Goal: Transaction & Acquisition: Purchase product/service

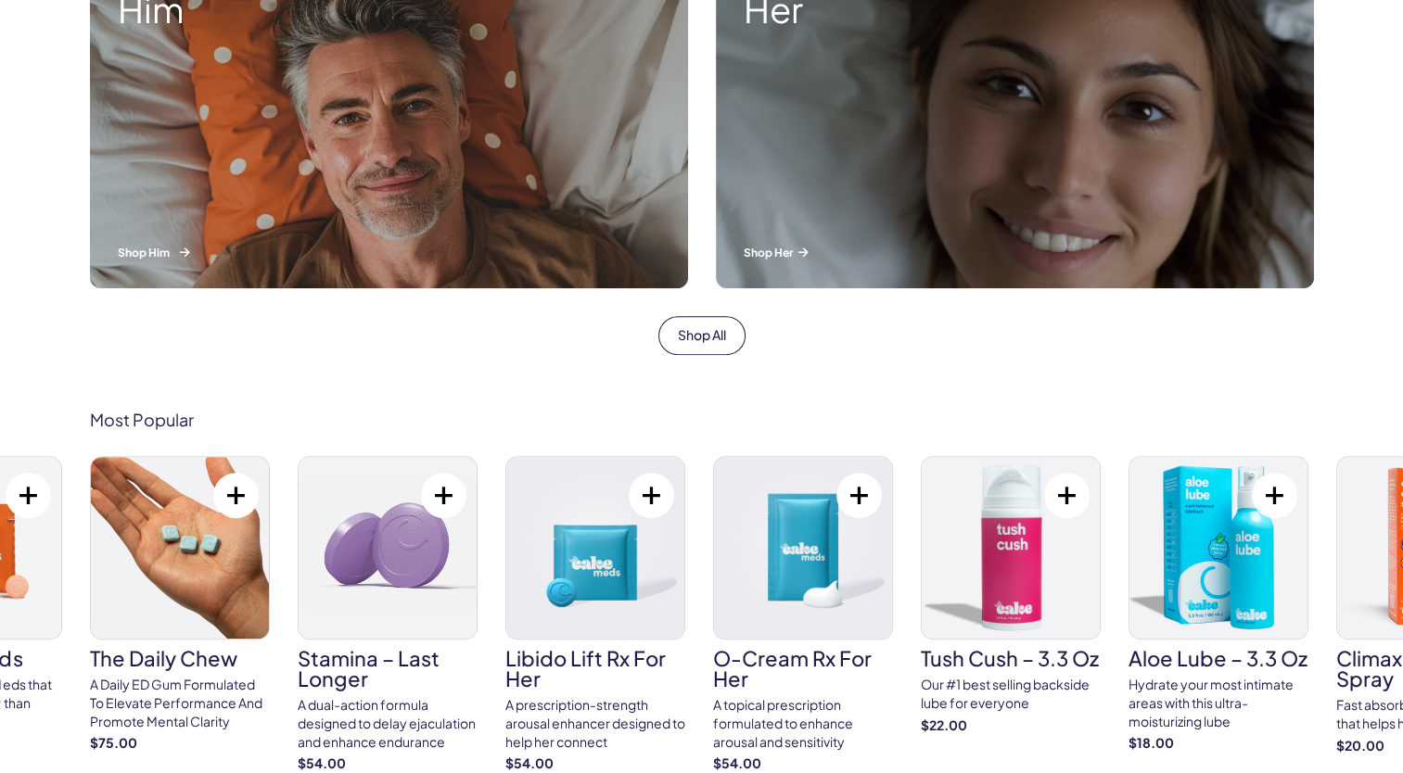
scroll to position [927, 0]
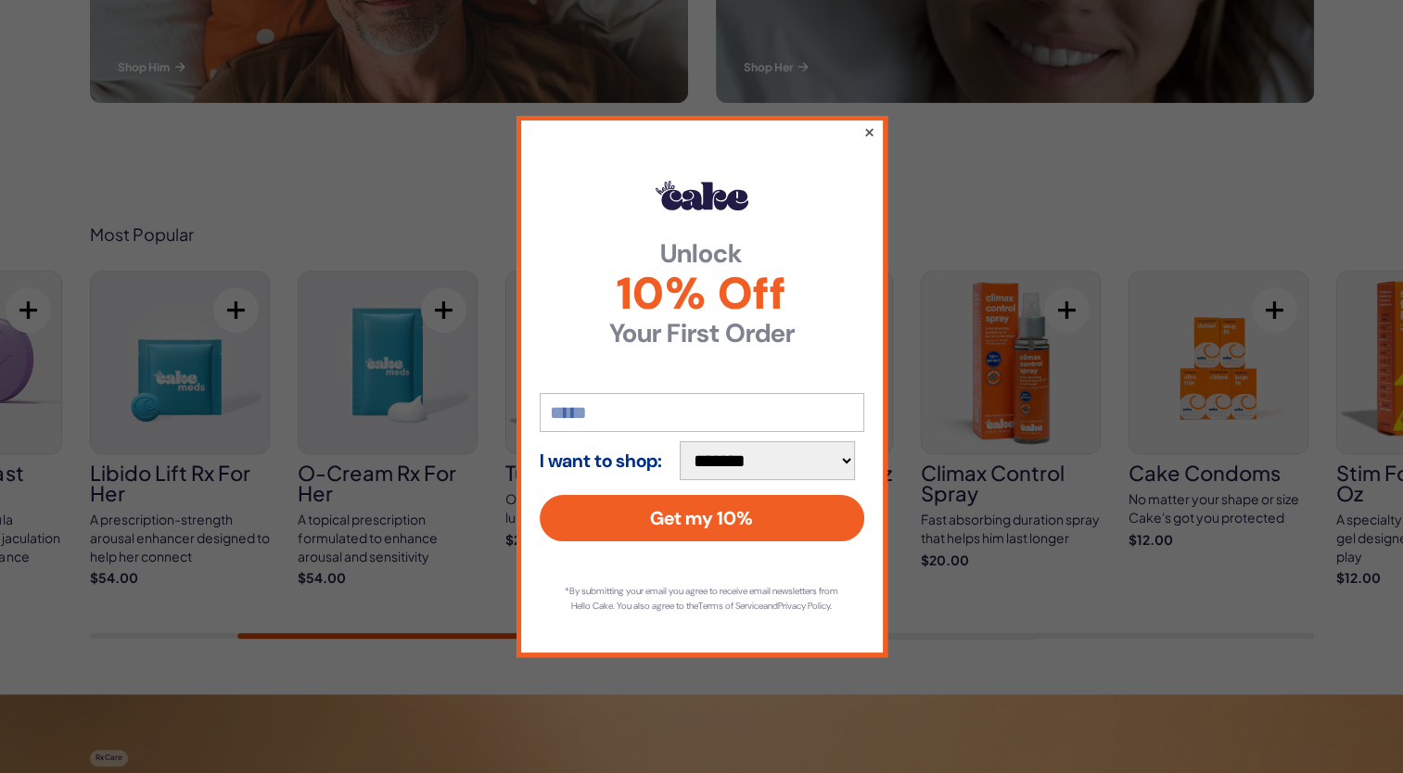
click at [871, 121] on button "×" at bounding box center [868, 132] width 12 height 22
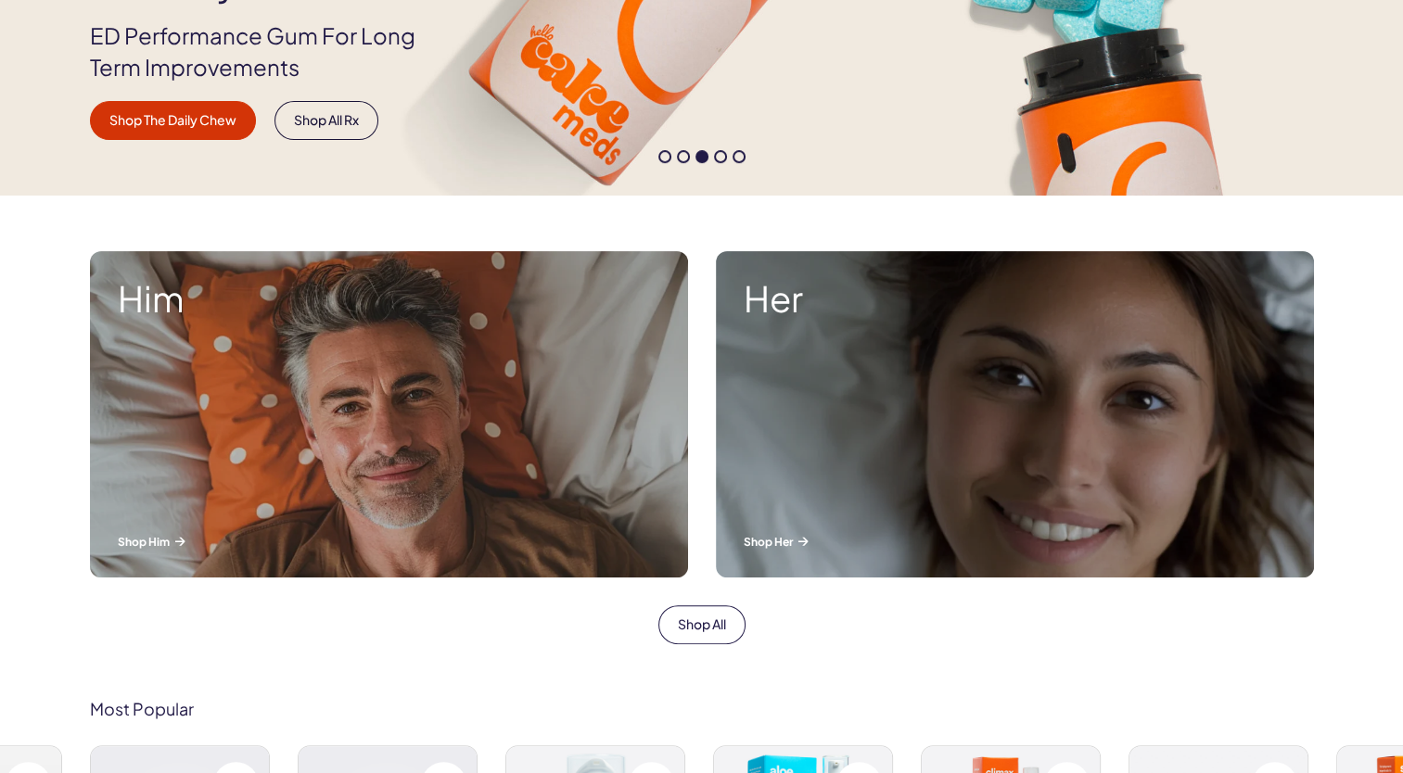
scroll to position [464, 0]
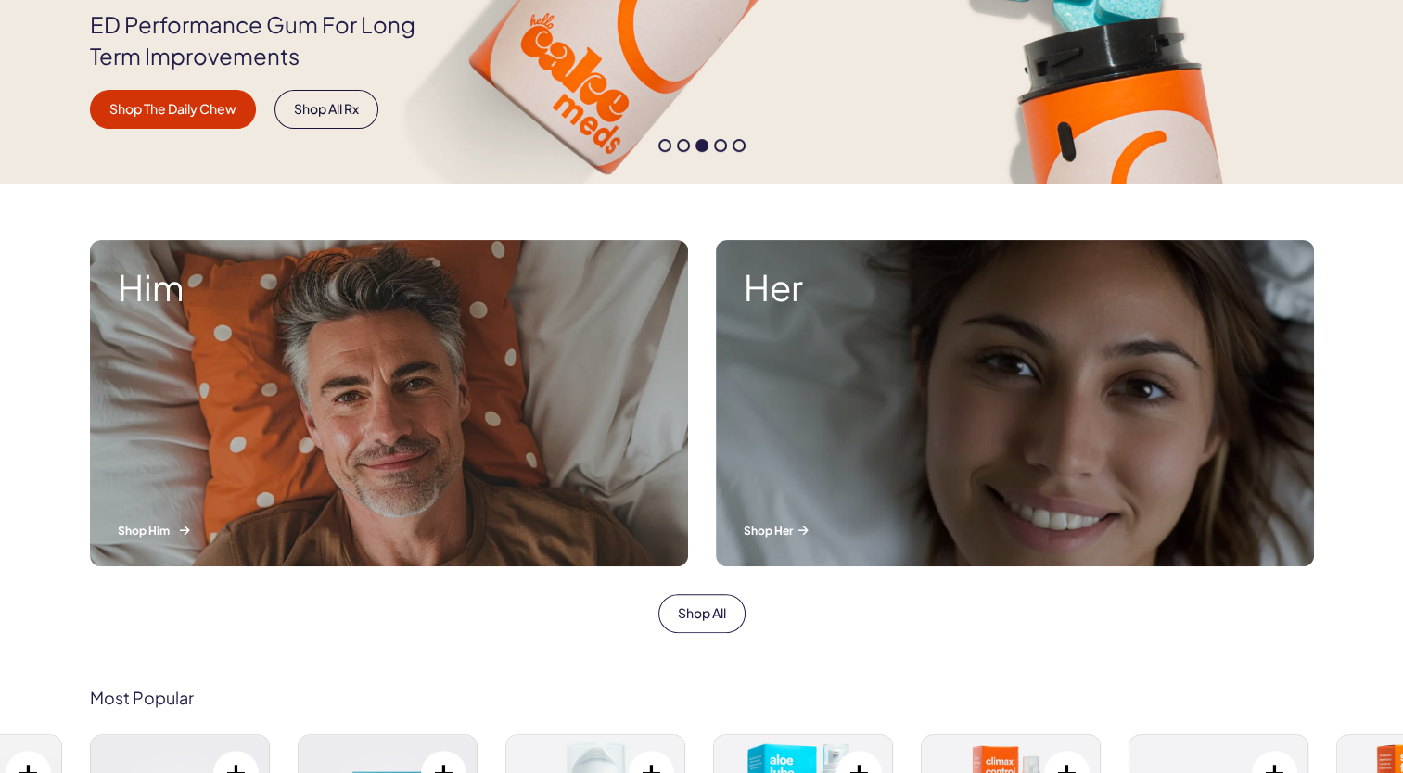
click at [379, 440] on div "Him Shop Him" at bounding box center [389, 403] width 598 height 326
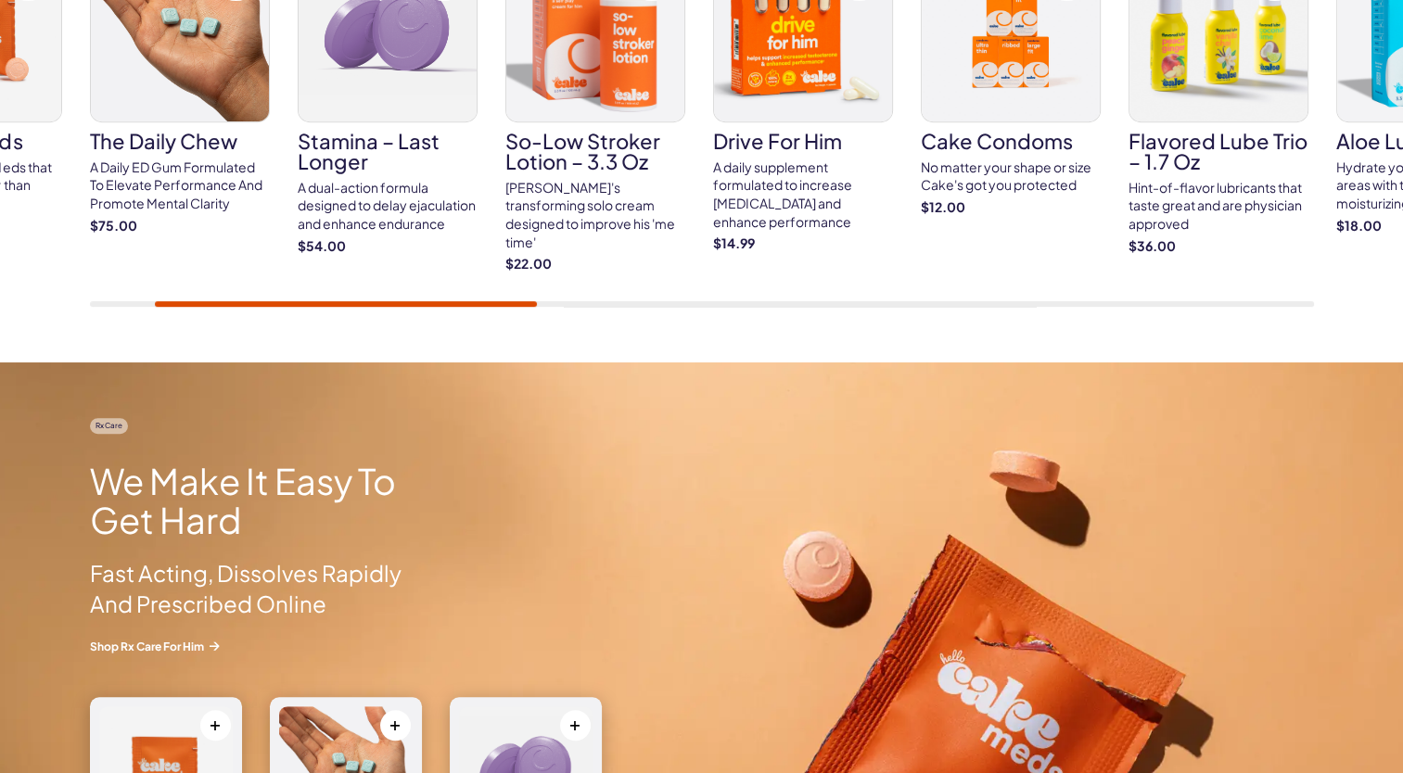
scroll to position [649, 0]
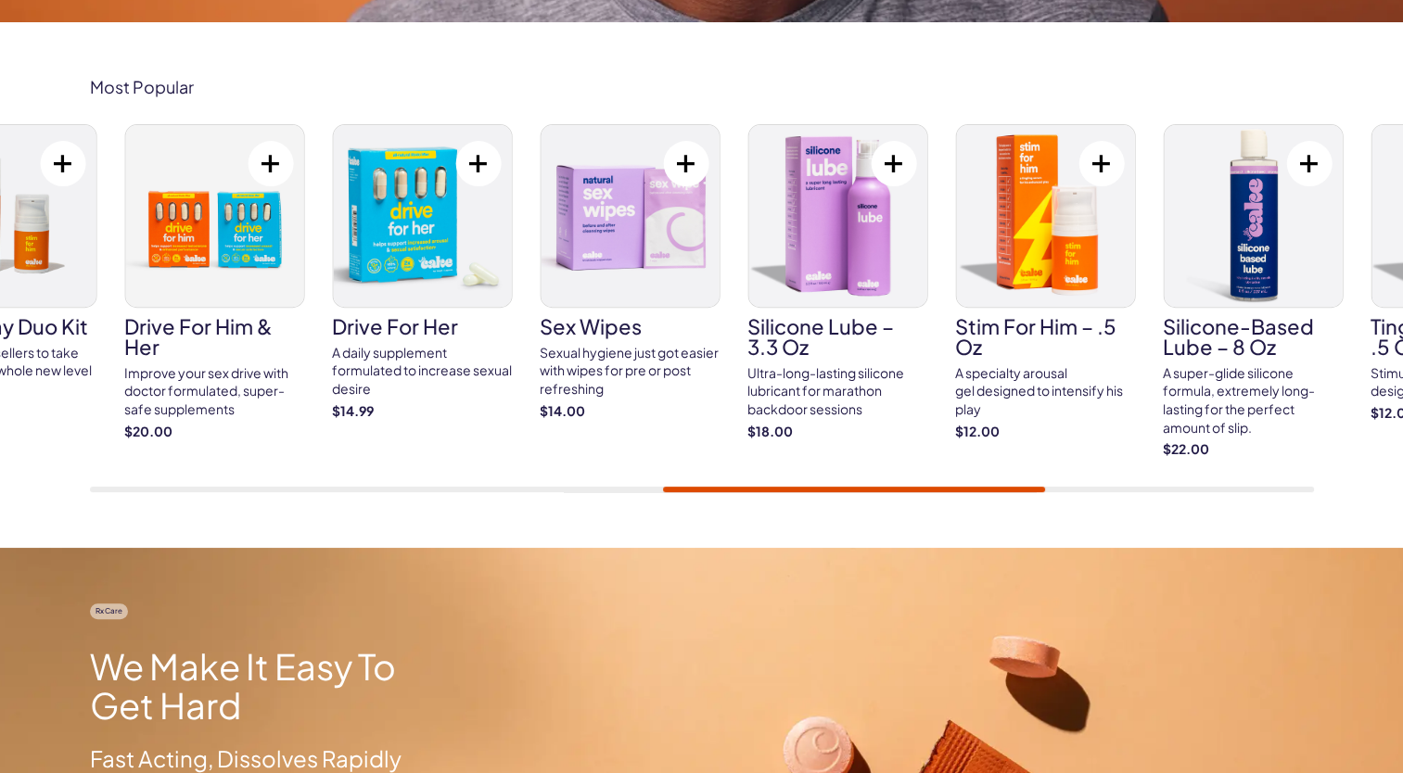
click at [925, 427] on div "Cake ED Meds Quick dissolve ED Meds that work up to 3x faster than generic pill…" at bounding box center [702, 308] width 1224 height 368
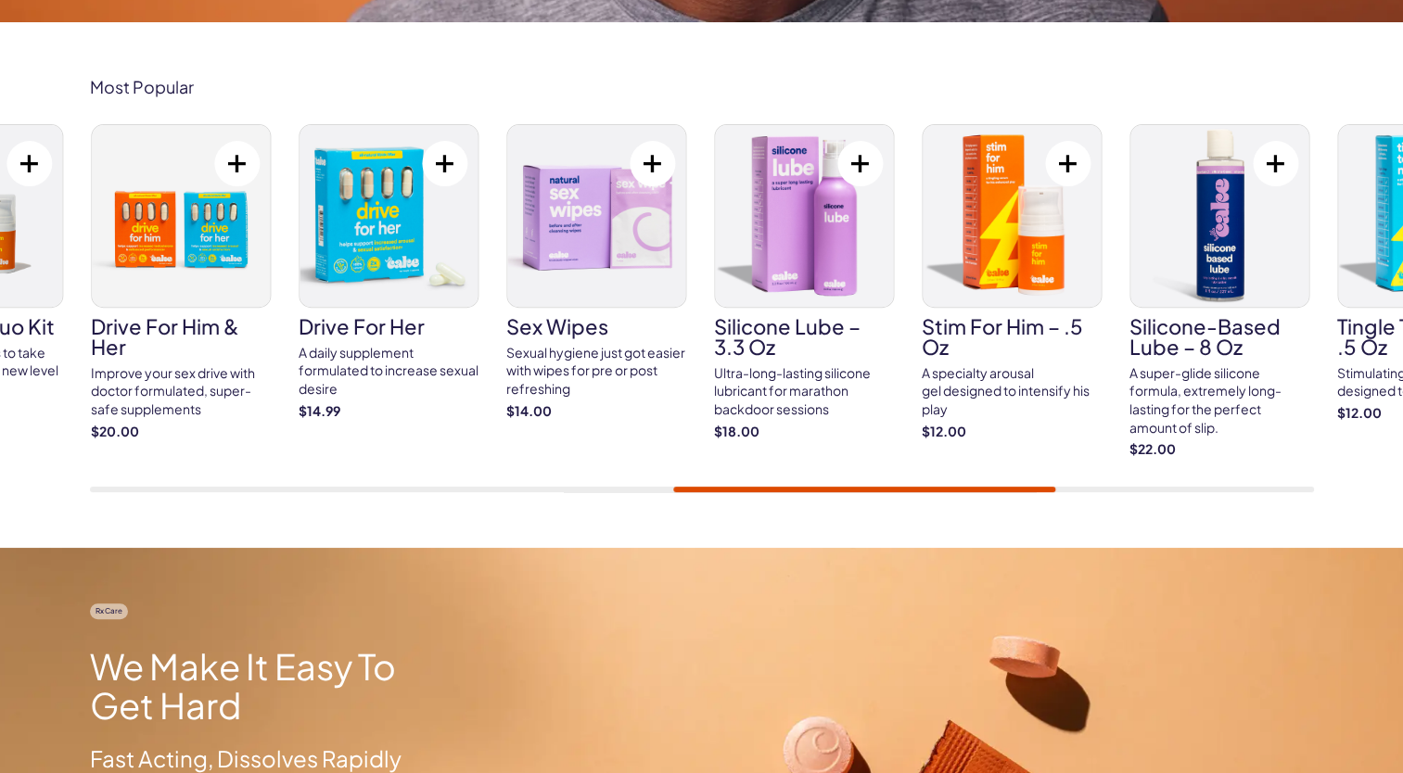
click at [590, 230] on img at bounding box center [596, 216] width 178 height 182
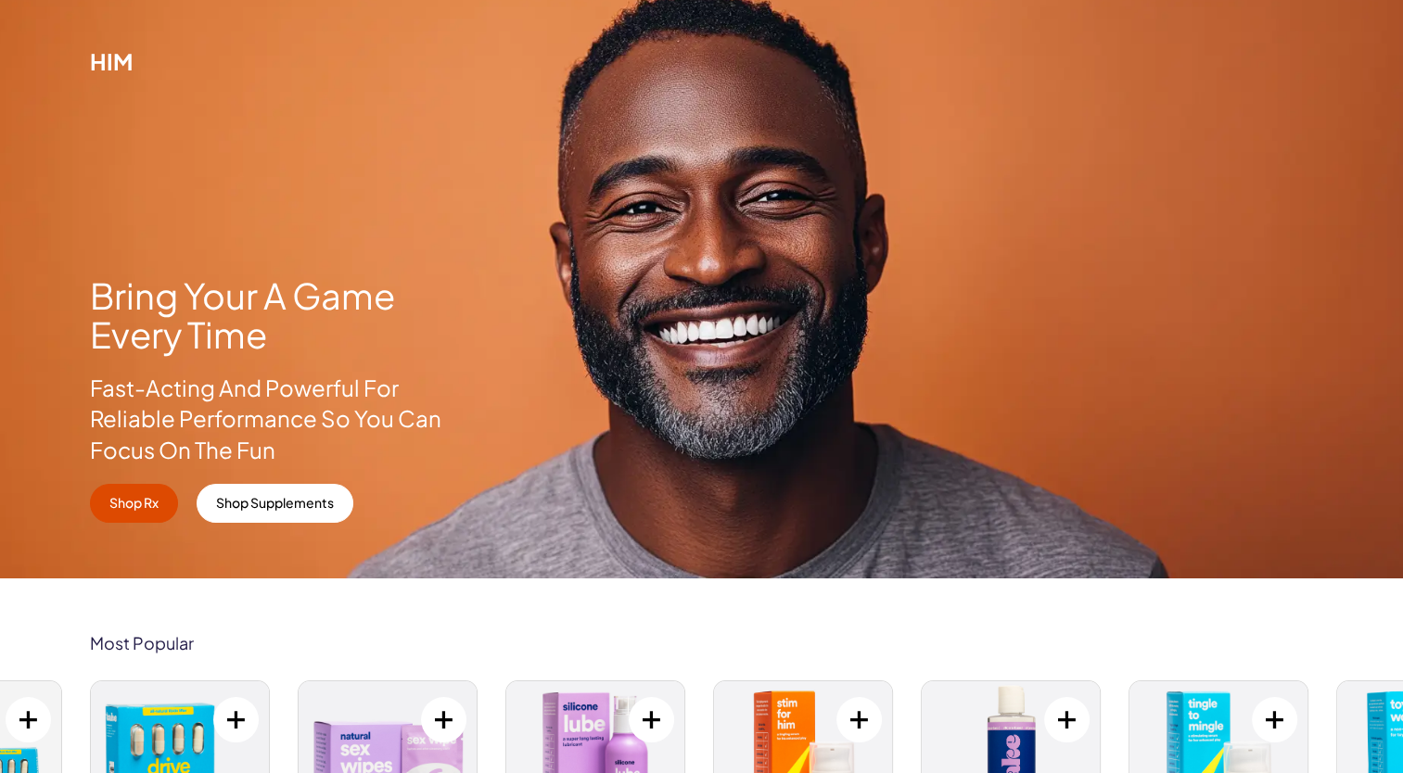
scroll to position [0, 0]
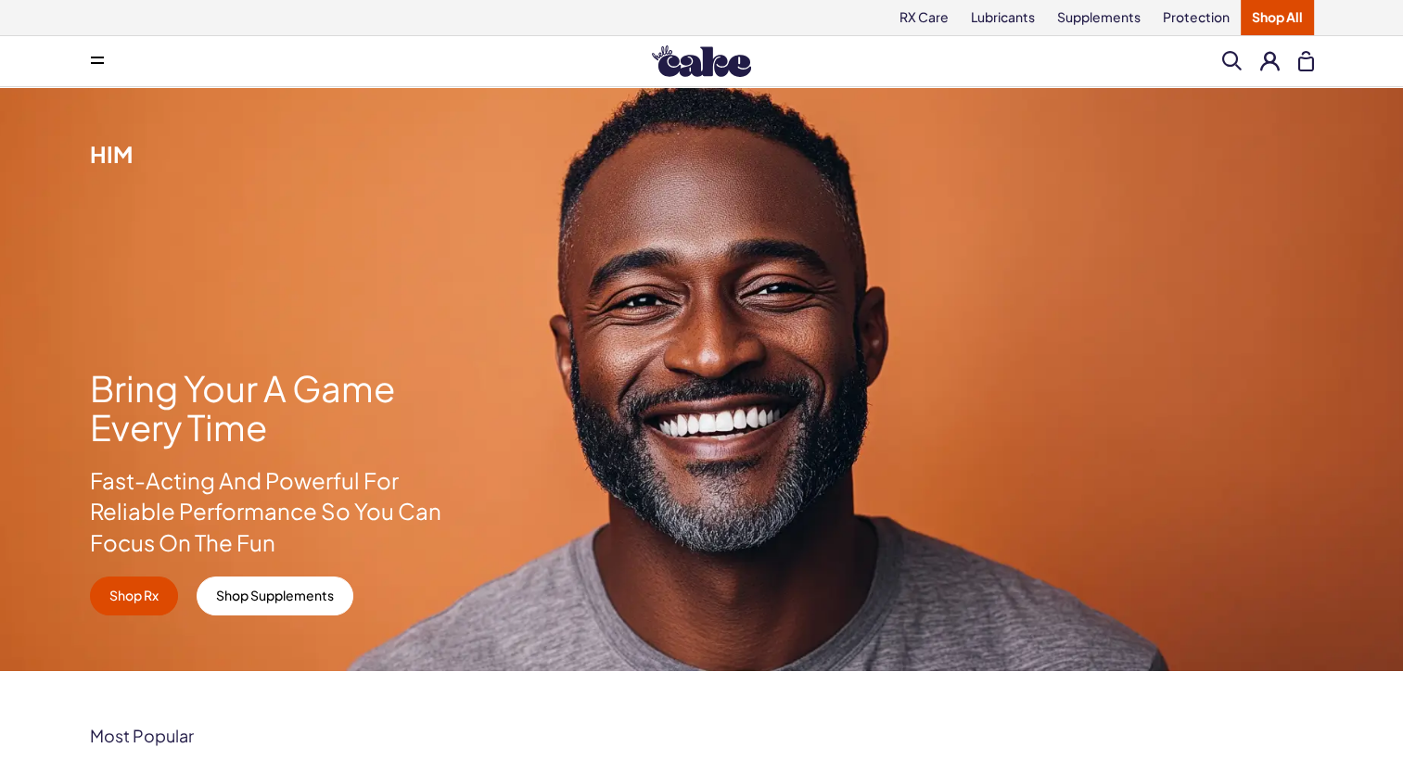
click at [96, 62] on icon at bounding box center [97, 63] width 13 height 2
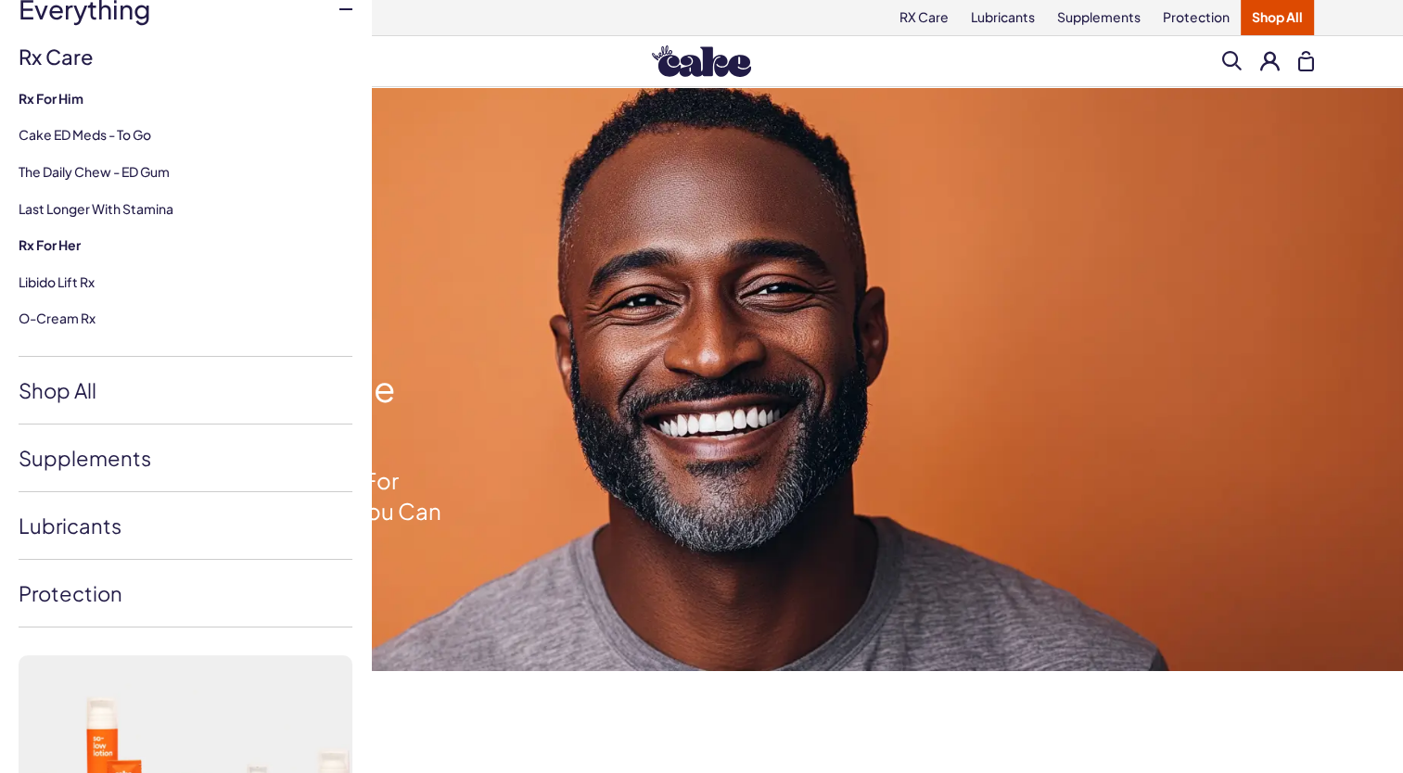
scroll to position [184, 0]
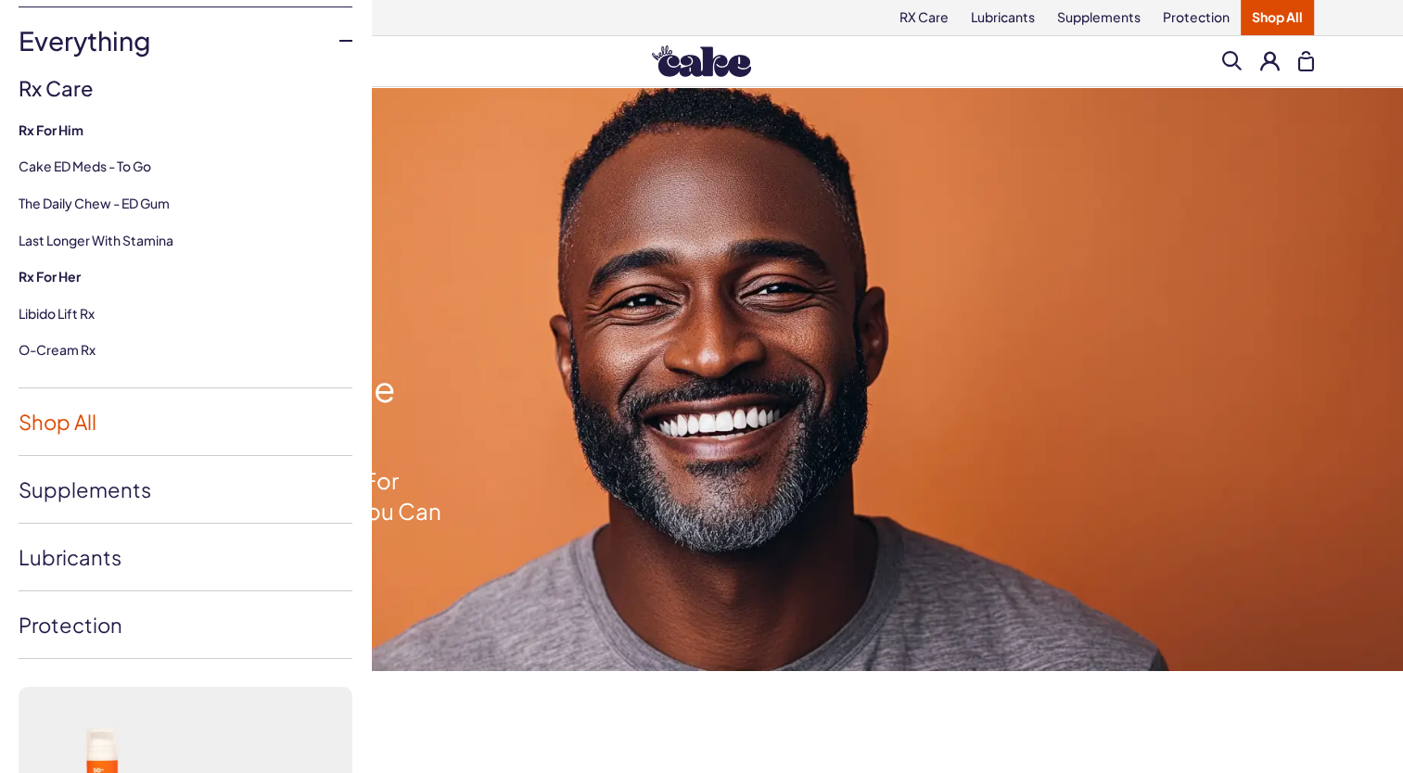
click at [69, 414] on link "Shop All" at bounding box center [186, 422] width 334 height 67
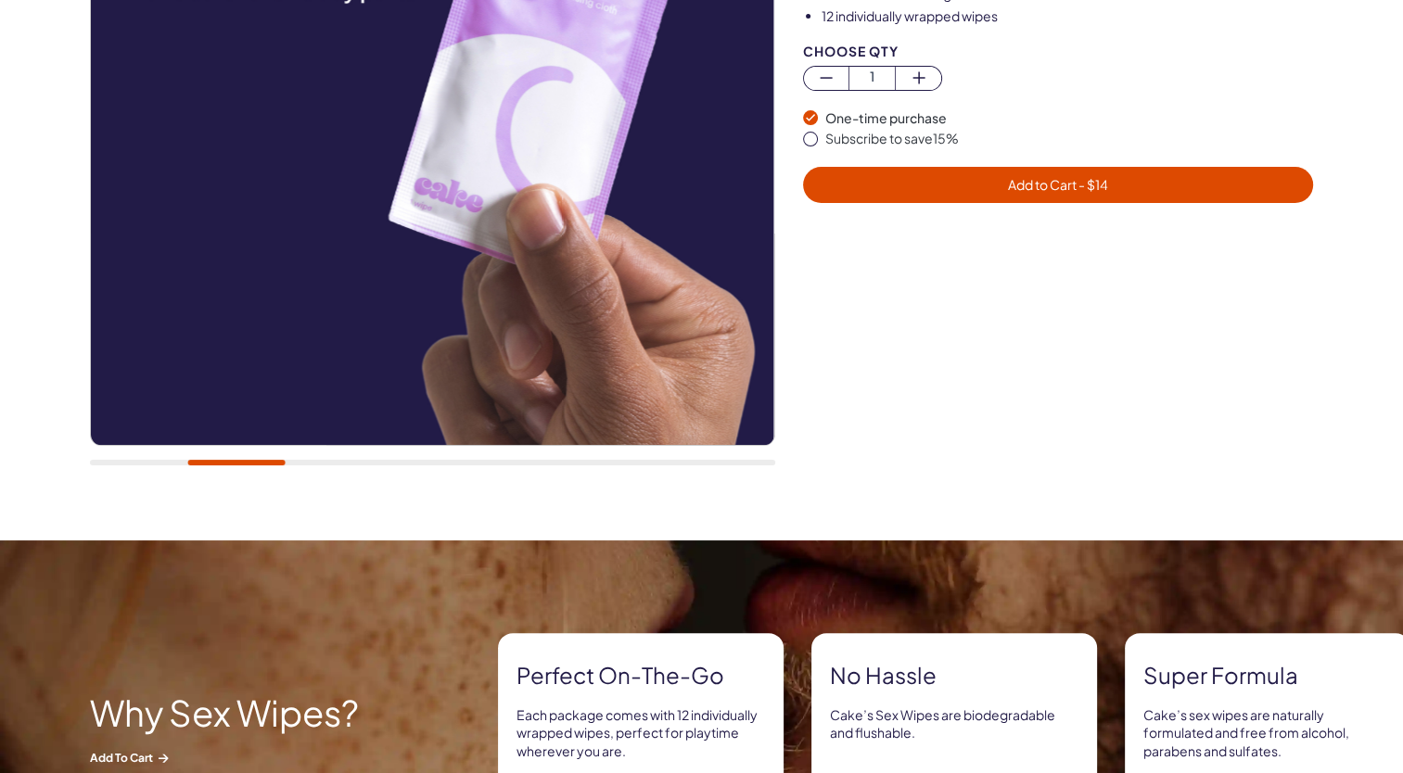
scroll to position [371, 0]
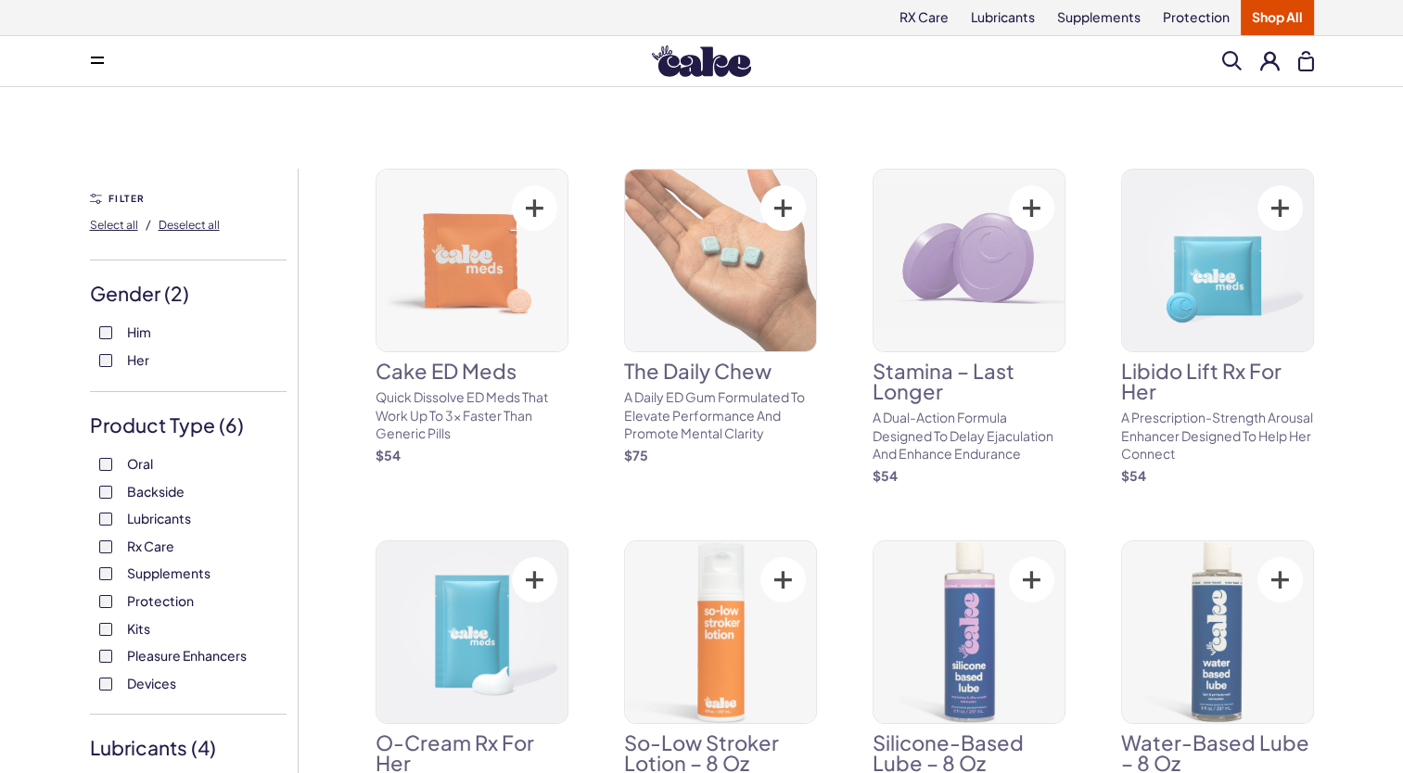
click at [106, 556] on div "Oral Backside Lubricants Rx Care Supplements Protection Kits Pleasure Enhancers…" at bounding box center [188, 573] width 197 height 237
click at [104, 339] on label "Him" at bounding box center [188, 333] width 178 height 19
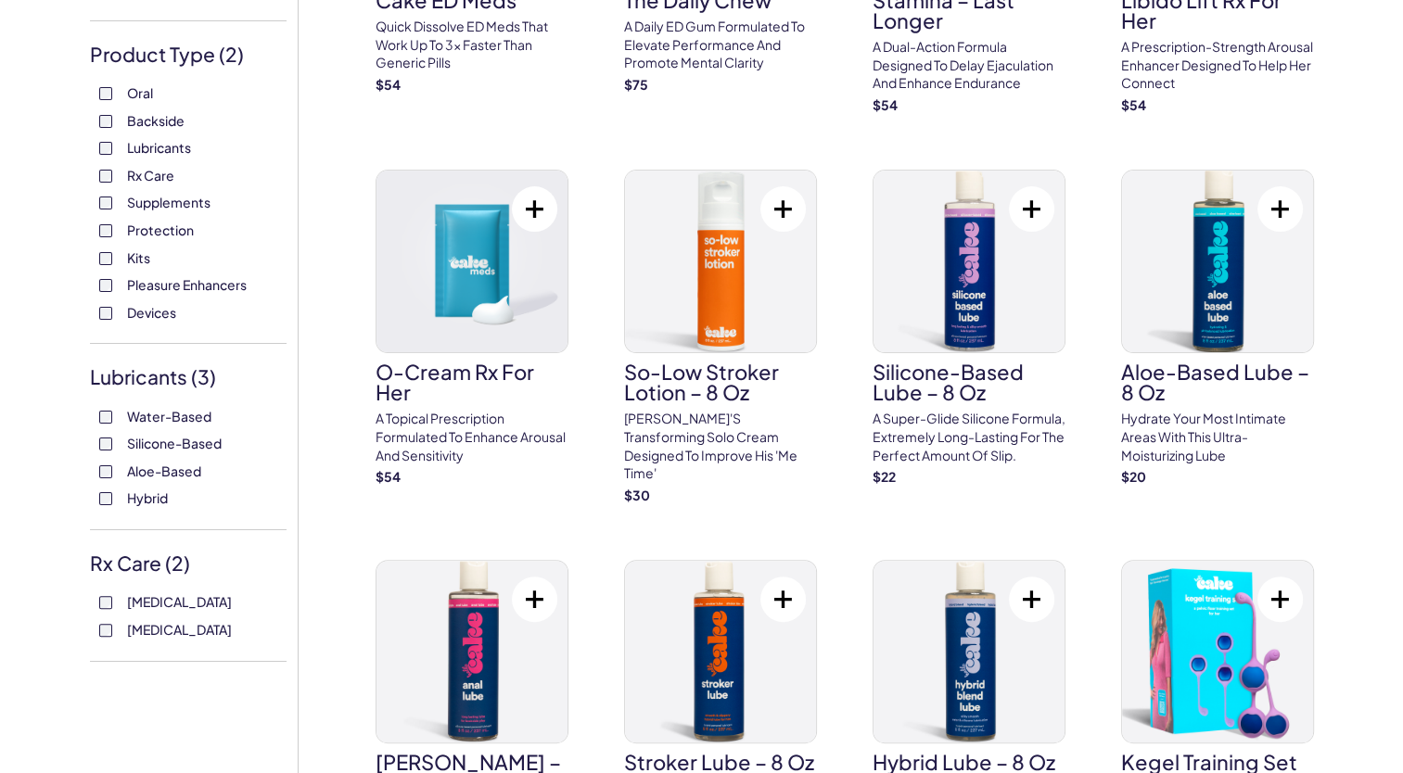
click at [111, 606] on label "Sildenafil" at bounding box center [188, 602] width 178 height 19
drag, startPoint x: 111, startPoint y: 606, endPoint x: 105, endPoint y: 636, distance: 30.4
click at [105, 636] on label "Tadalafil" at bounding box center [188, 630] width 178 height 19
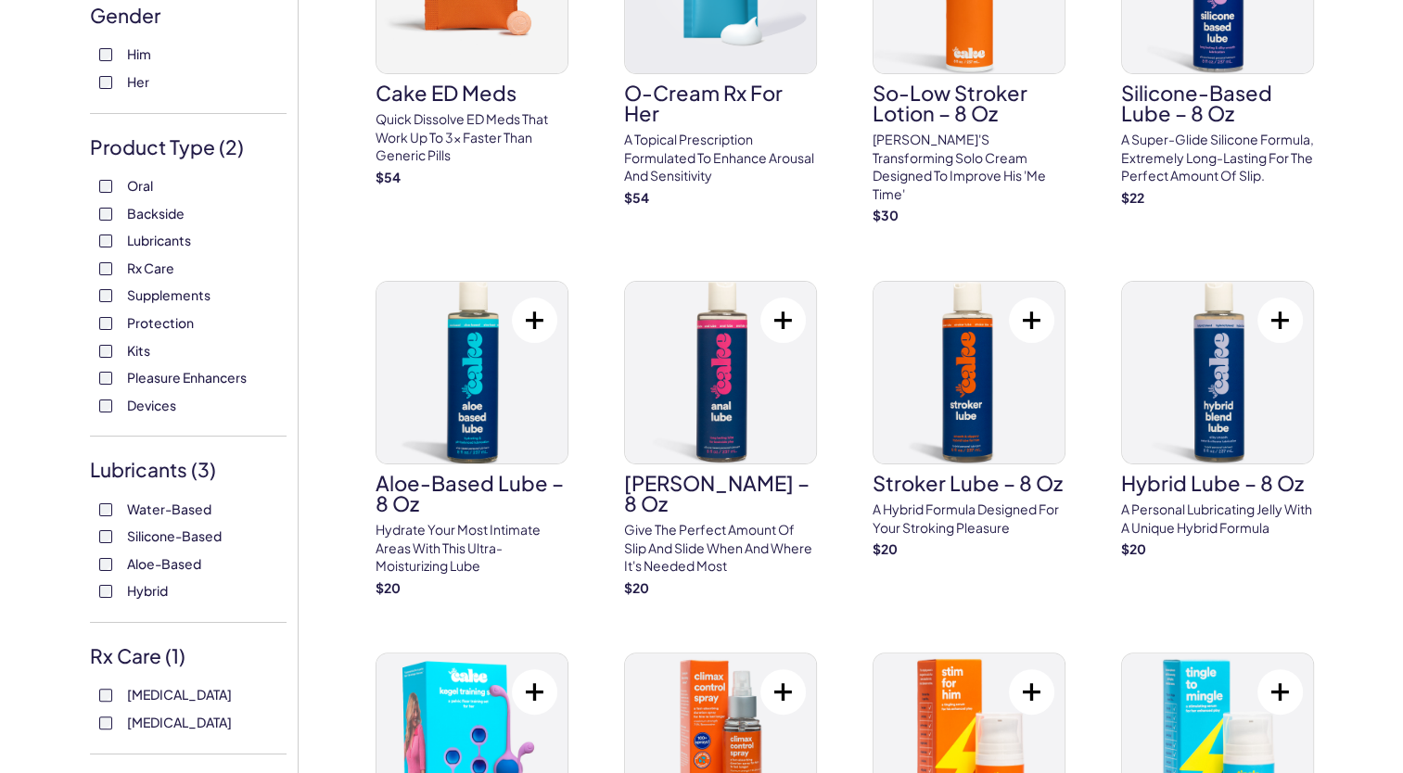
click at [108, 547] on div "Water-Based Silicone-Based Aloe-Based Hybrid" at bounding box center [188, 551] width 197 height 100
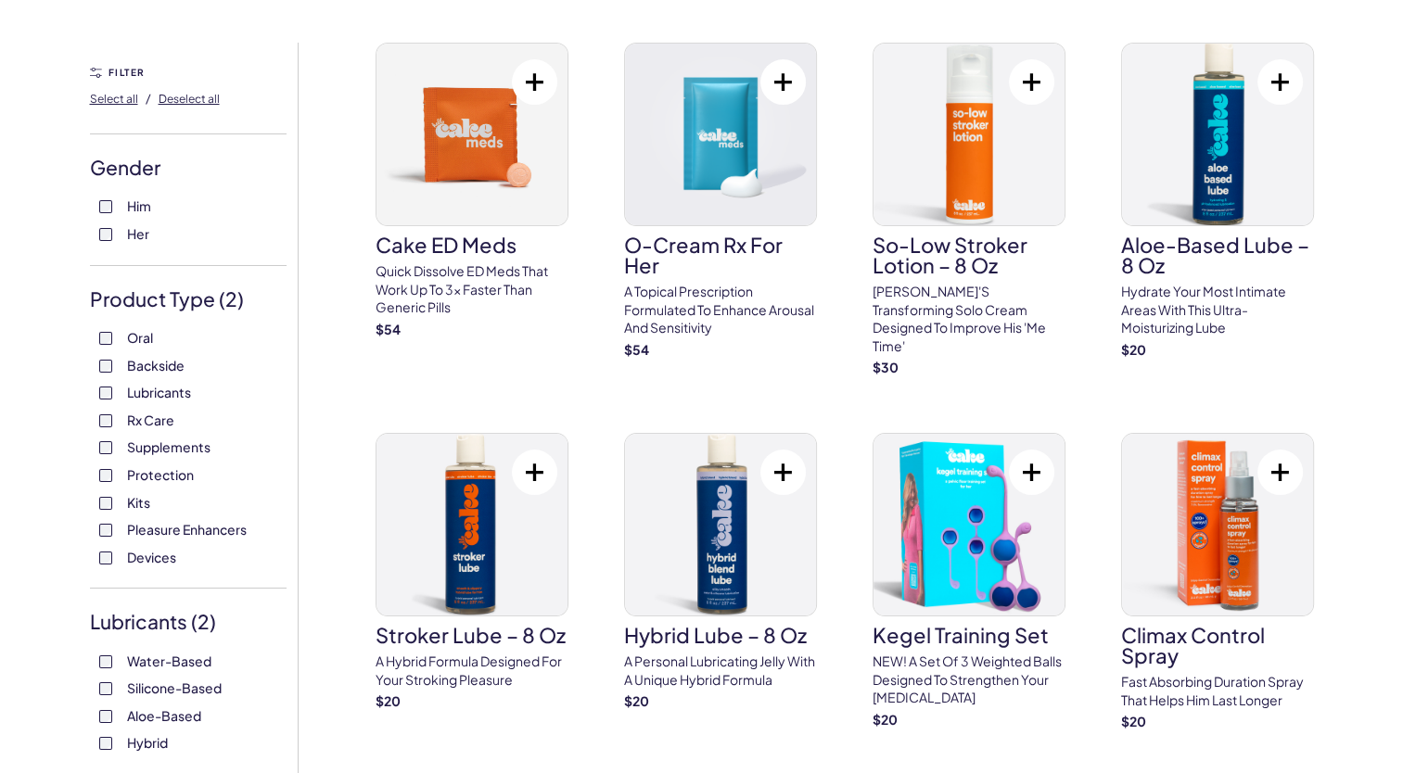
scroll to position [278, 0]
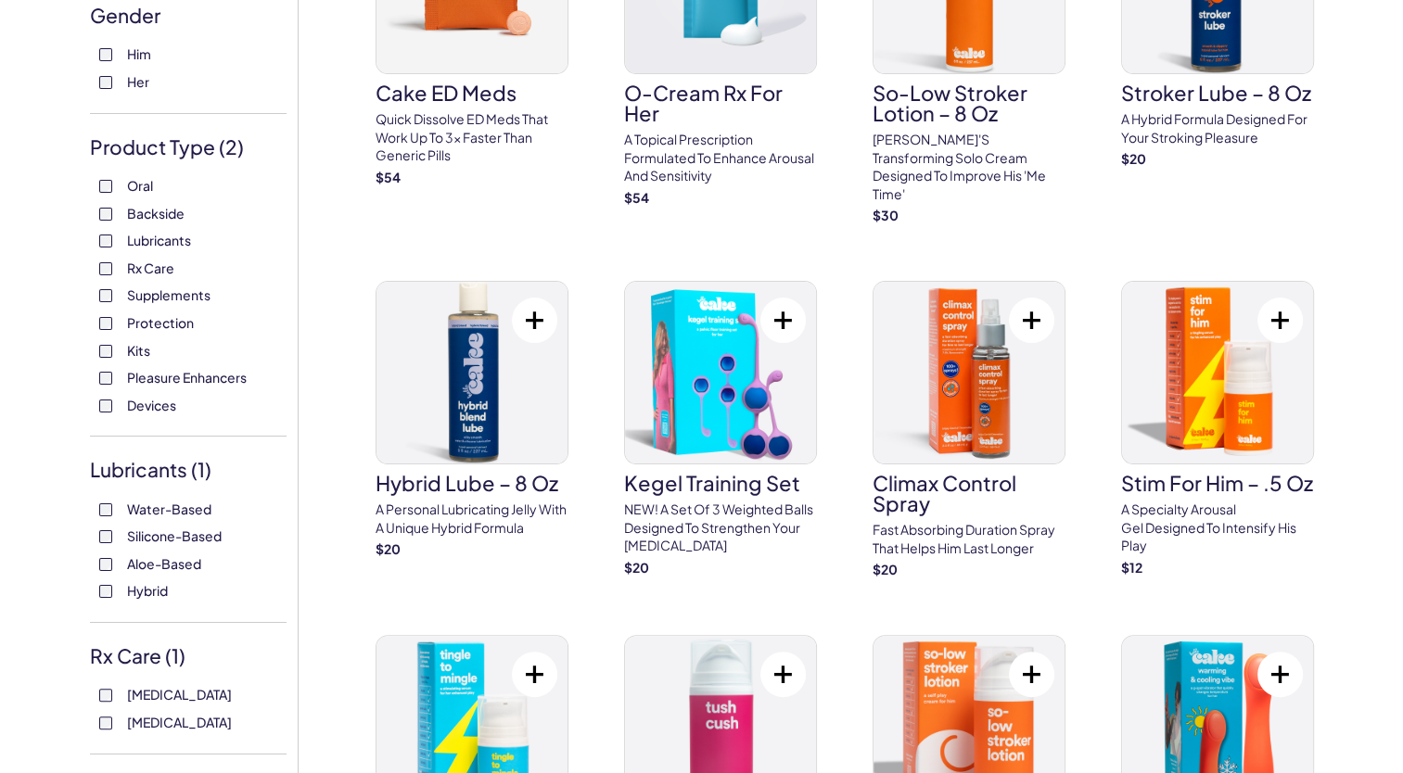
click at [105, 601] on div "Lubricants ( 1 ) Water-Based Silicone-Based Aloe-Based Hybrid" at bounding box center [188, 539] width 197 height 167
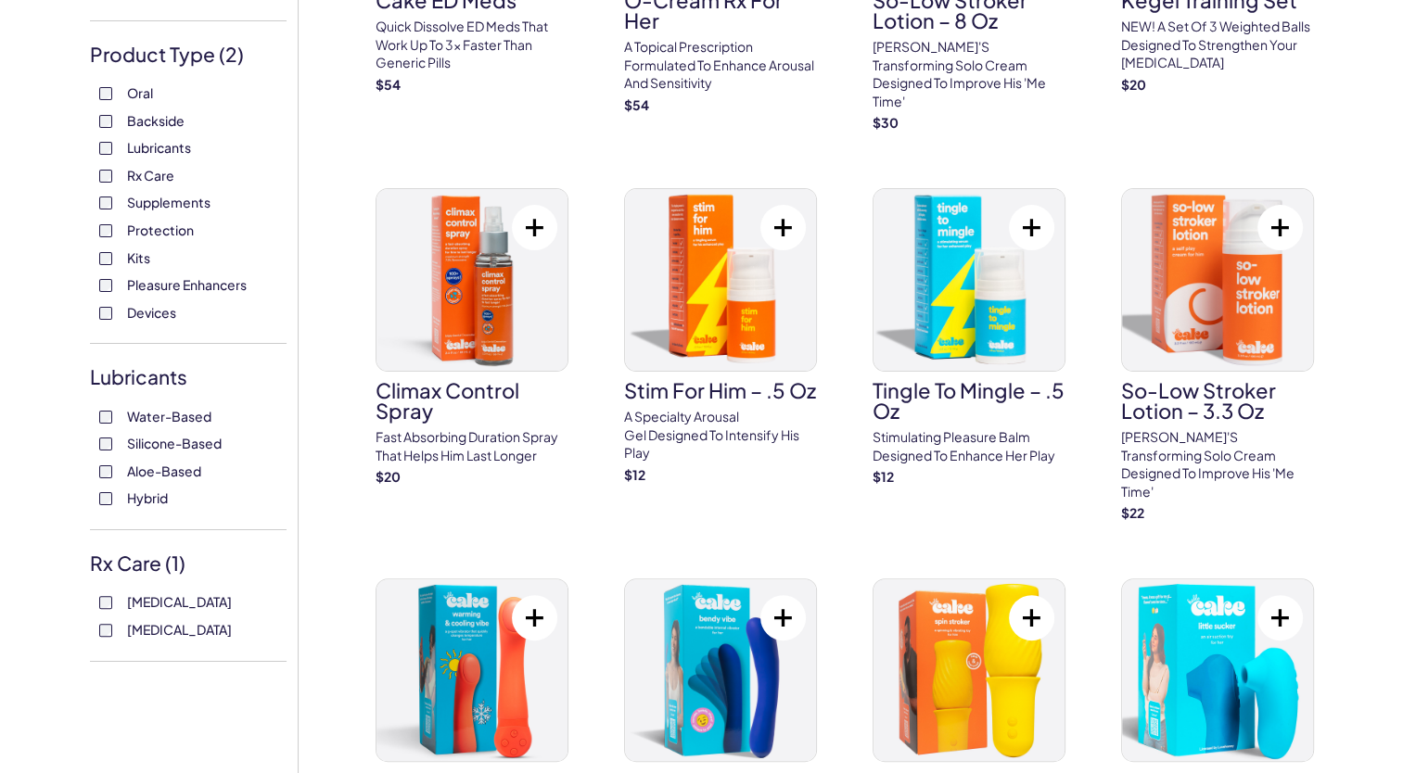
click at [111, 603] on label "Sildenafil" at bounding box center [188, 602] width 178 height 19
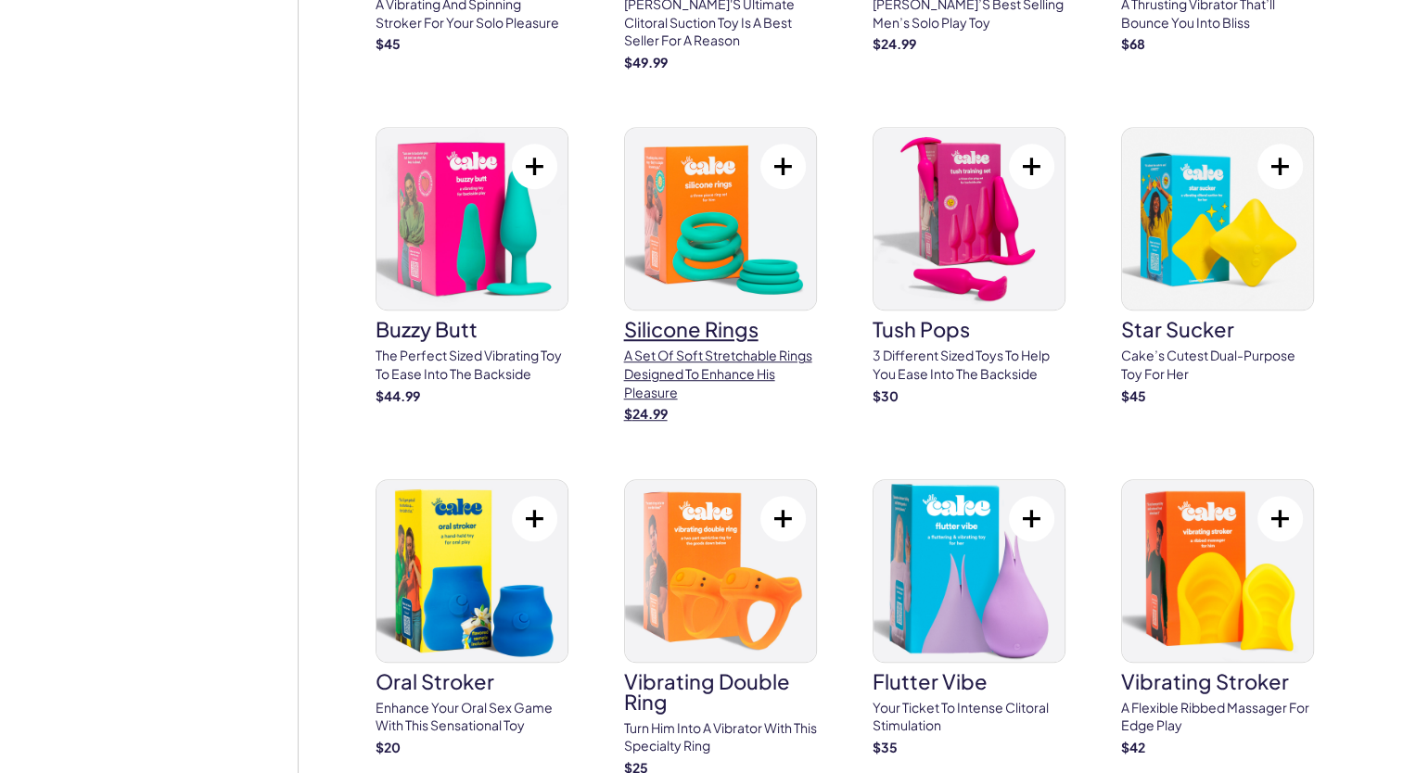
scroll to position [1205, 0]
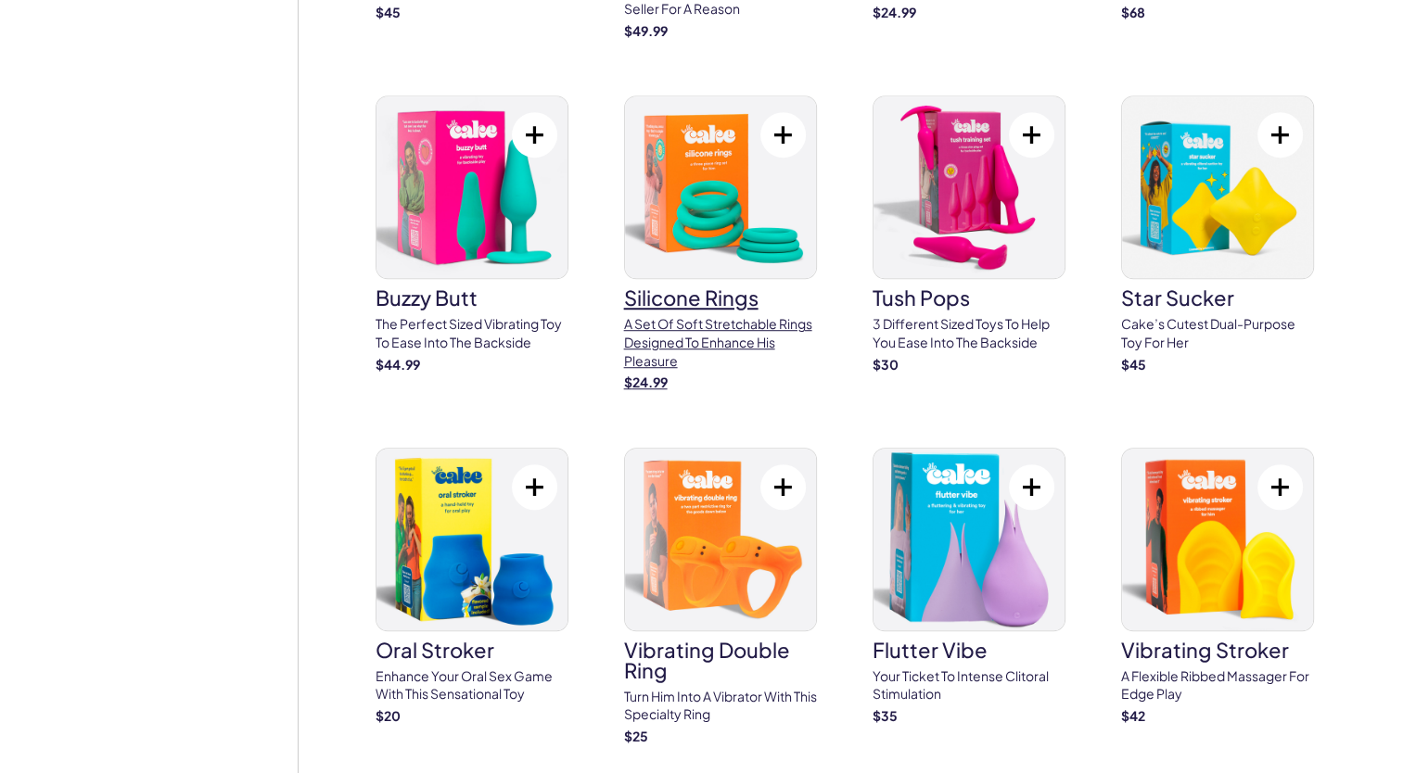
click at [690, 154] on img at bounding box center [720, 187] width 191 height 182
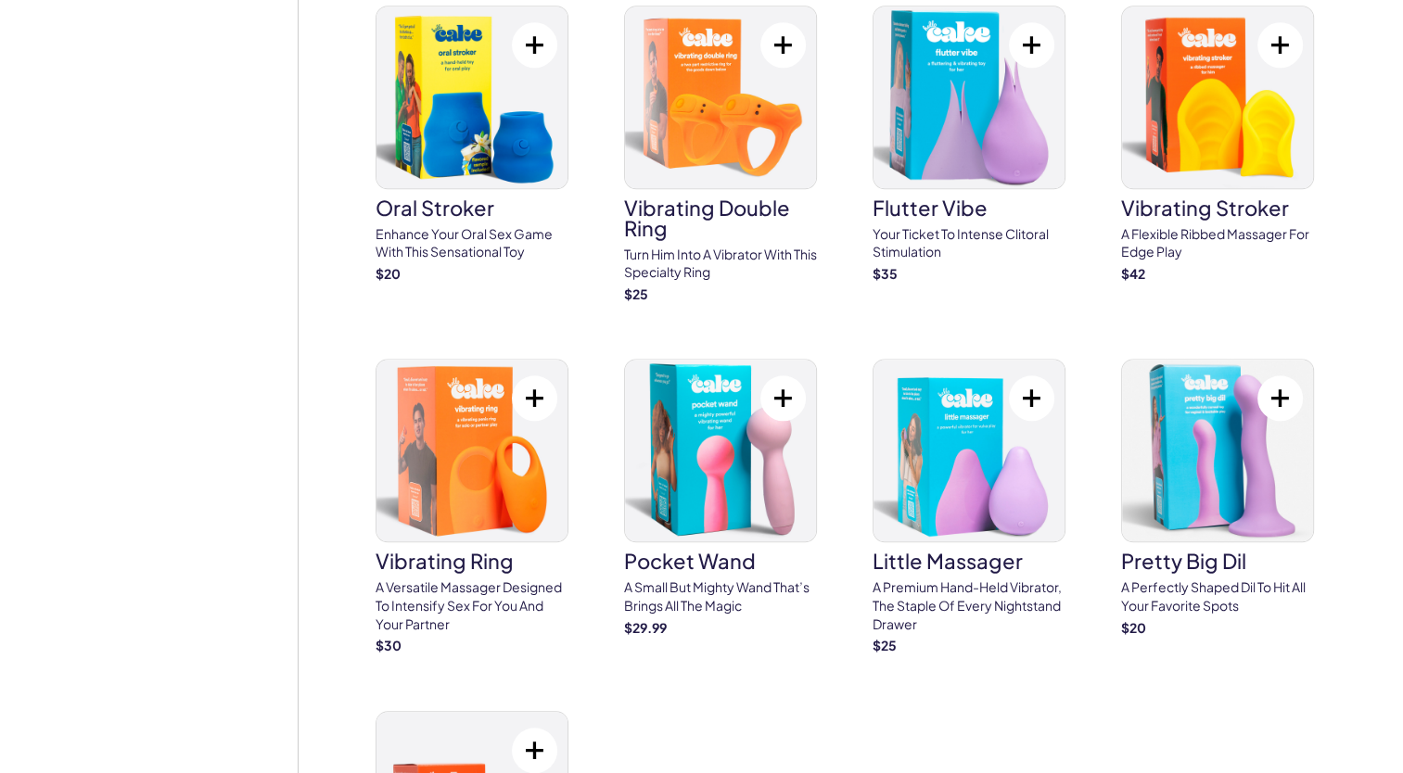
scroll to position [1762, 0]
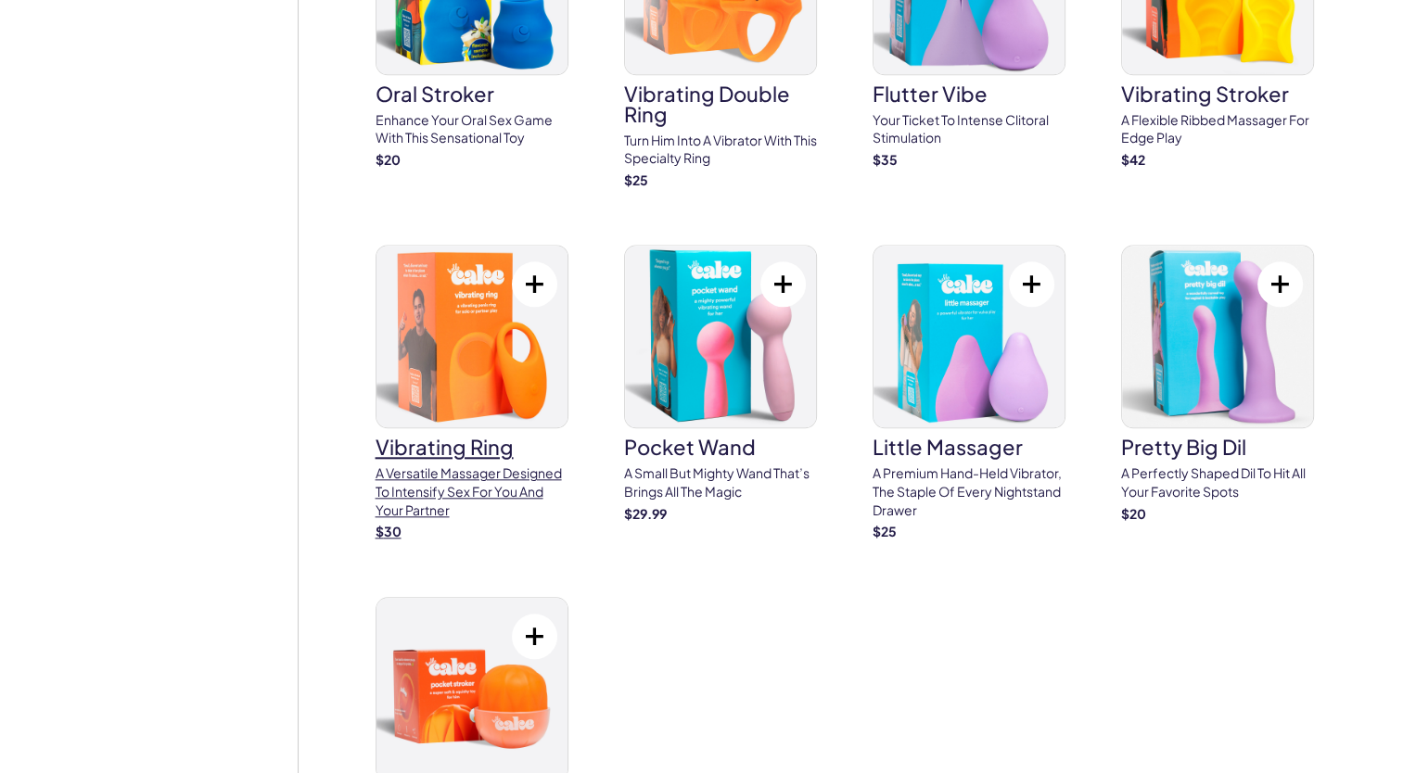
click at [436, 252] on img at bounding box center [471, 337] width 191 height 182
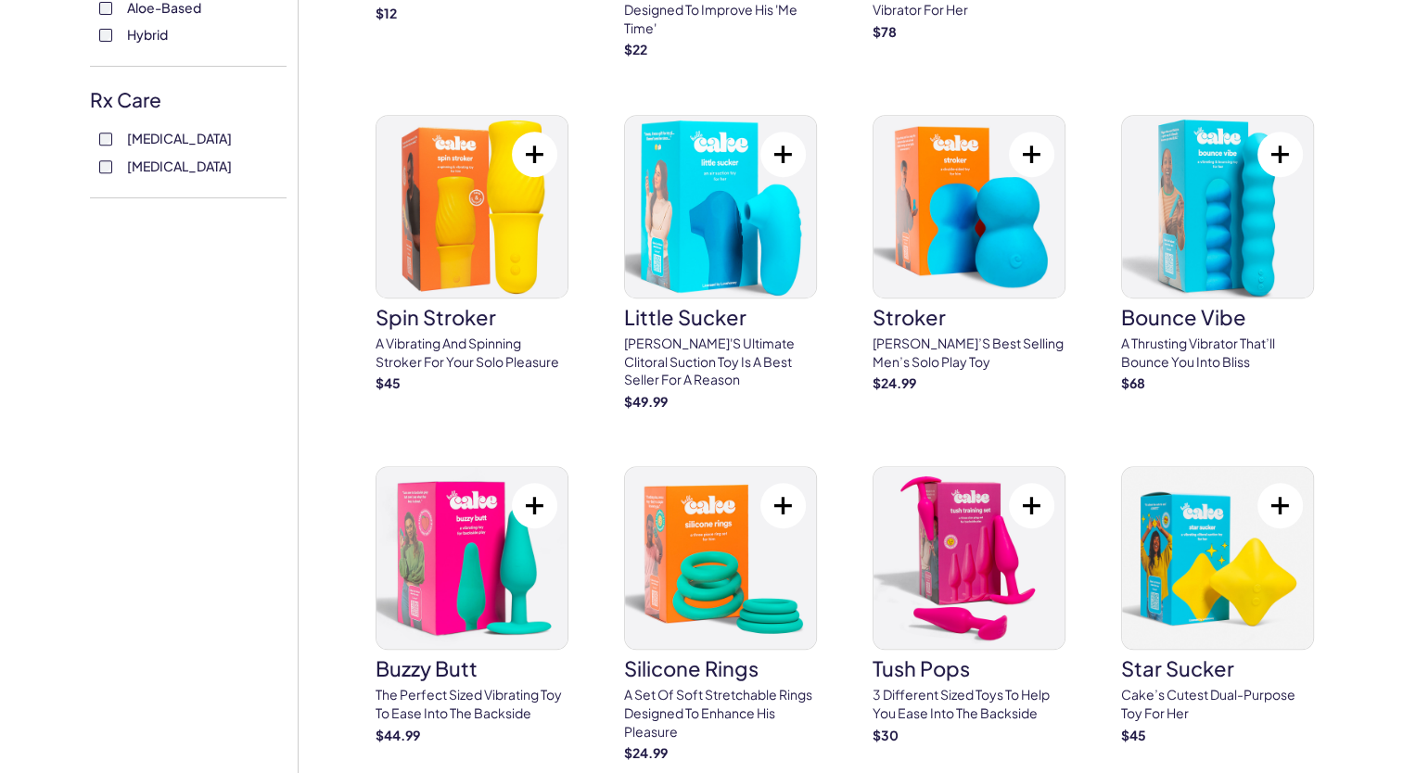
scroll to position [464, 0]
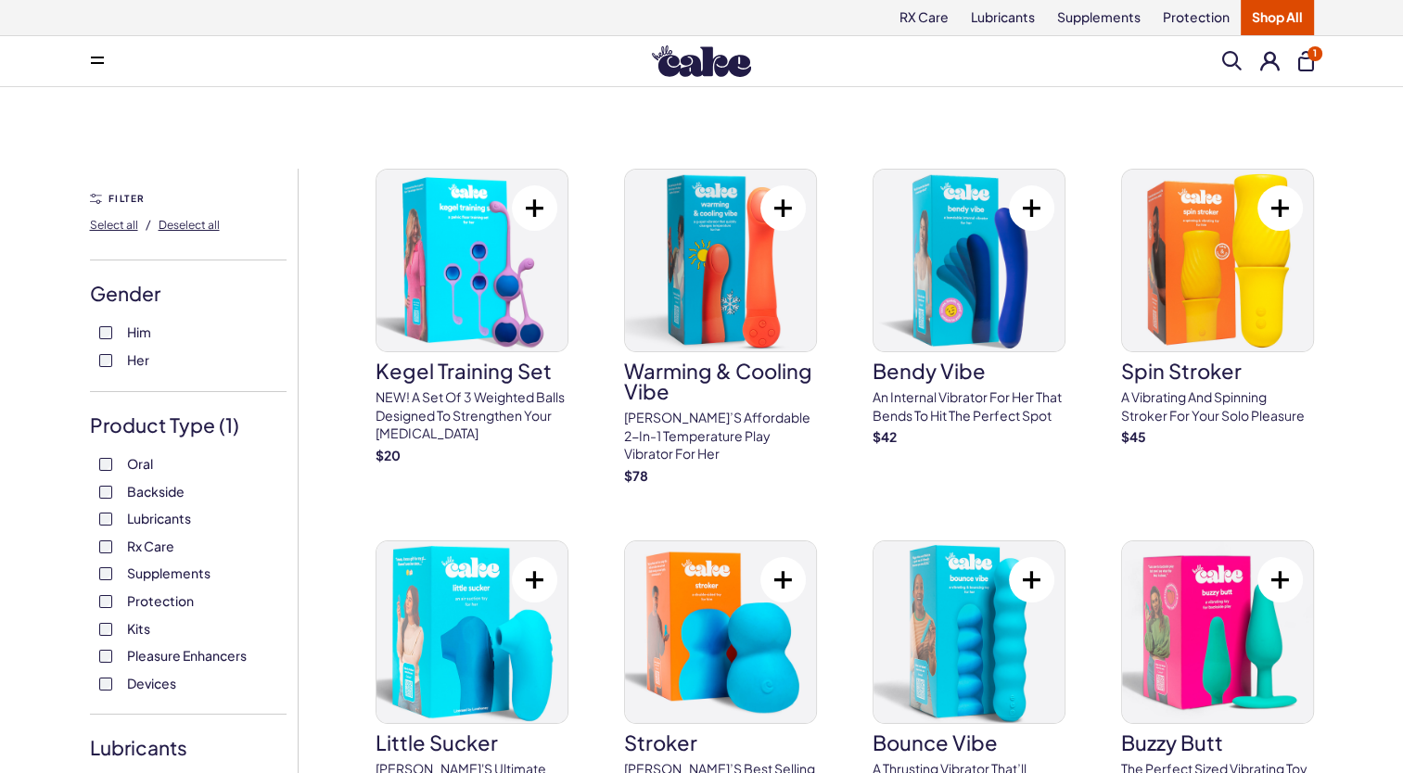
click at [114, 688] on label "Devices" at bounding box center [188, 684] width 178 height 19
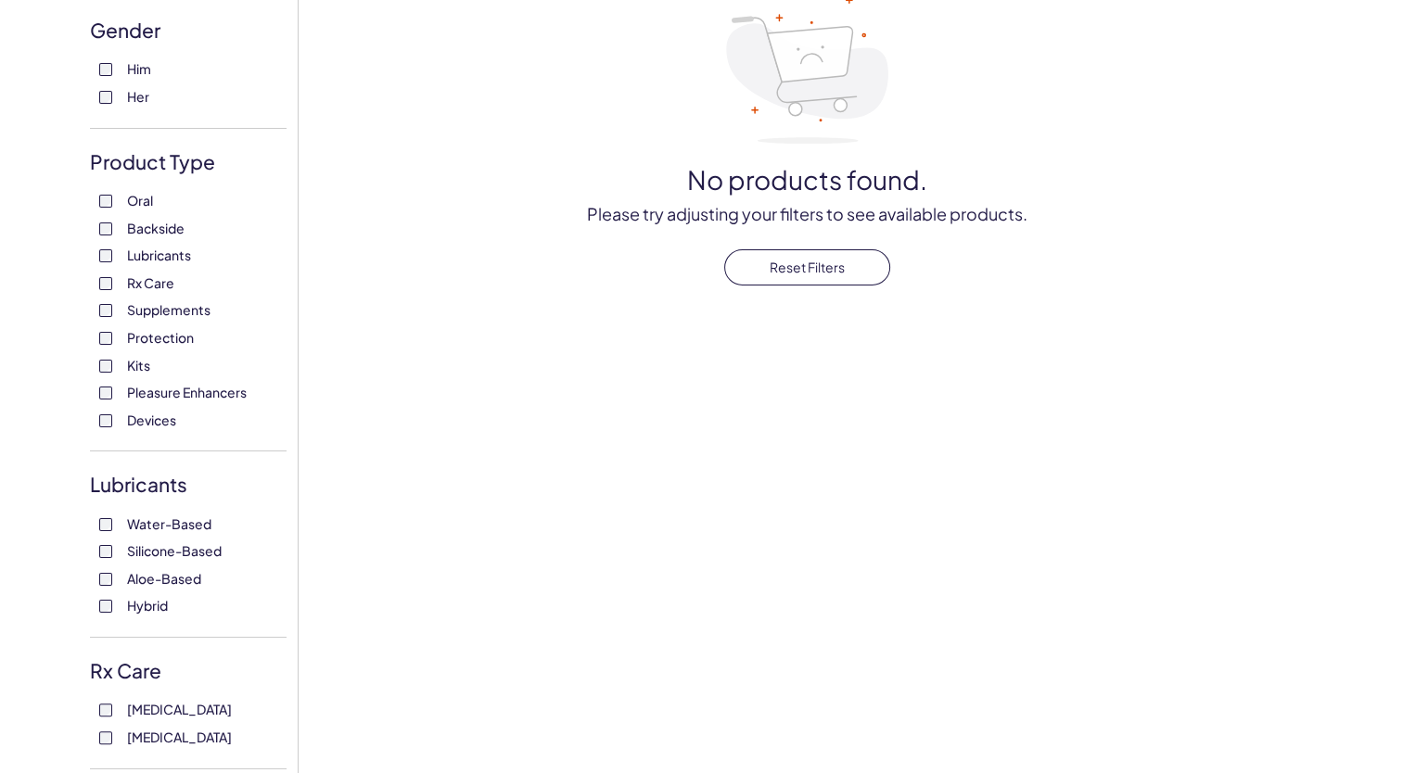
scroll to position [278, 0]
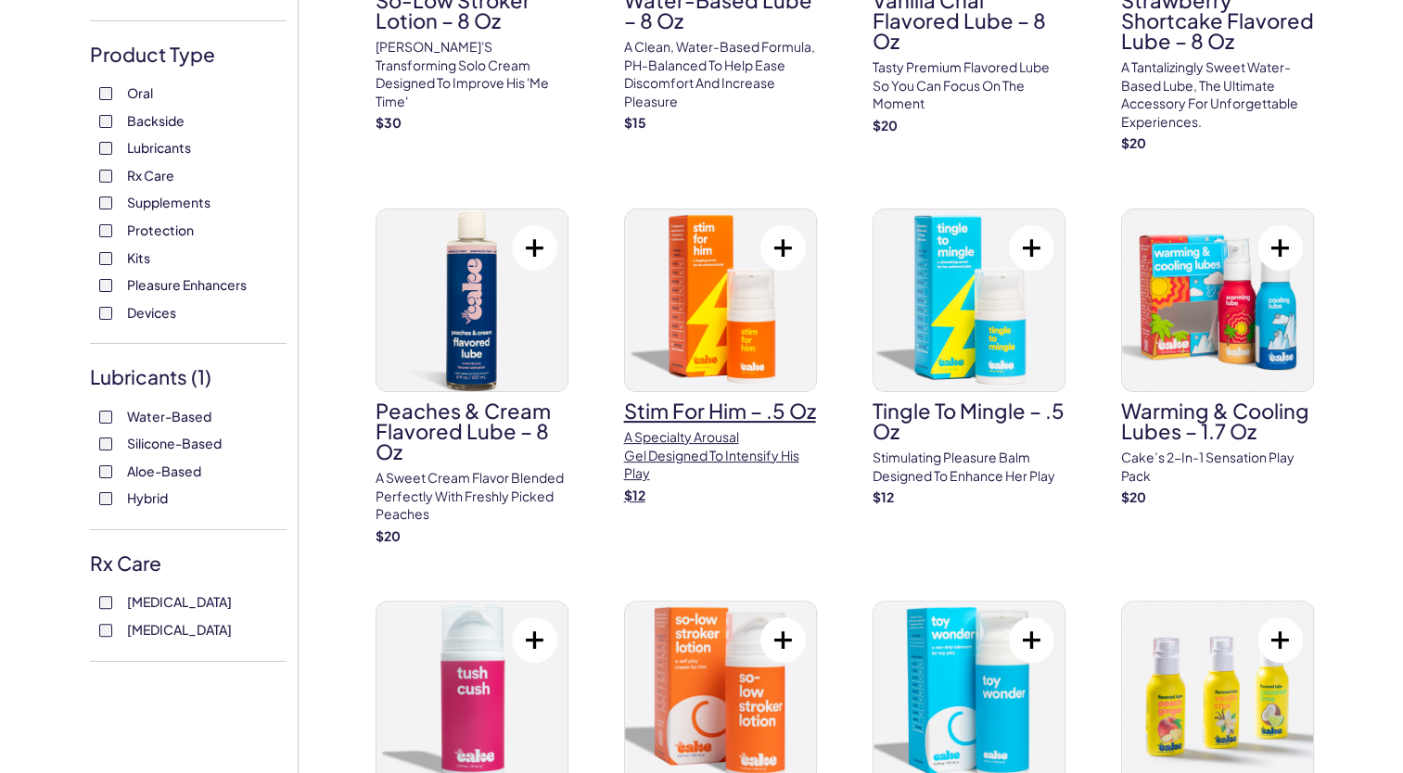
scroll to position [93, 0]
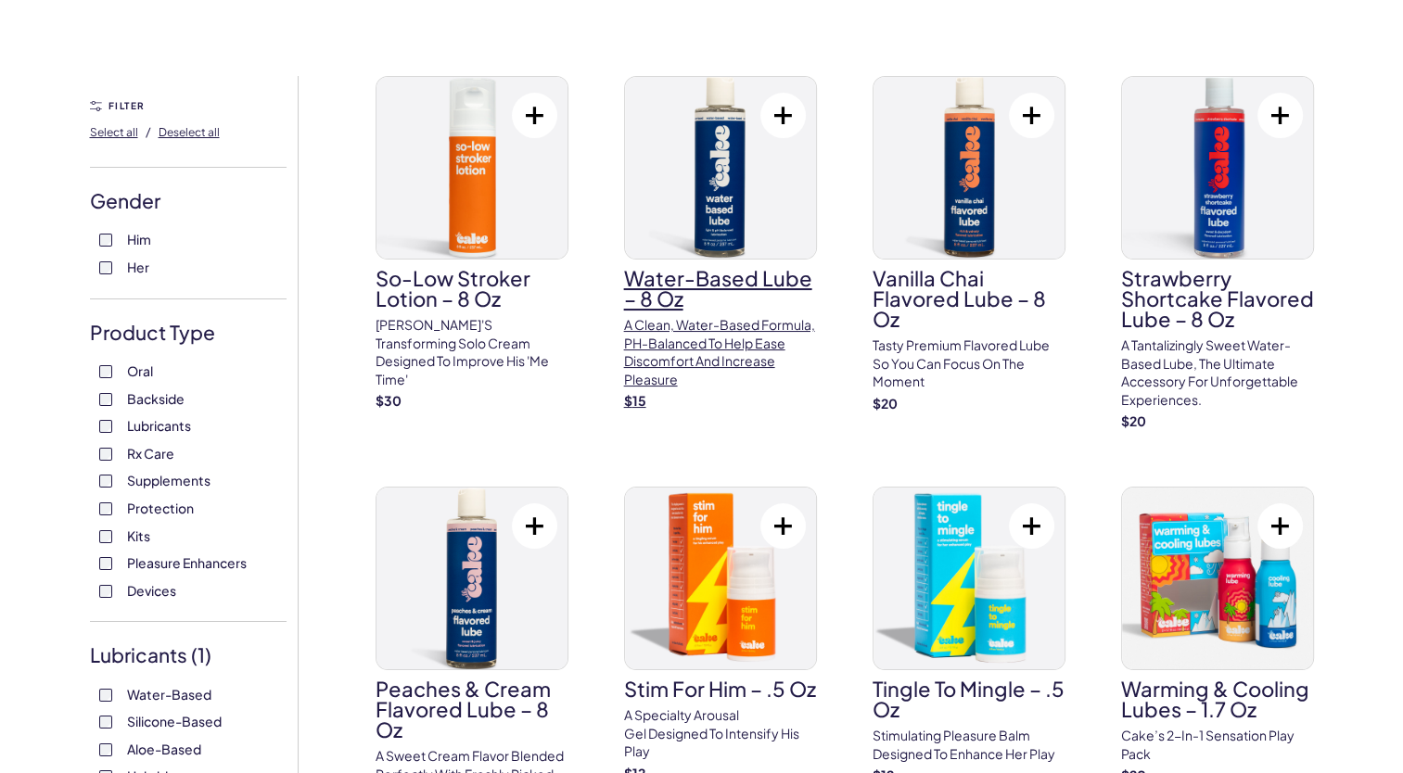
click at [712, 185] on img at bounding box center [720, 168] width 191 height 182
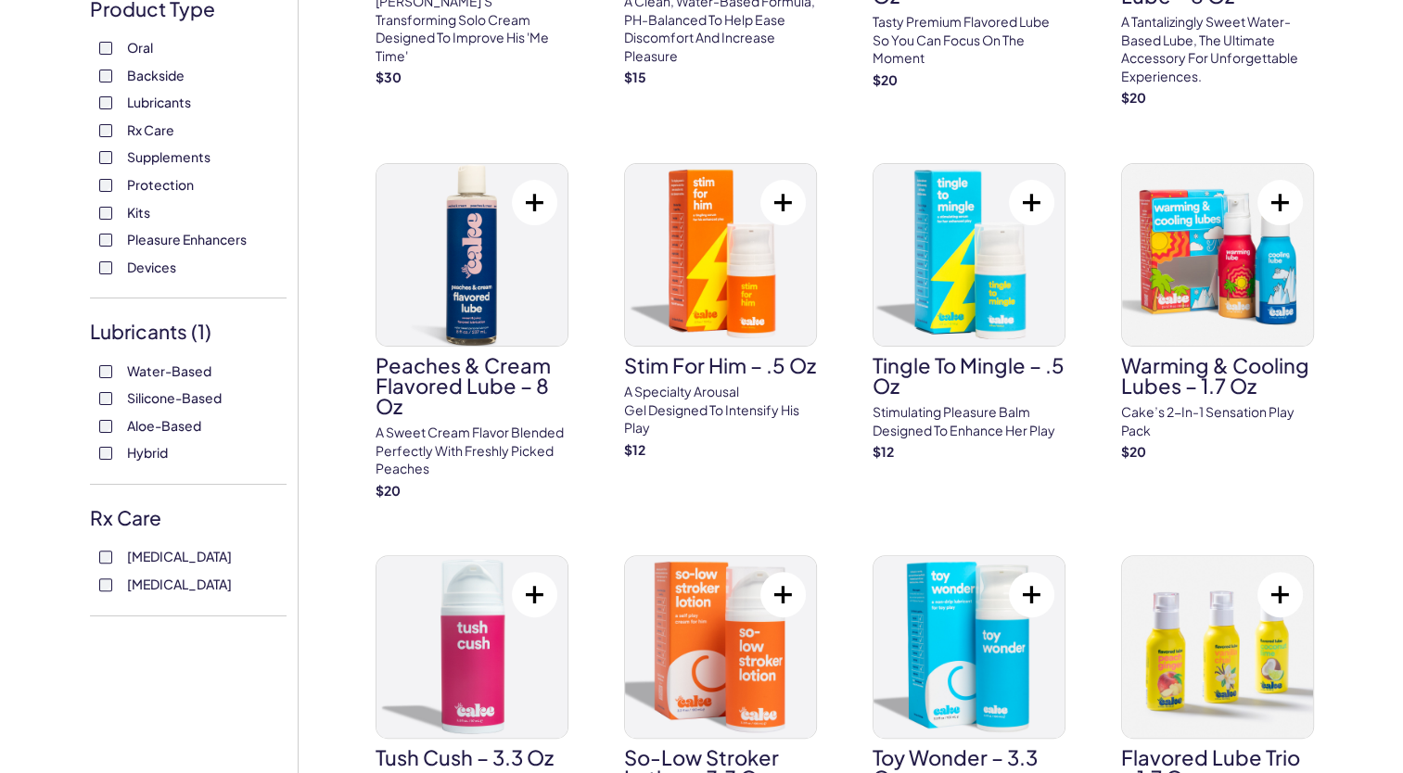
scroll to position [464, 0]
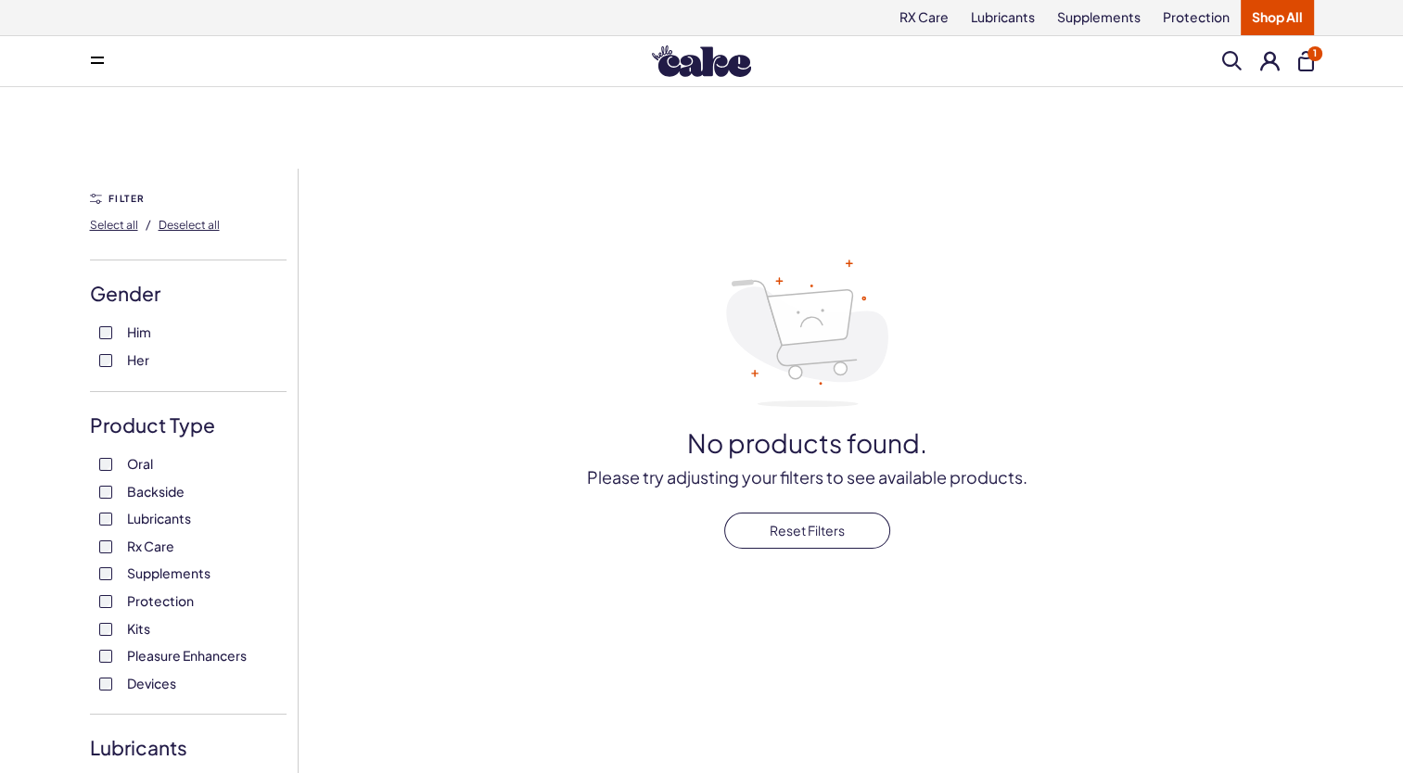
scroll to position [185, 0]
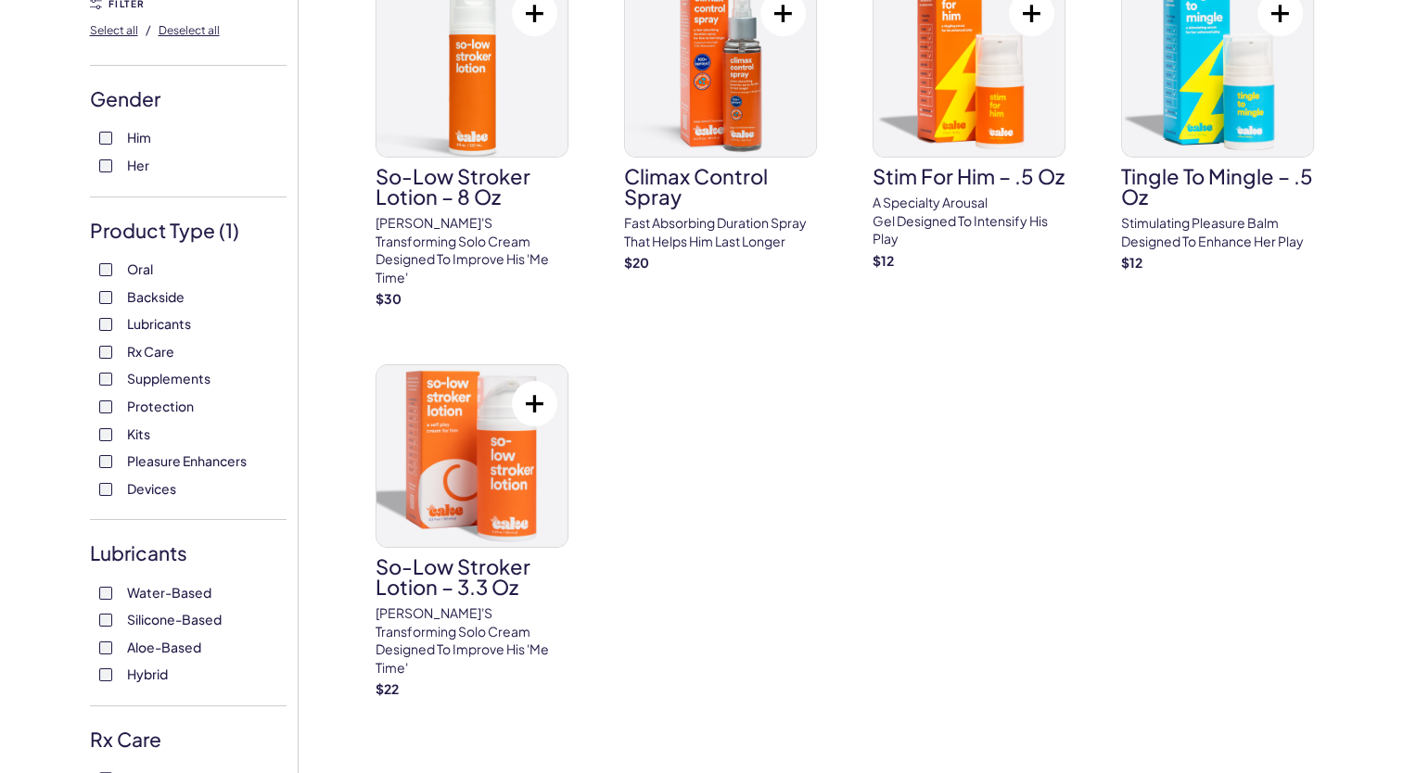
scroll to position [185, 0]
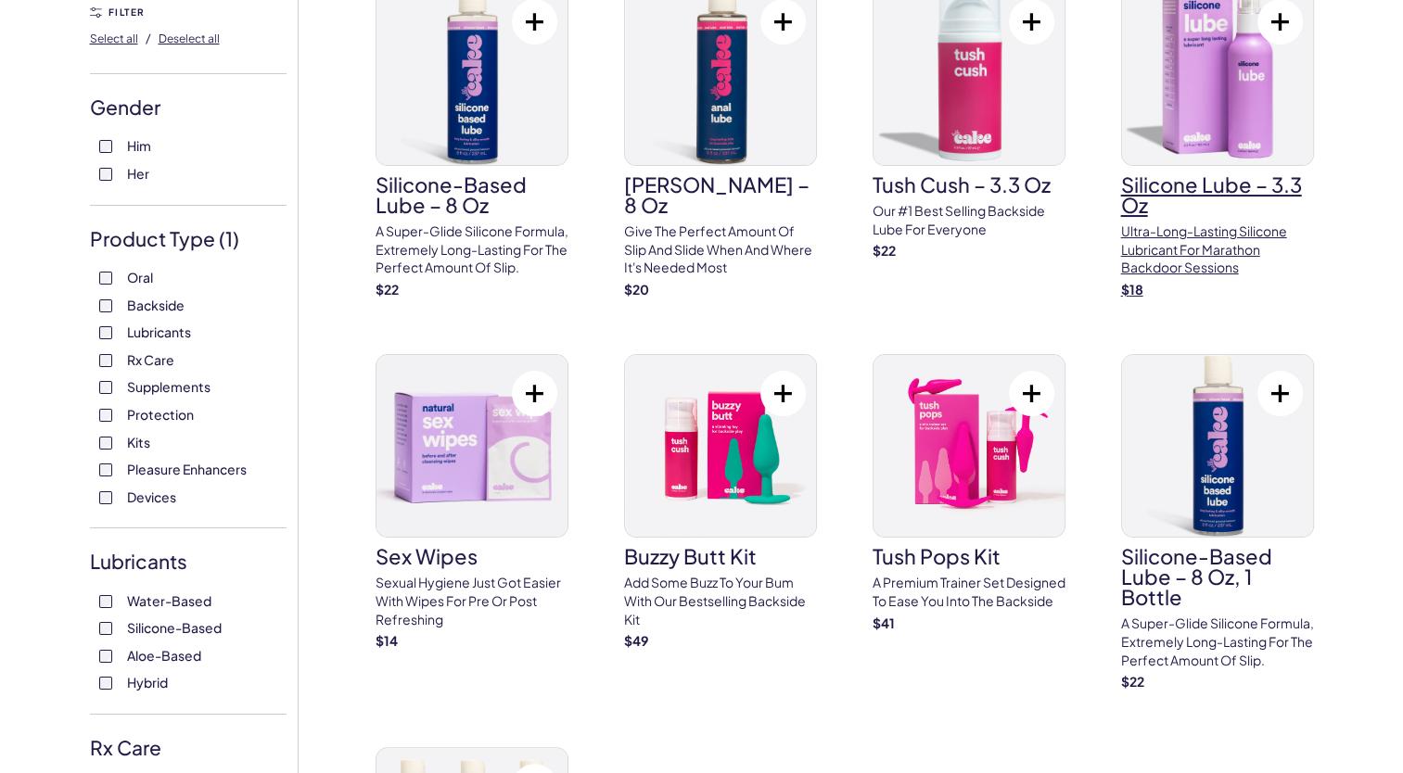
scroll to position [185, 0]
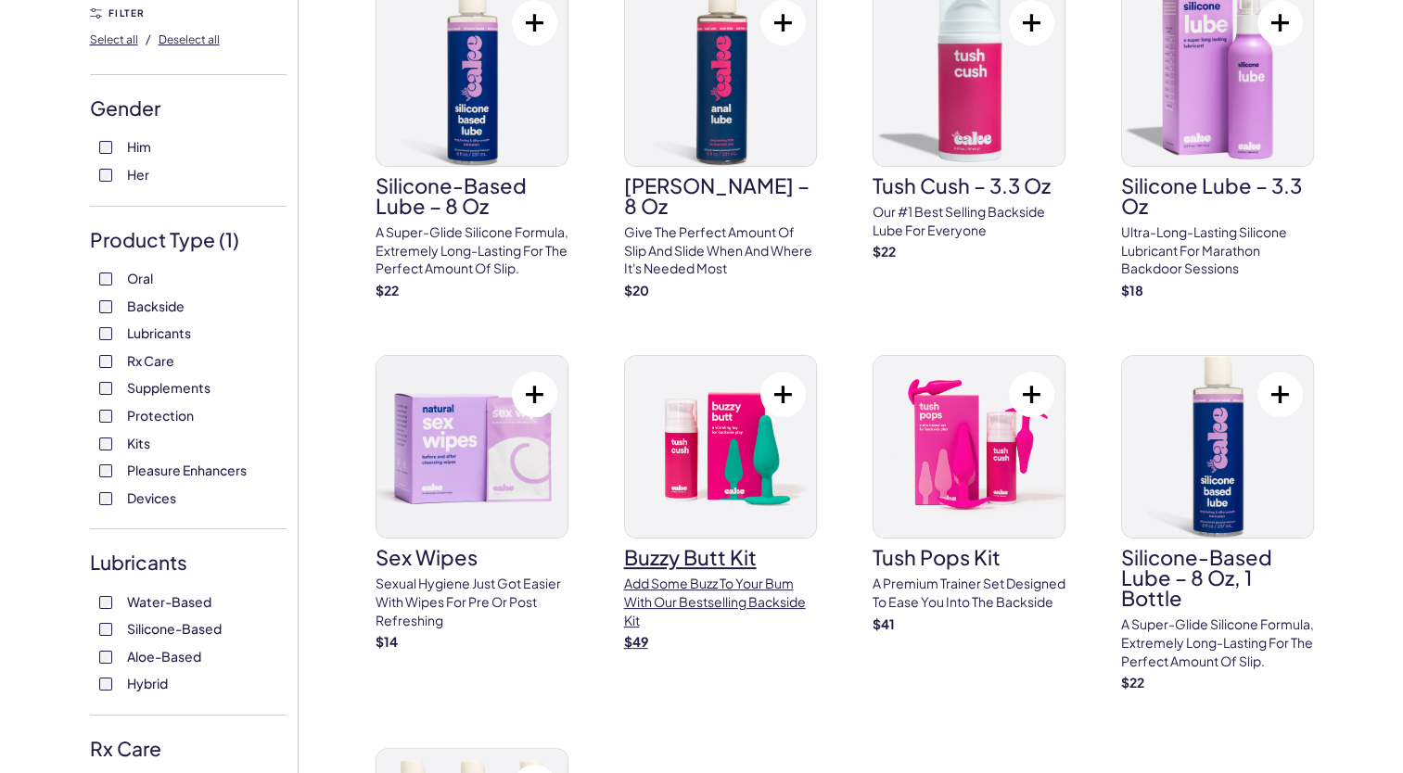
click at [674, 510] on img at bounding box center [720, 447] width 191 height 182
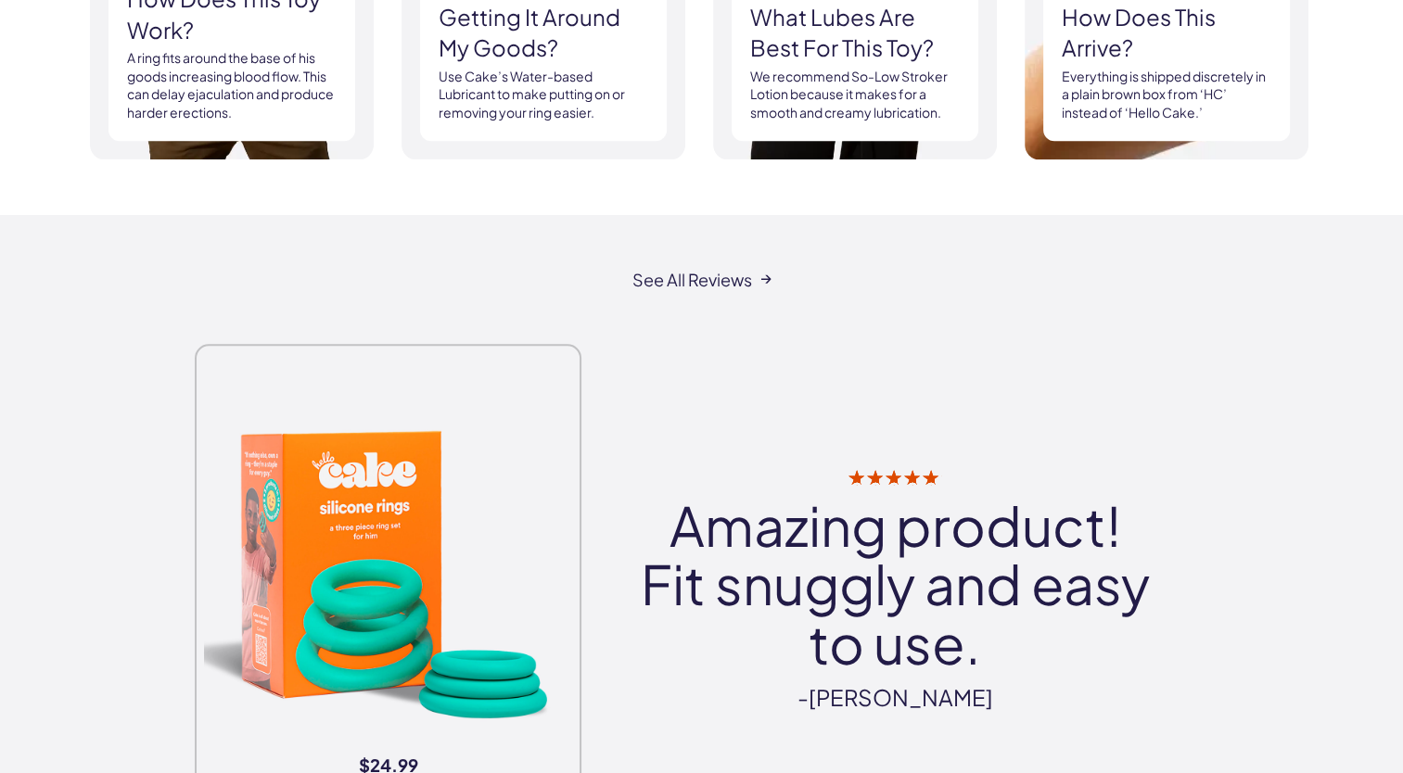
scroll to position [2040, 0]
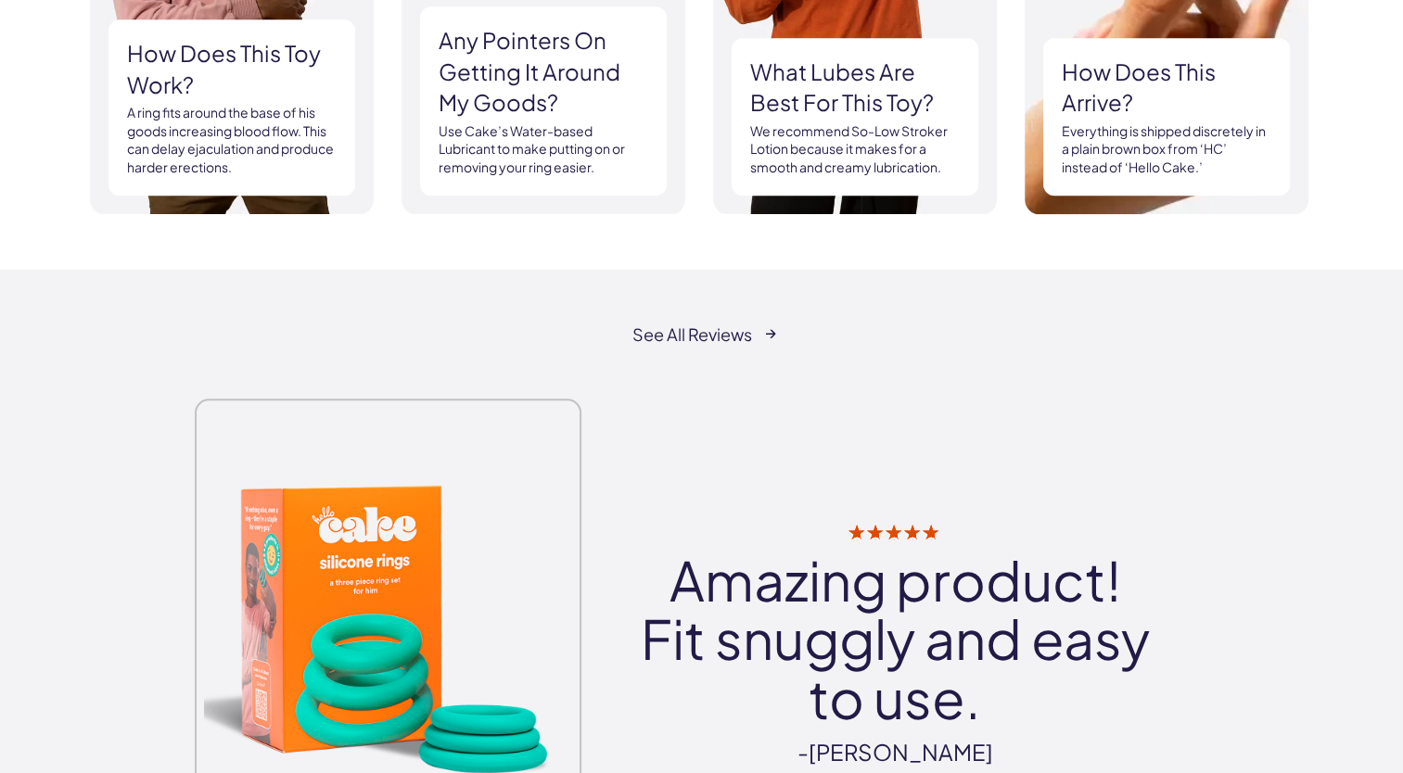
click at [692, 334] on link "See all reviews" at bounding box center [701, 334] width 138 height 19
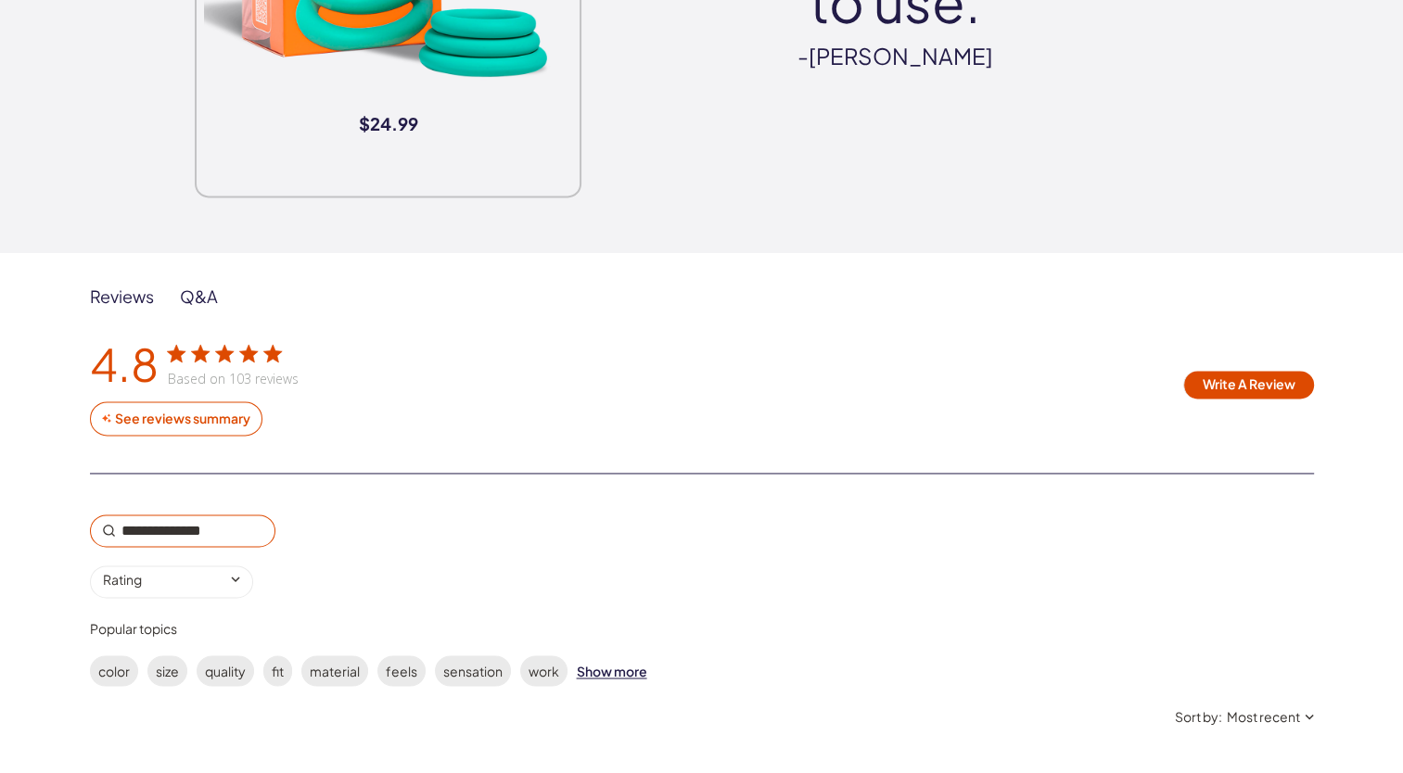
scroll to position [2782, 0]
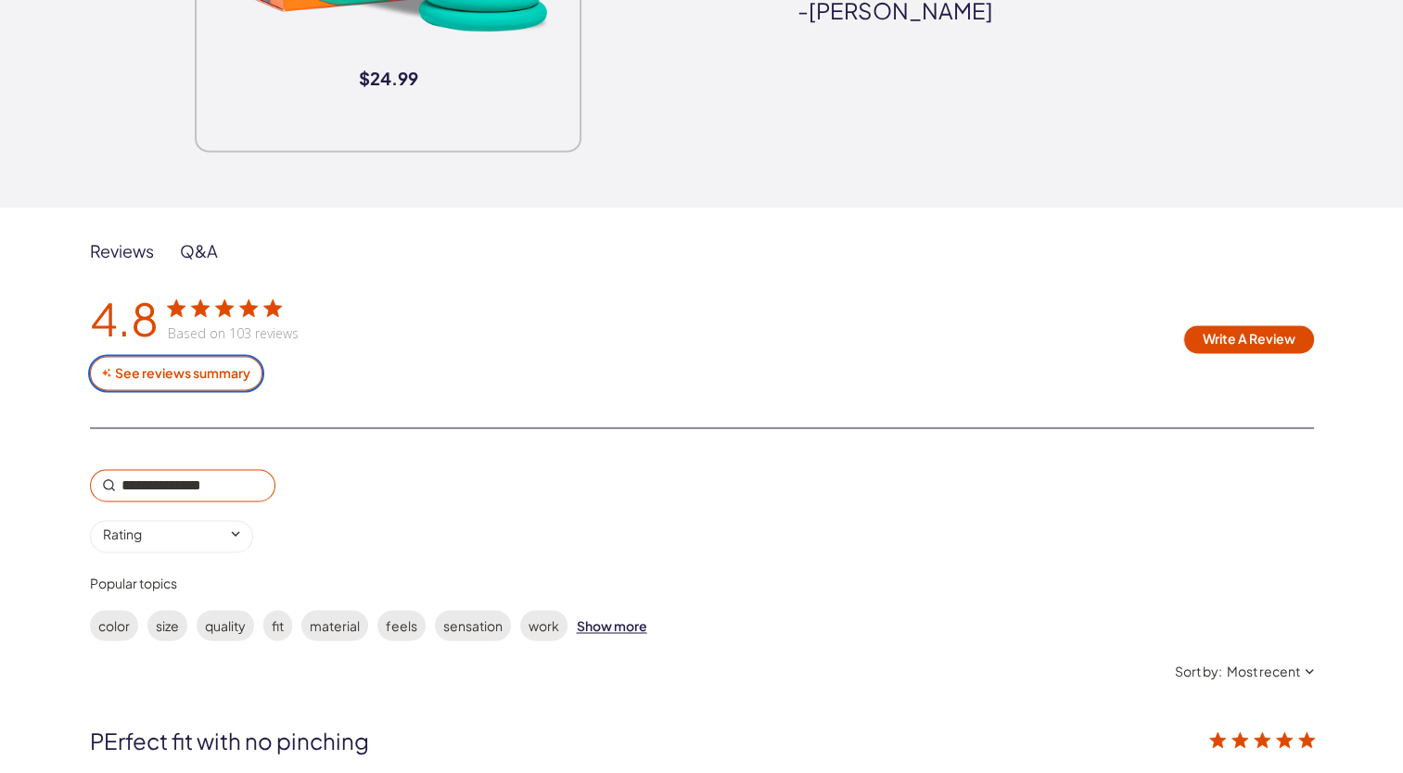
click at [155, 365] on div "See reviews summary" at bounding box center [182, 373] width 139 height 17
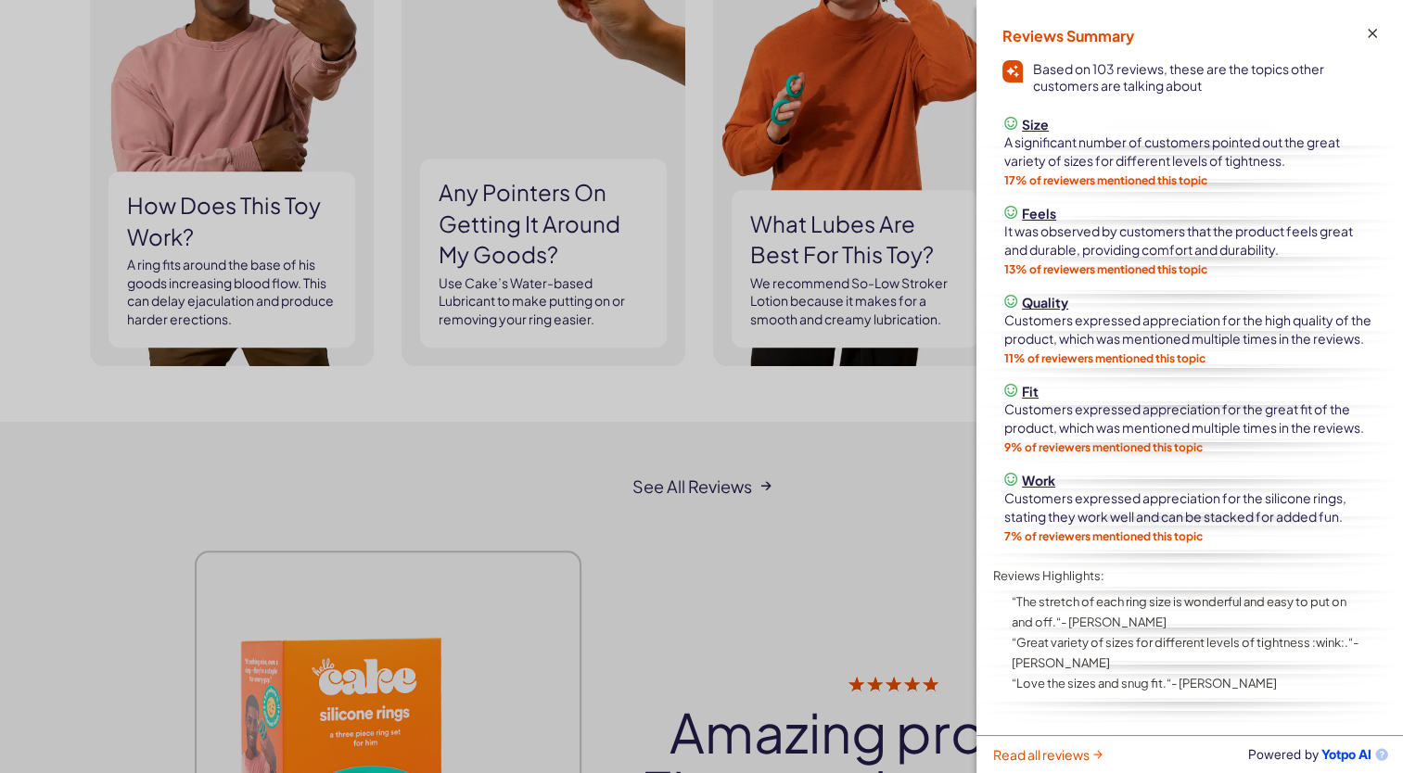
scroll to position [1669, 0]
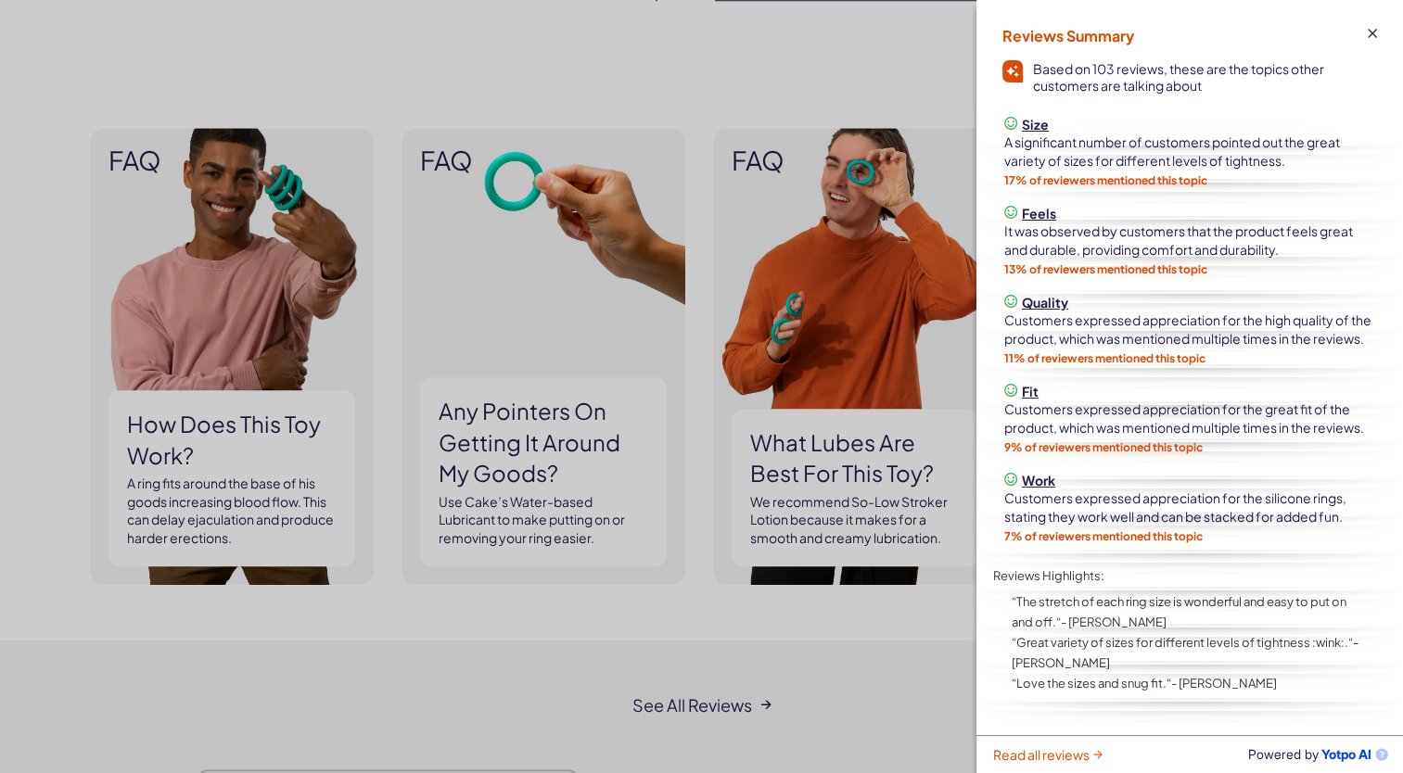
click at [1371, 32] on icon "customer reviews" at bounding box center [1372, 33] width 9 height 9
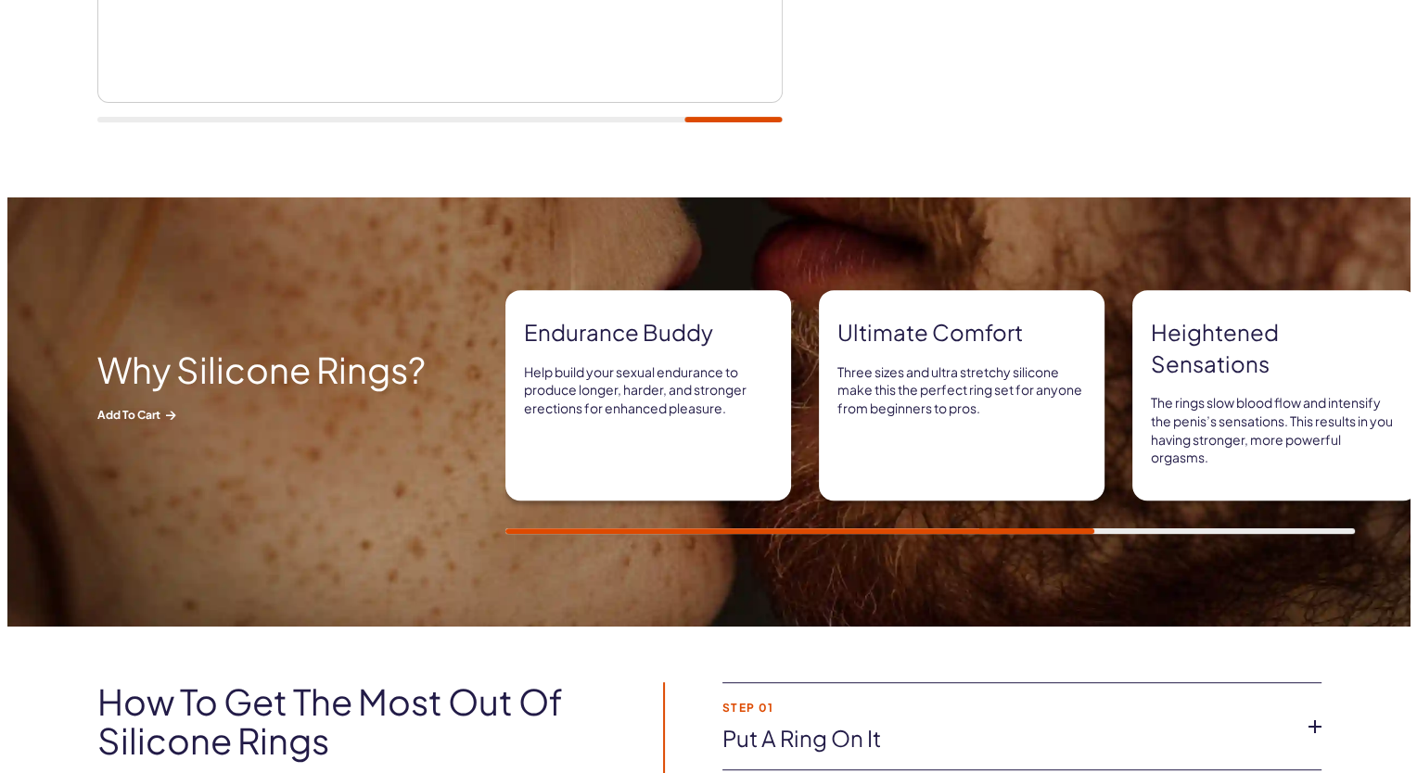
scroll to position [835, 0]
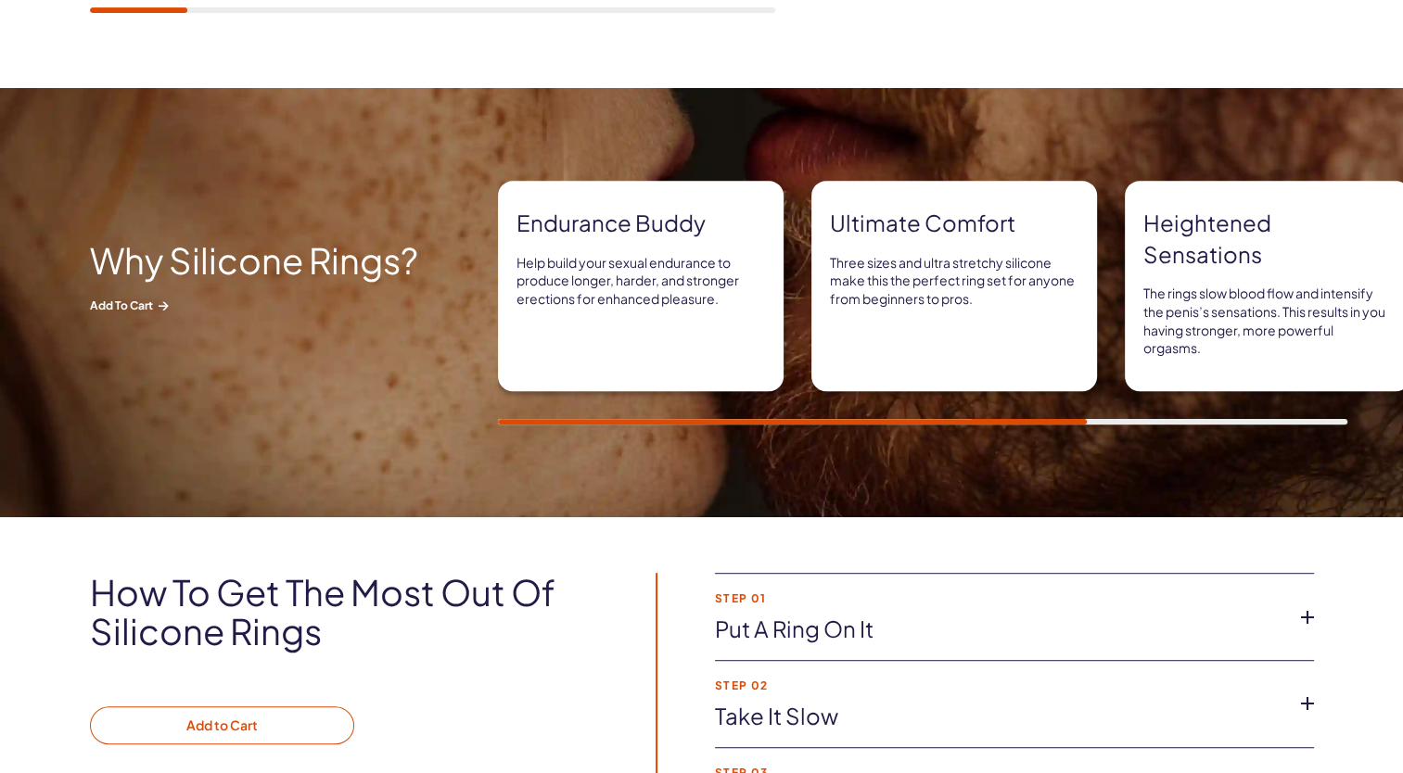
click at [271, 716] on button "Add to Cart" at bounding box center [222, 726] width 264 height 39
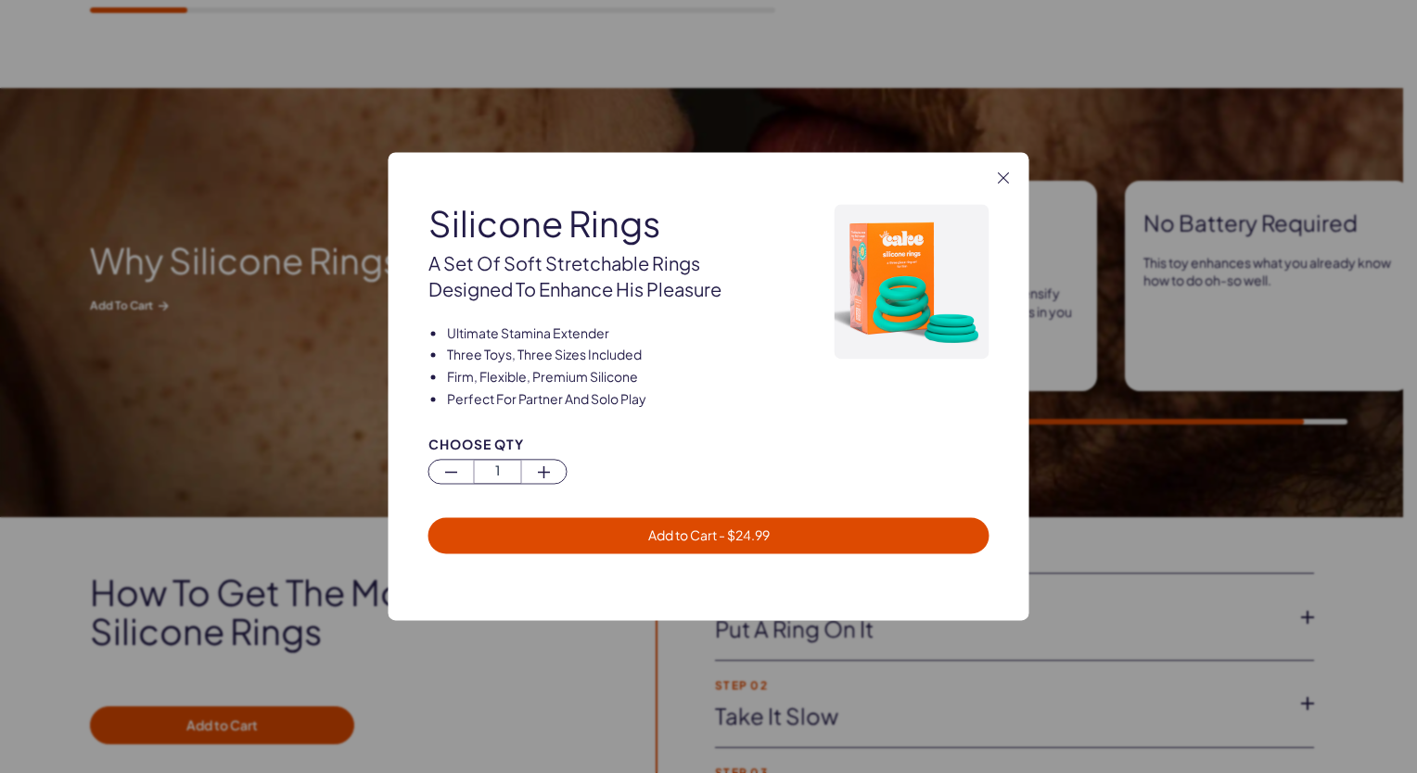
click at [731, 540] on span "- $ 24.99" at bounding box center [743, 536] width 53 height 17
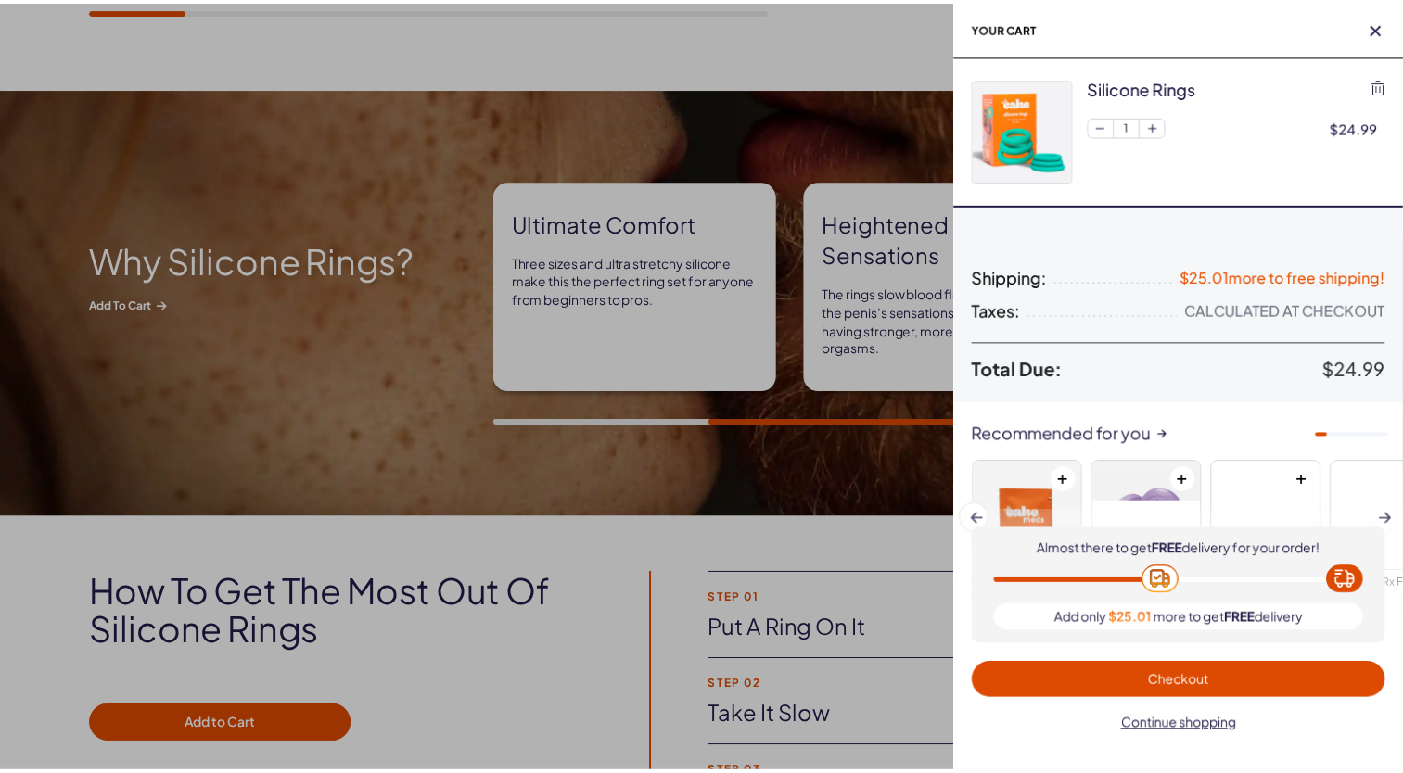
scroll to position [0, 0]
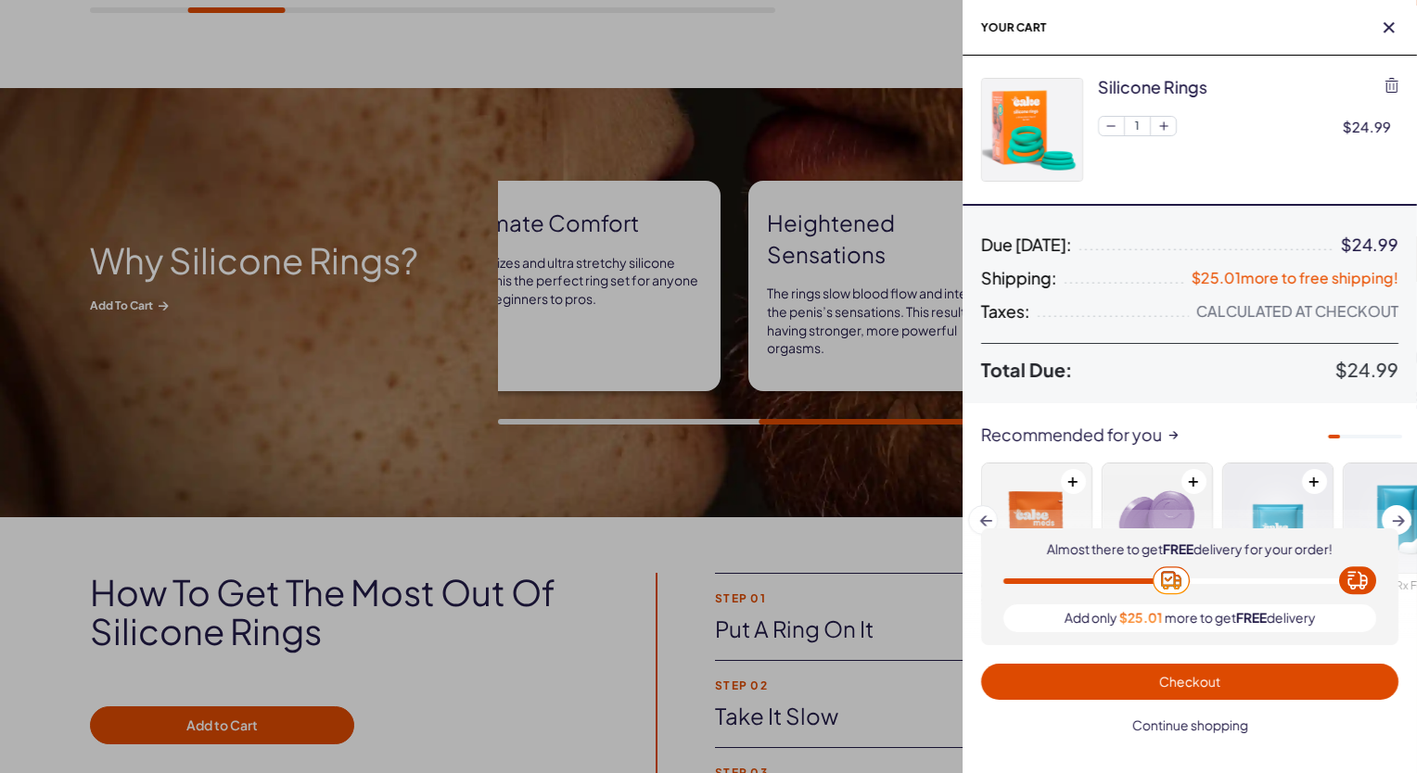
click at [1176, 729] on span "Continue shopping" at bounding box center [1190, 725] width 116 height 17
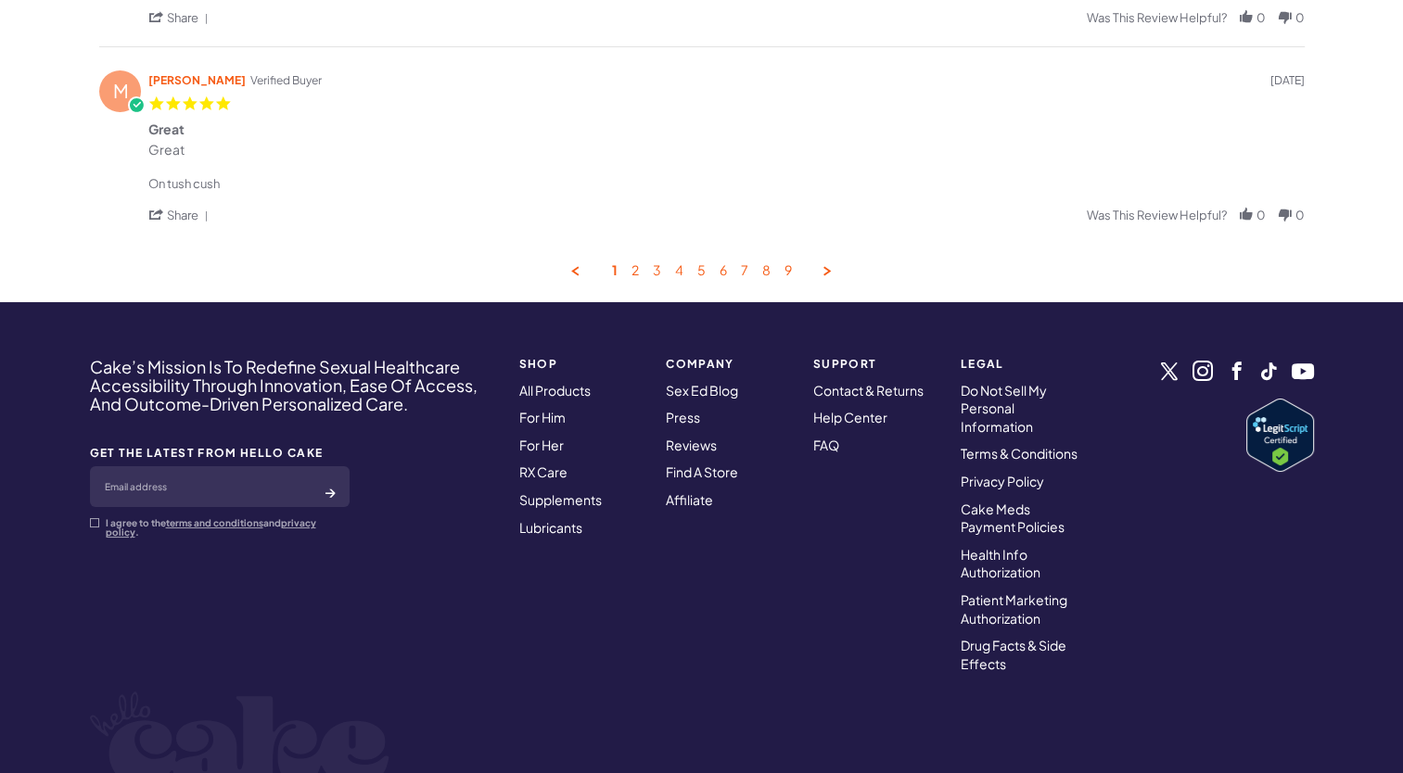
scroll to position [1205, 0]
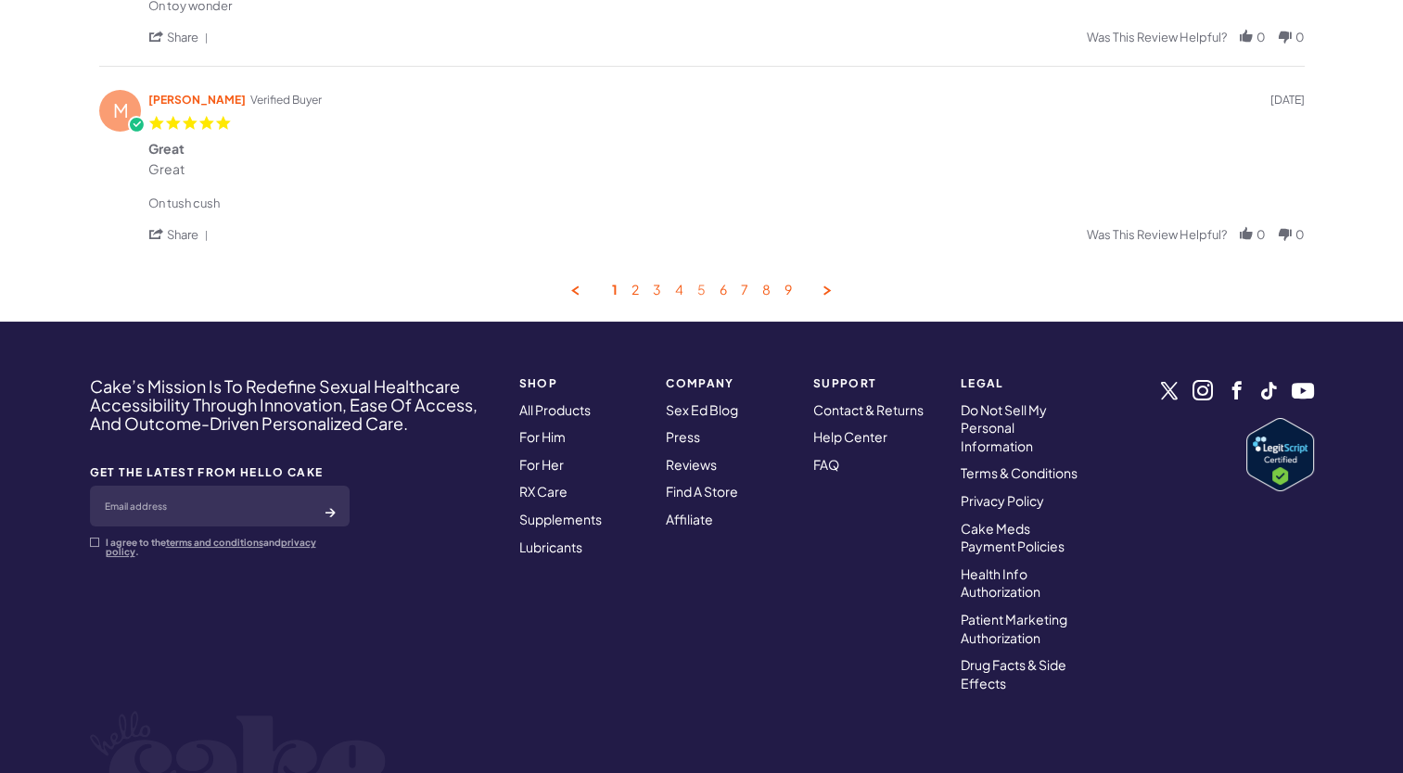
click at [697, 289] on link "5" at bounding box center [701, 291] width 8 height 18
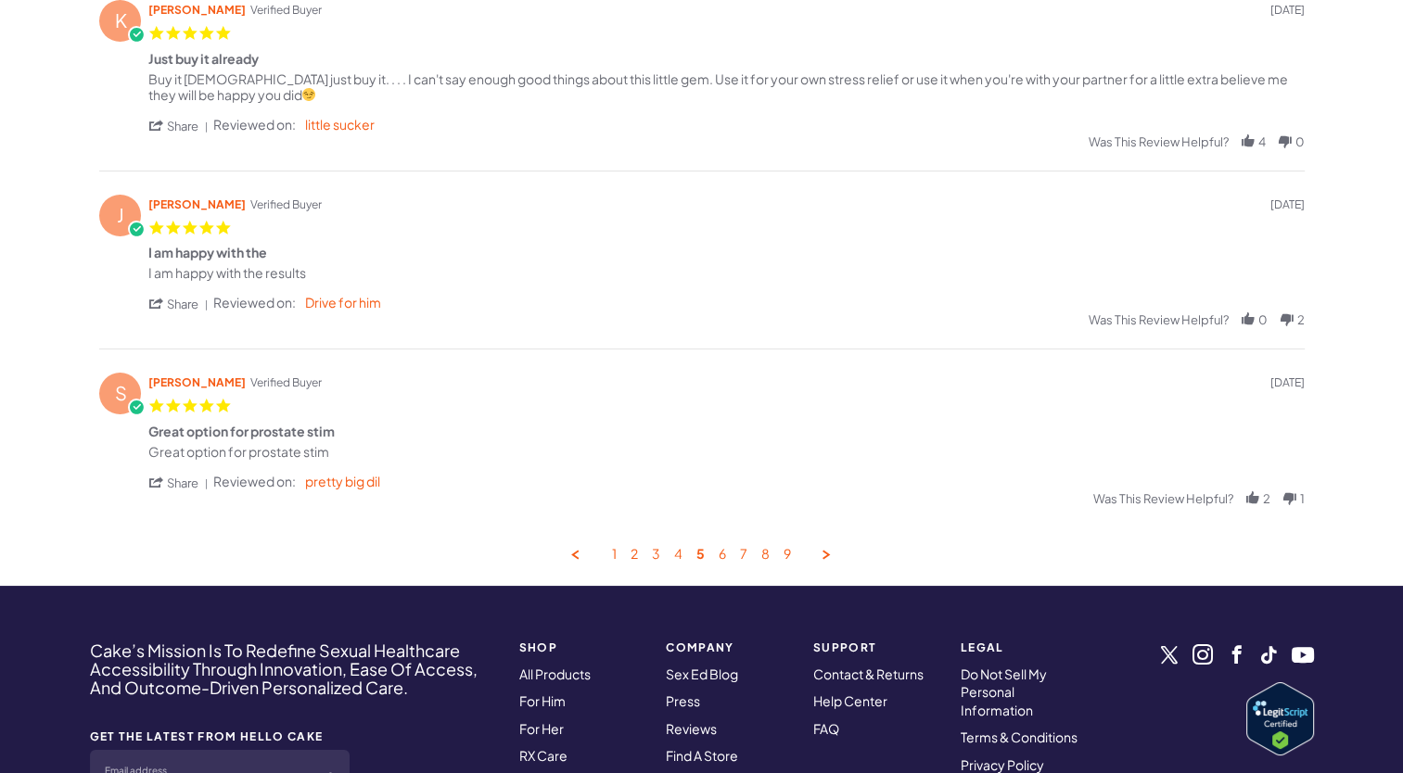
scroll to position [837, 0]
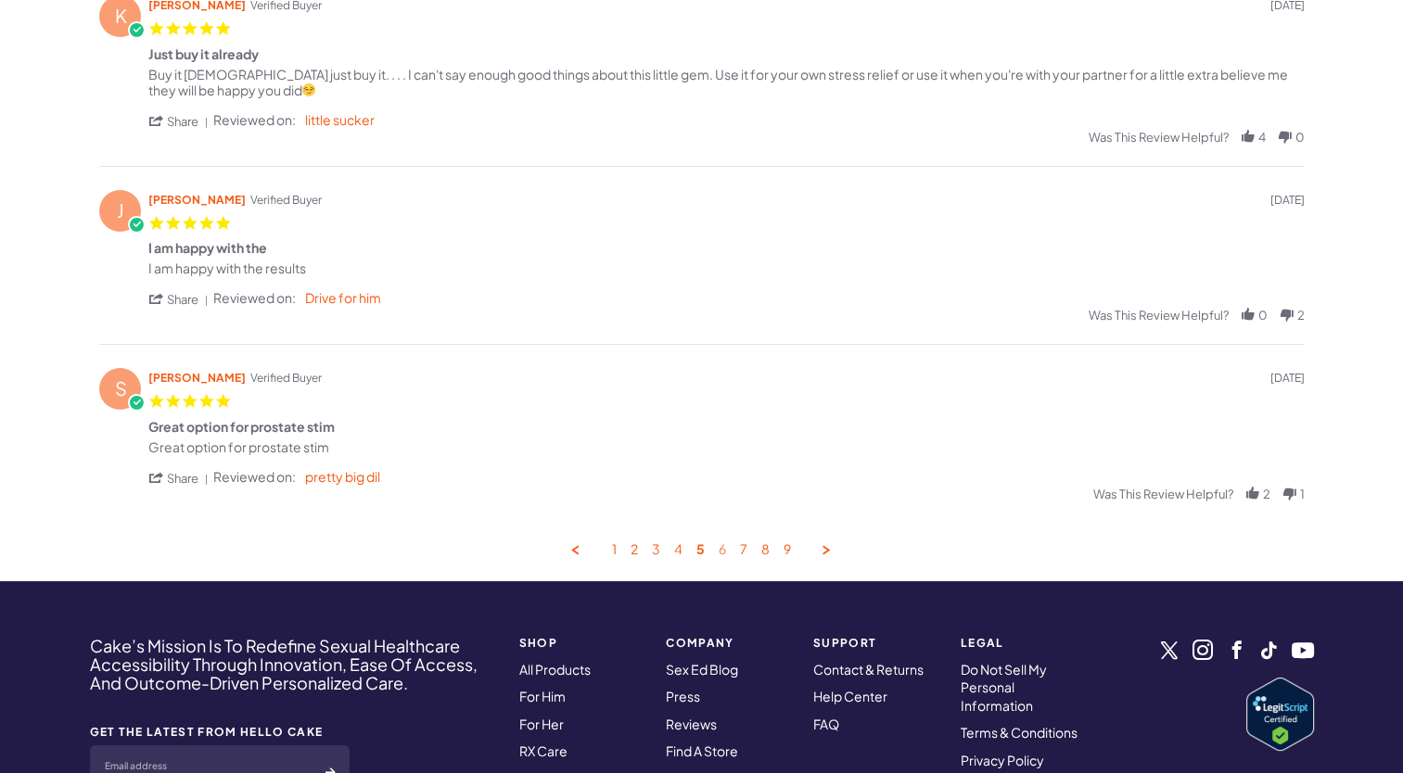
click at [723, 552] on link "6" at bounding box center [722, 551] width 7 height 18
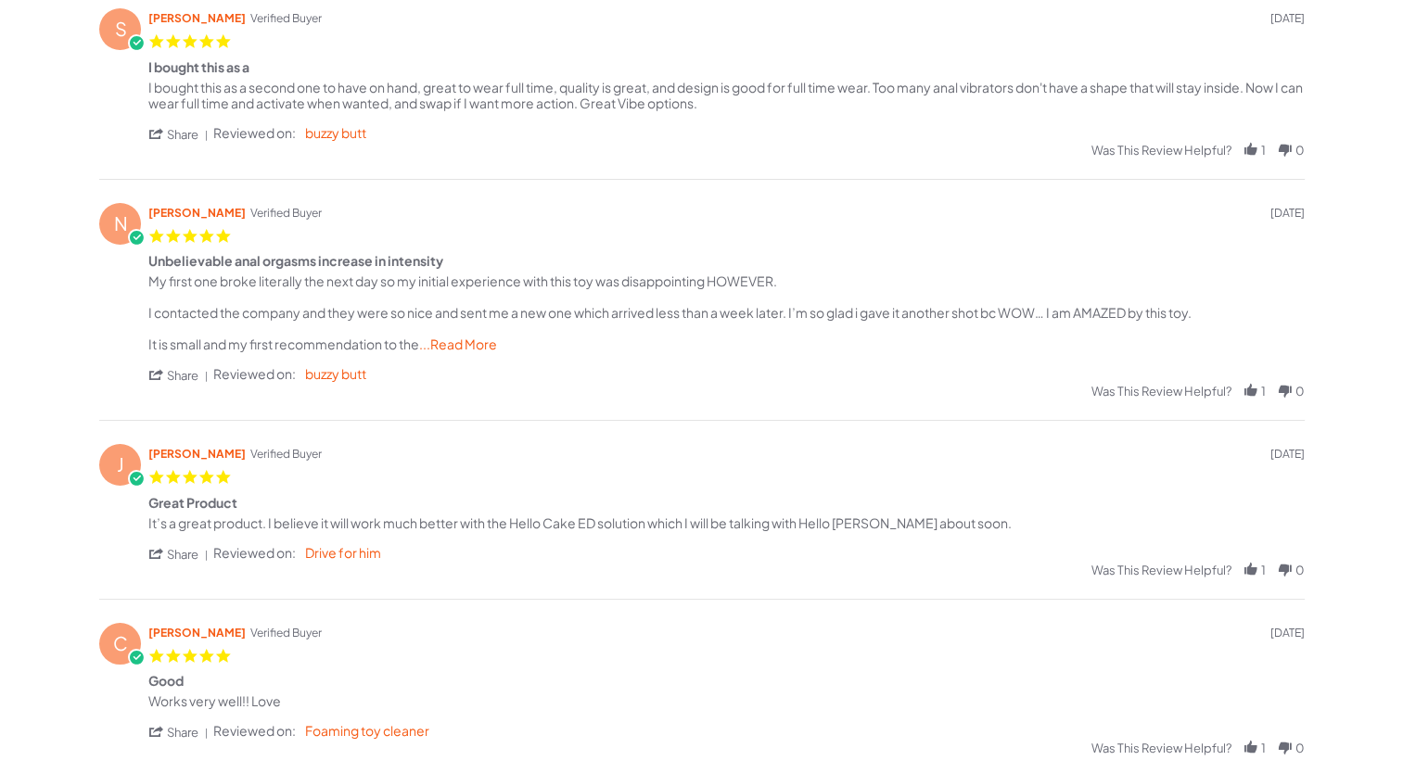
scroll to position [466, 0]
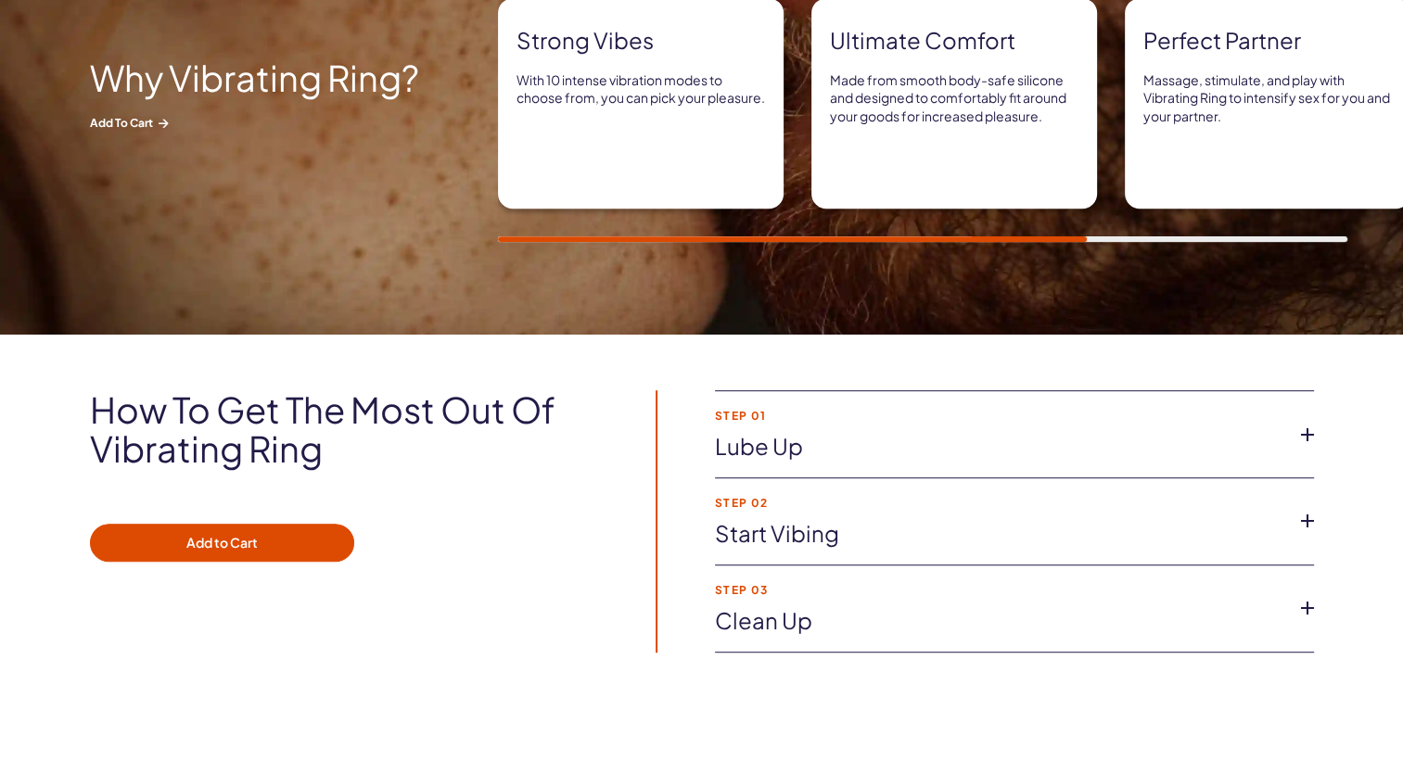
scroll to position [1020, 0]
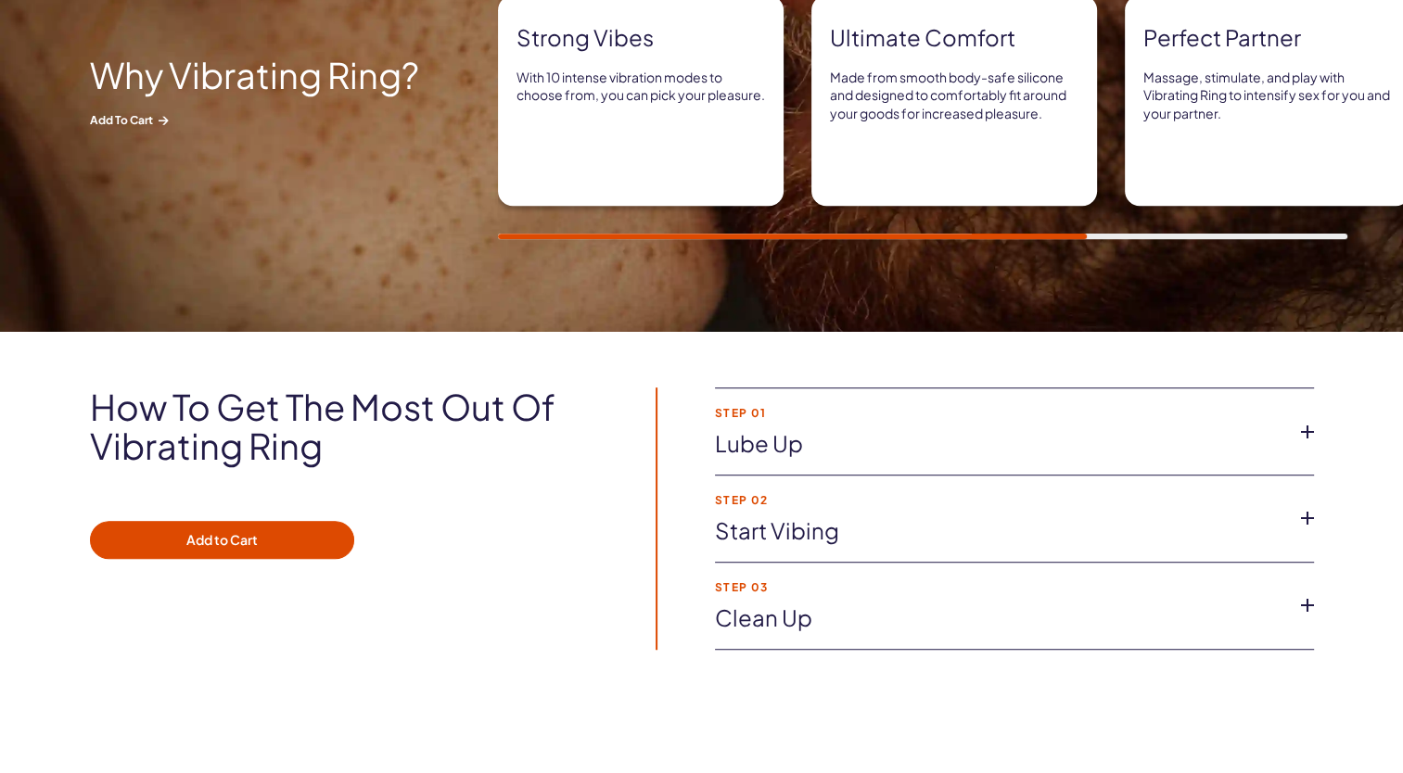
click at [1308, 439] on icon at bounding box center [1308, 432] width 28 height 28
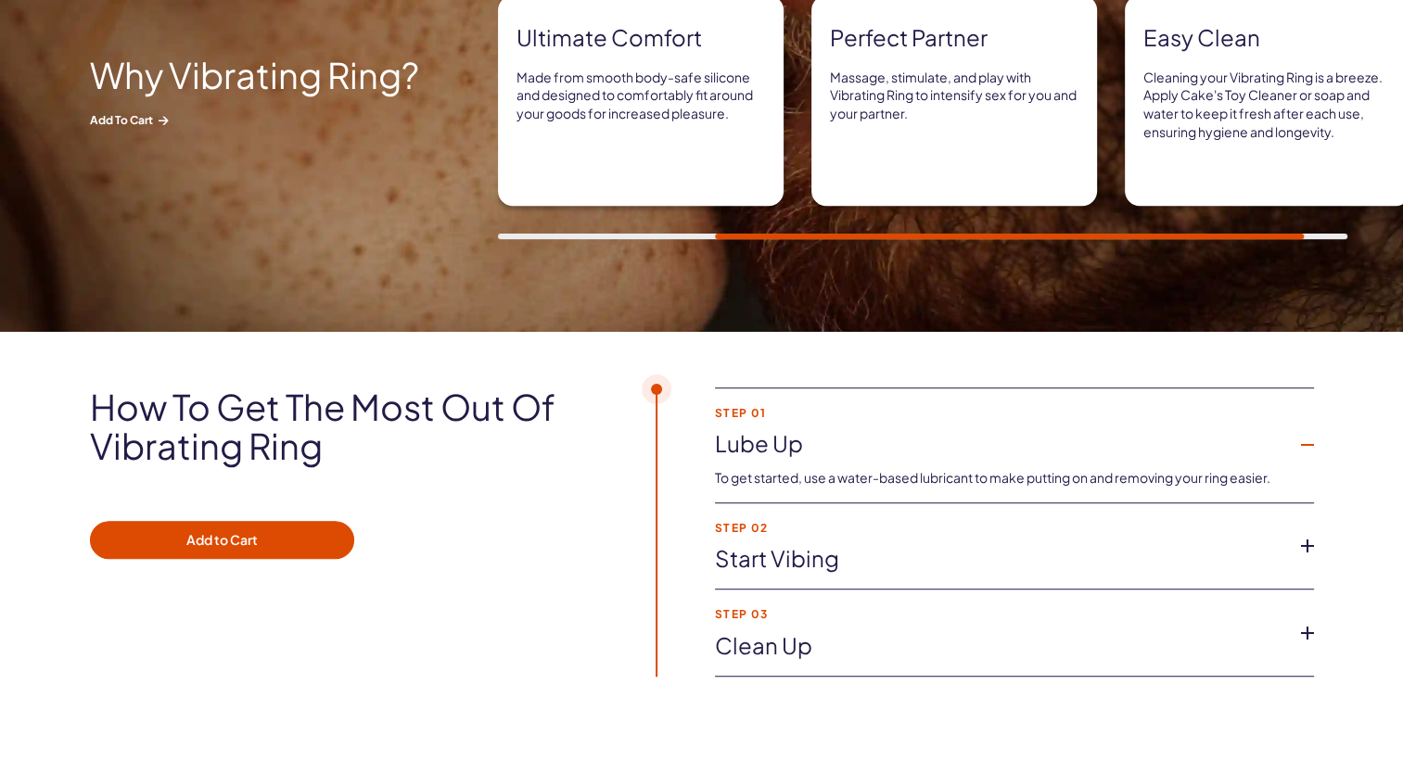
click at [1308, 542] on icon at bounding box center [1308, 546] width 28 height 28
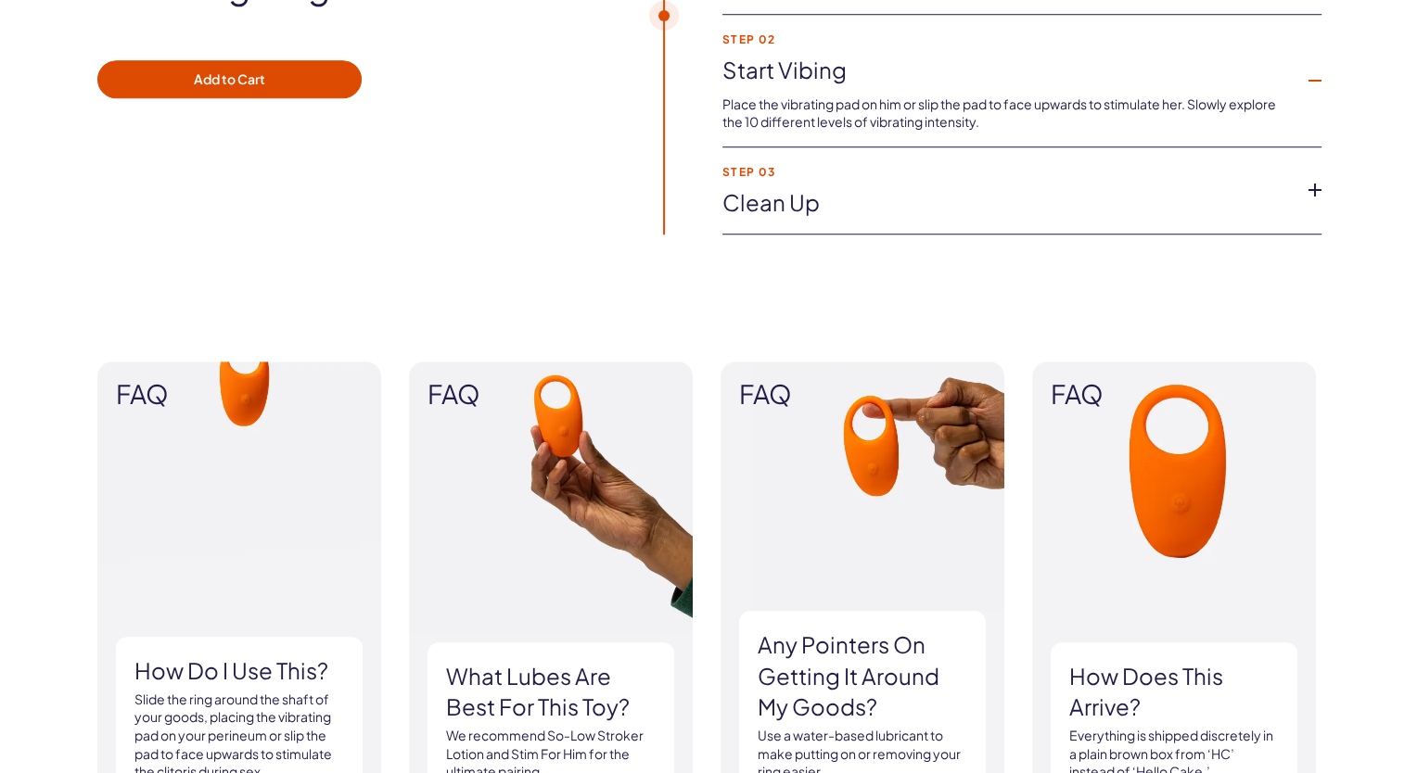
scroll to position [1298, 0]
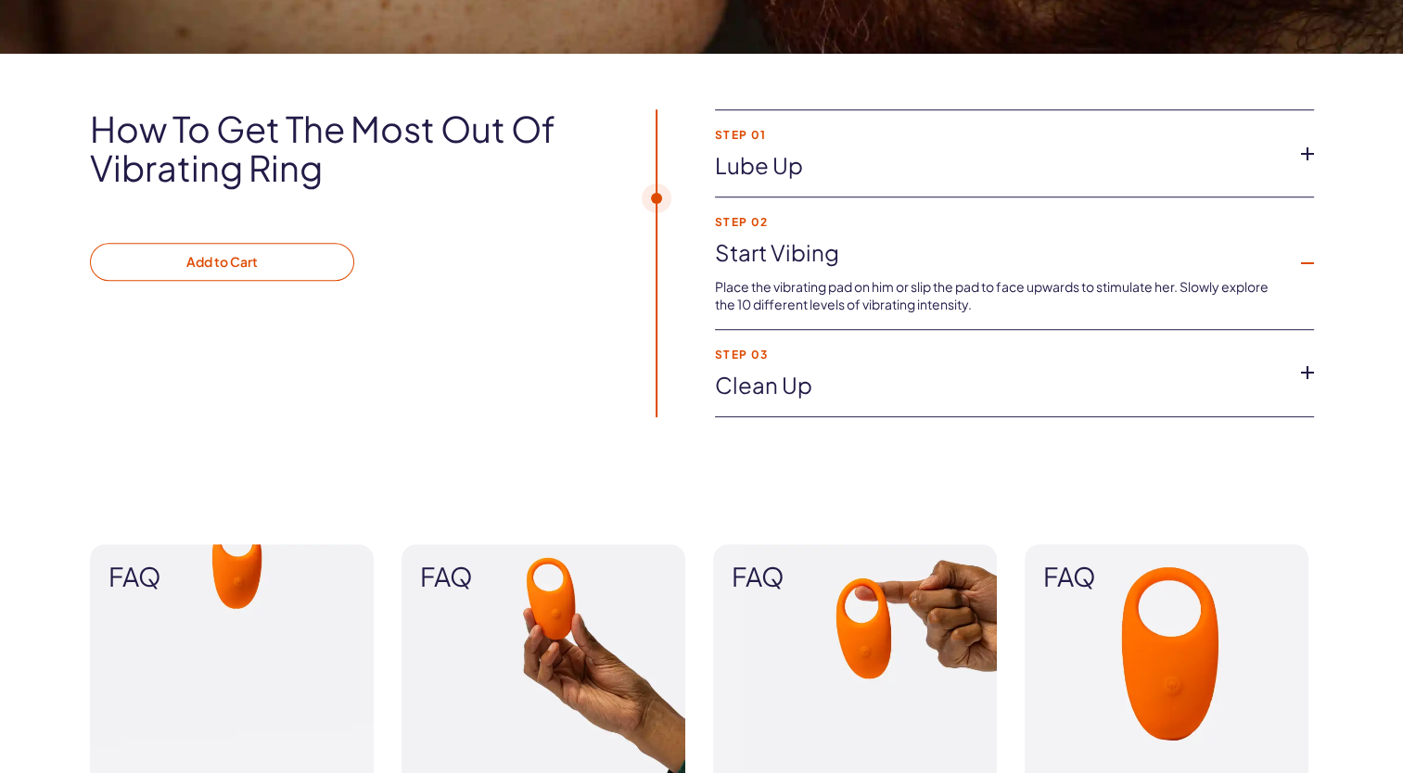
click at [215, 259] on button "Add to Cart" at bounding box center [222, 262] width 264 height 39
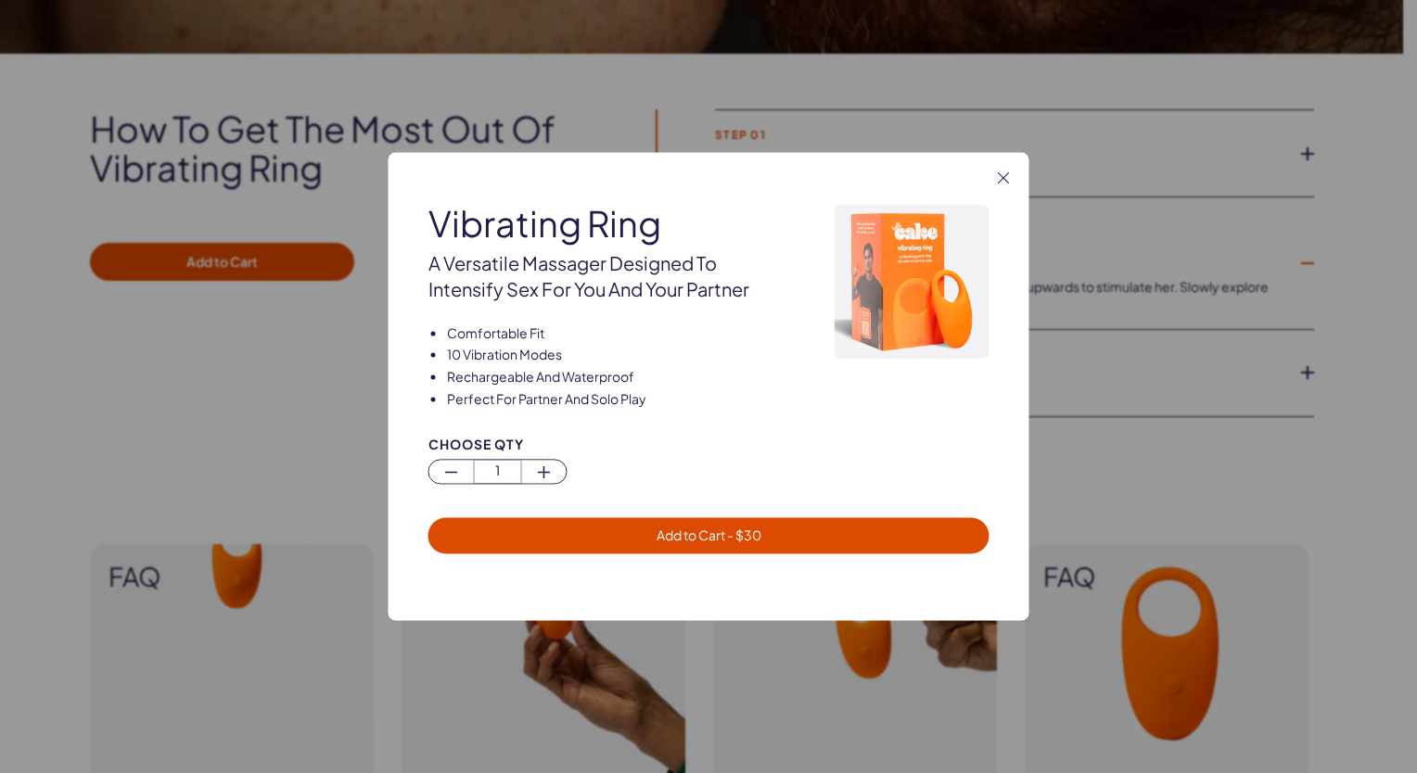
click at [699, 542] on span "Add to Cart - $ 30" at bounding box center [709, 536] width 105 height 17
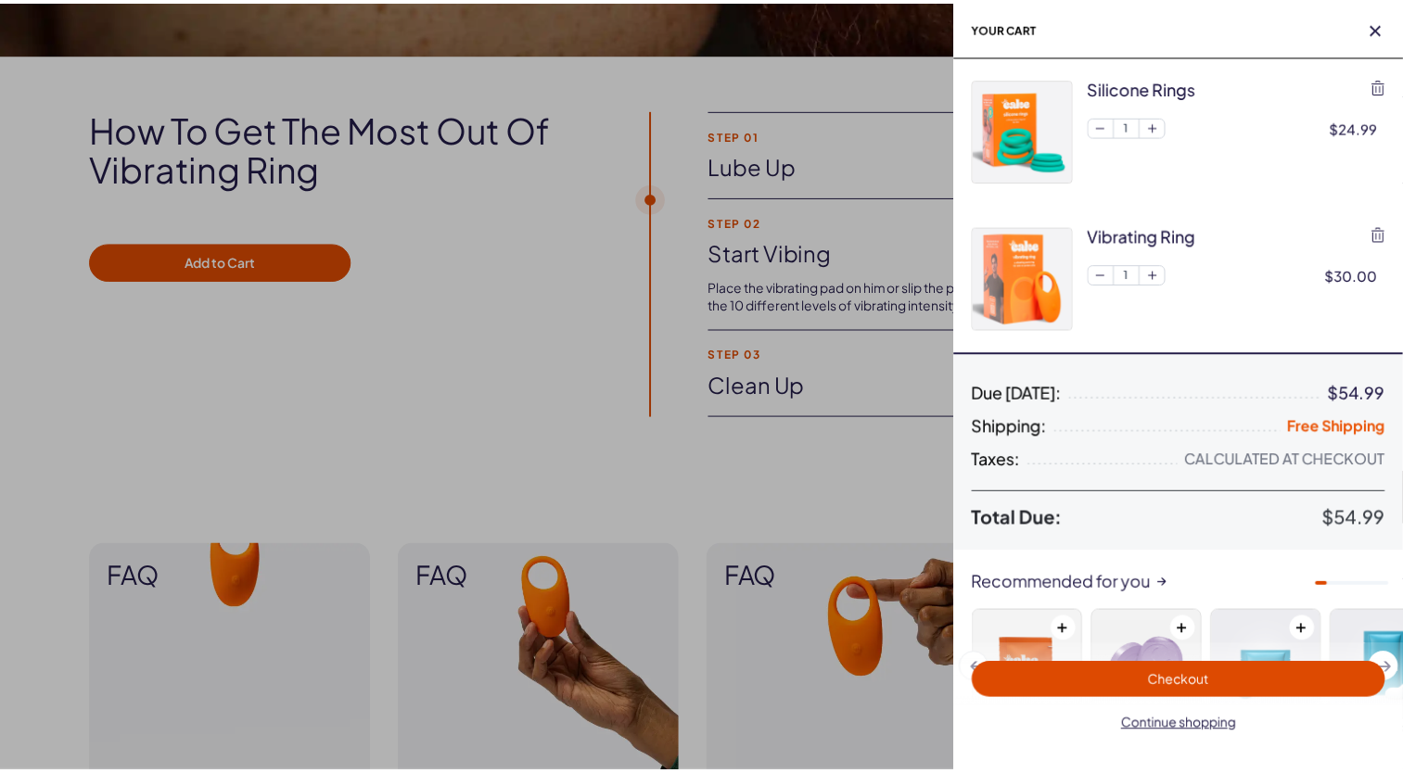
scroll to position [0, 0]
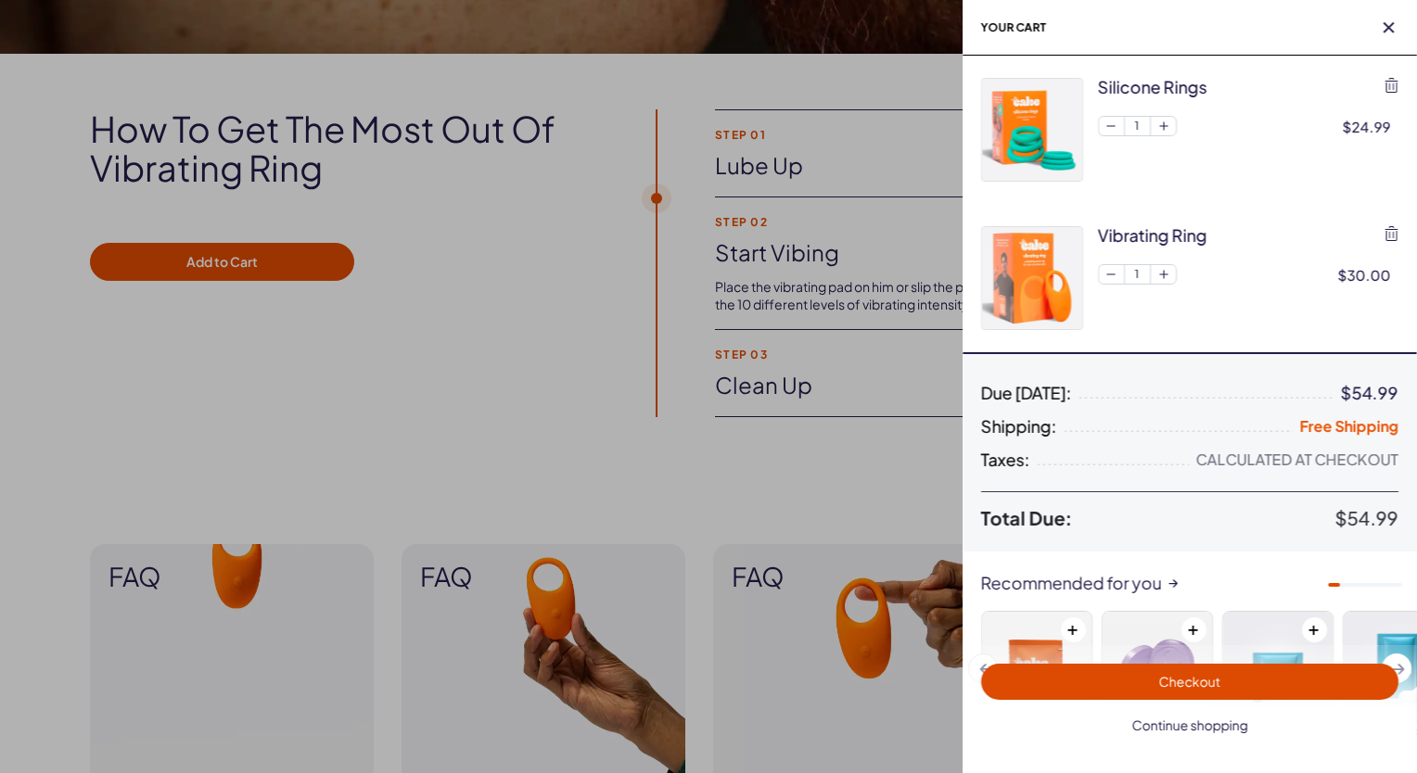
click at [1232, 723] on span "Continue shopping" at bounding box center [1190, 725] width 116 height 17
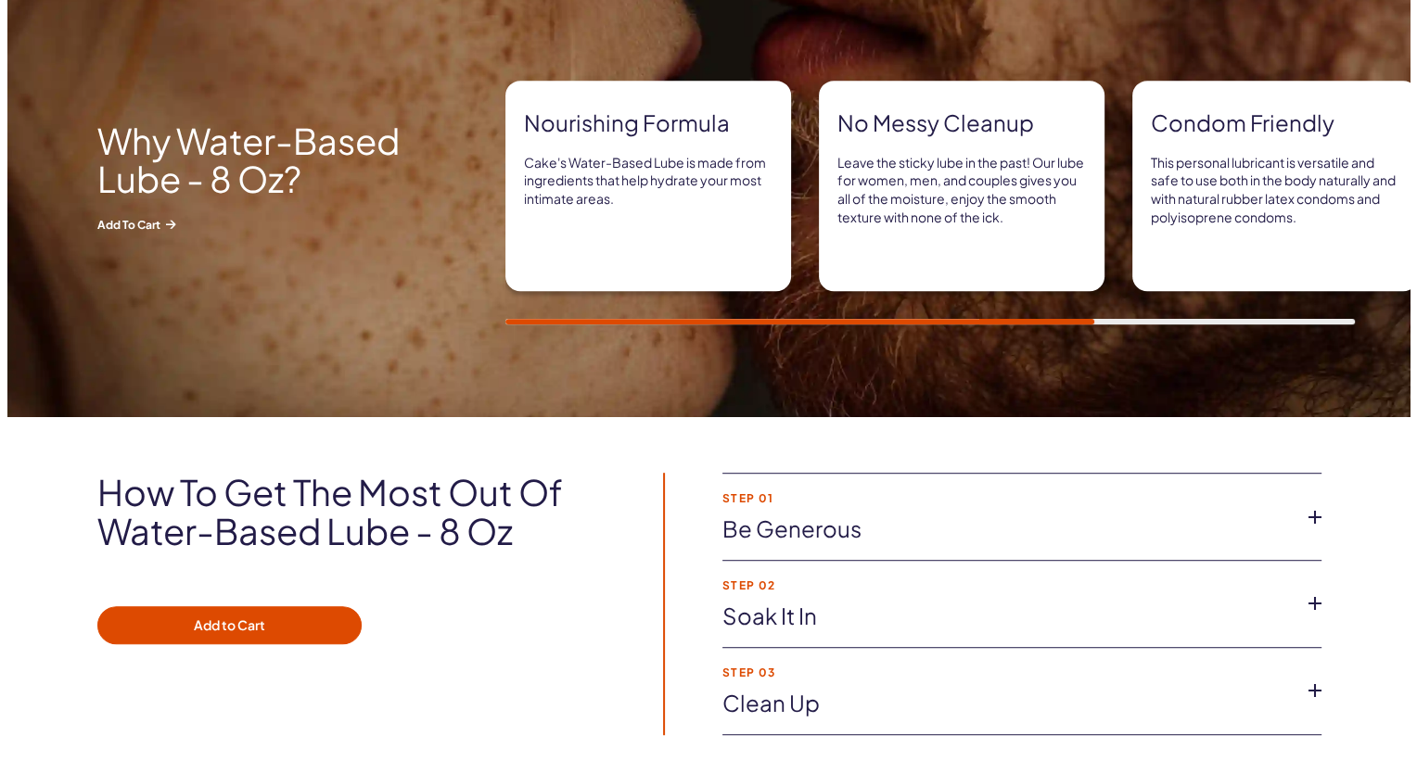
scroll to position [1020, 0]
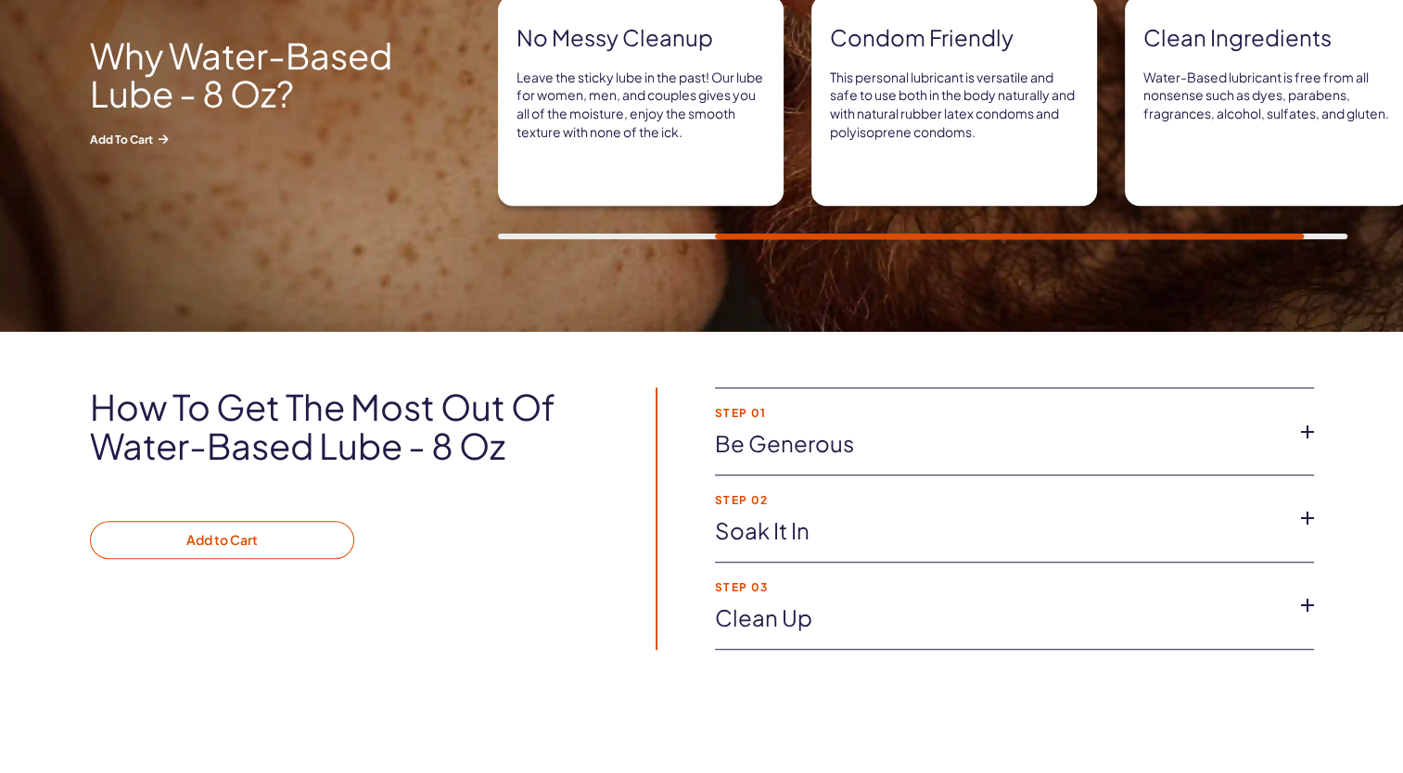
click at [292, 547] on button "Add to Cart" at bounding box center [222, 540] width 264 height 39
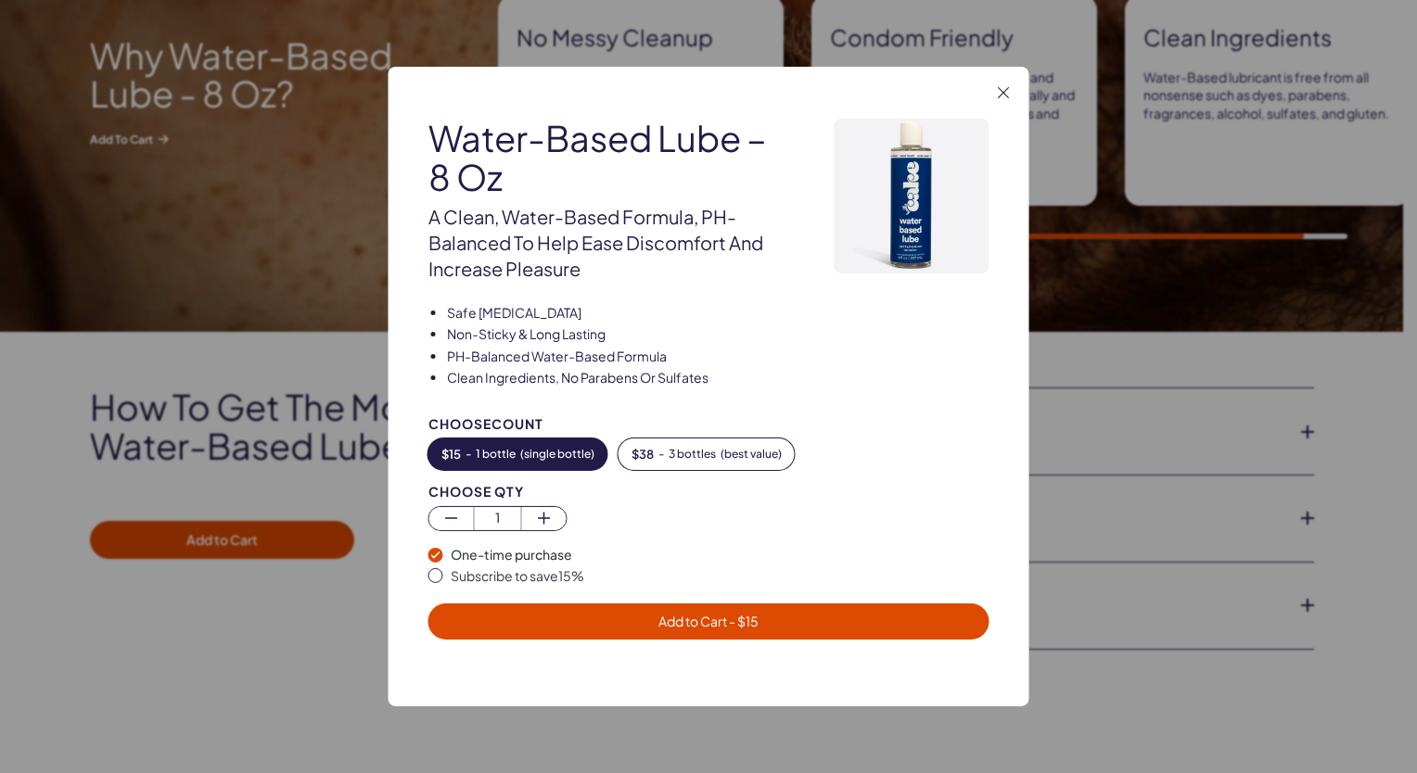
click at [712, 620] on span "Add to Cart - $ 15" at bounding box center [708, 621] width 100 height 17
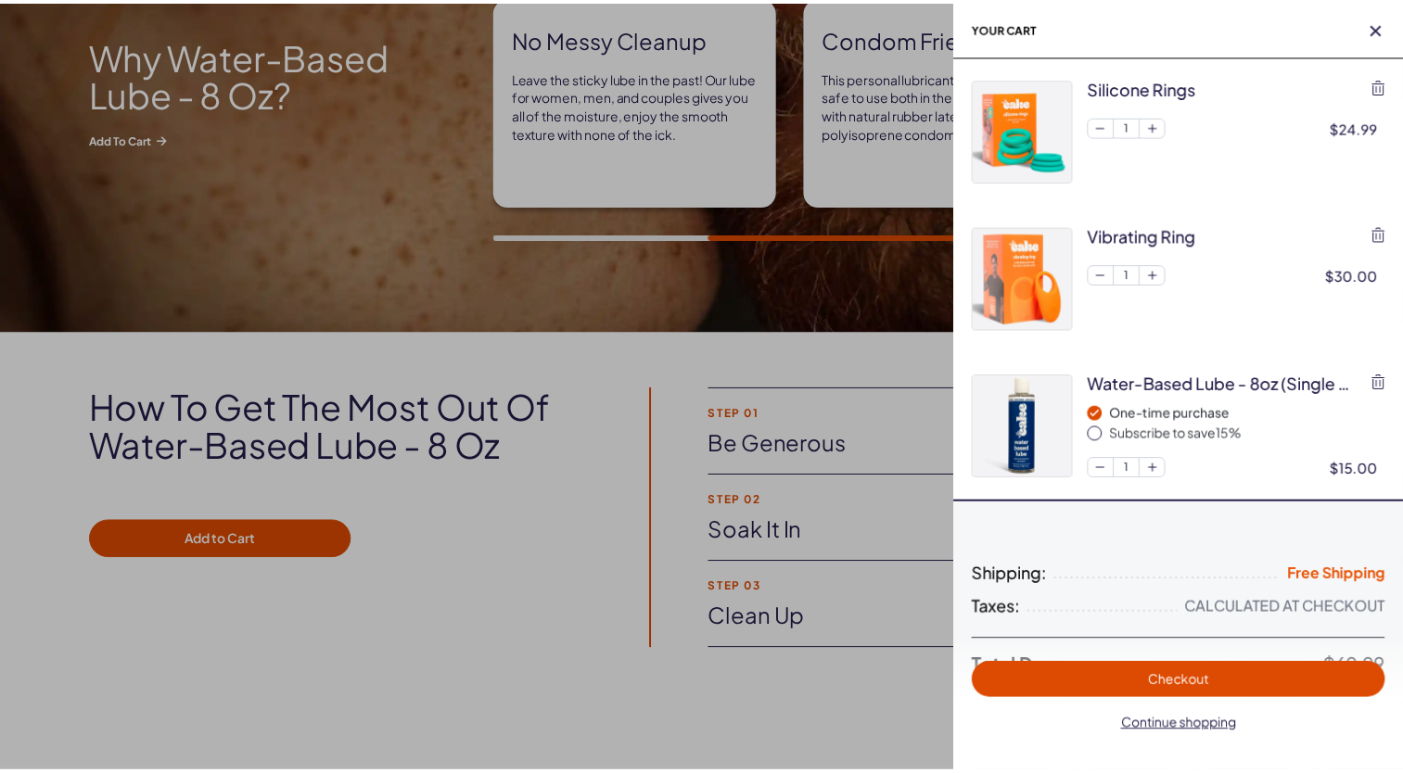
scroll to position [0, 0]
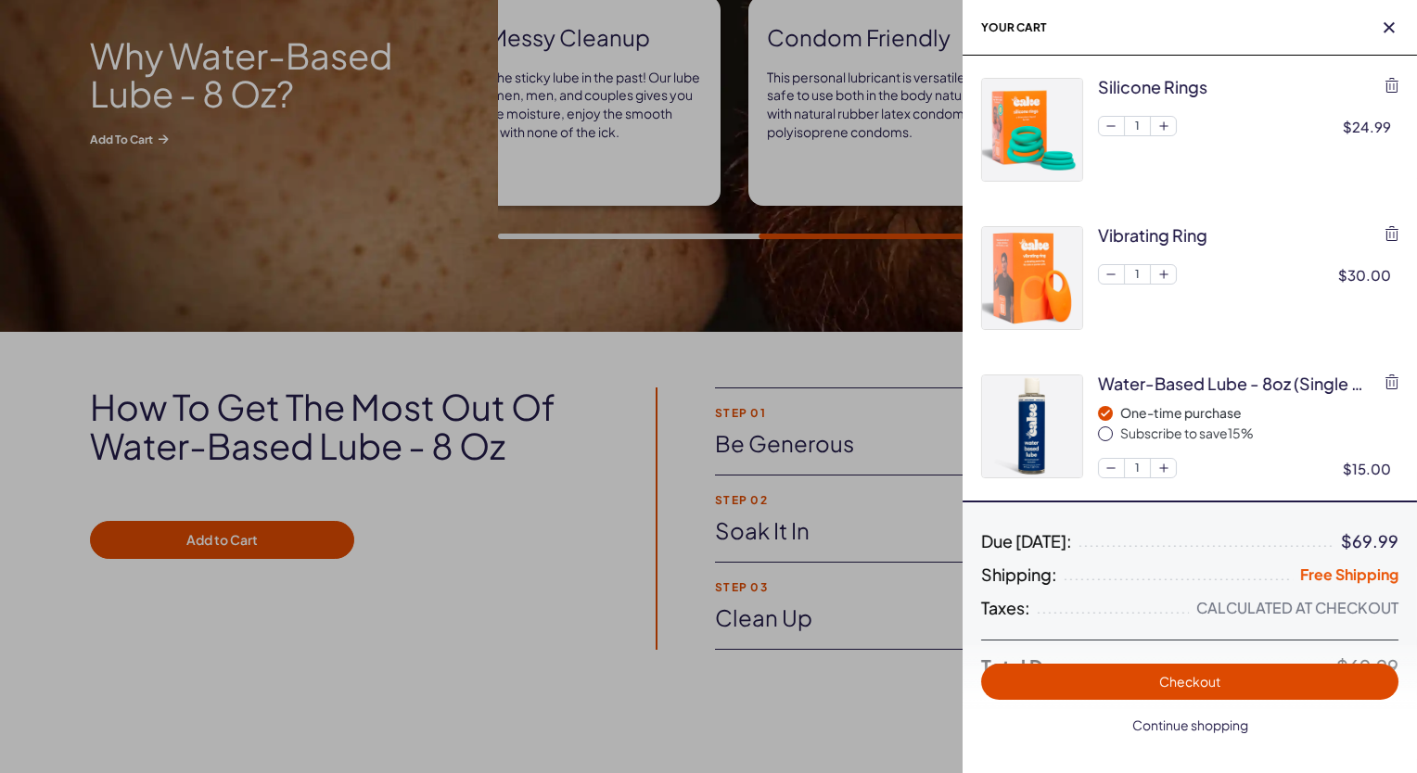
click at [1171, 732] on span "Continue shopping" at bounding box center [1190, 725] width 116 height 17
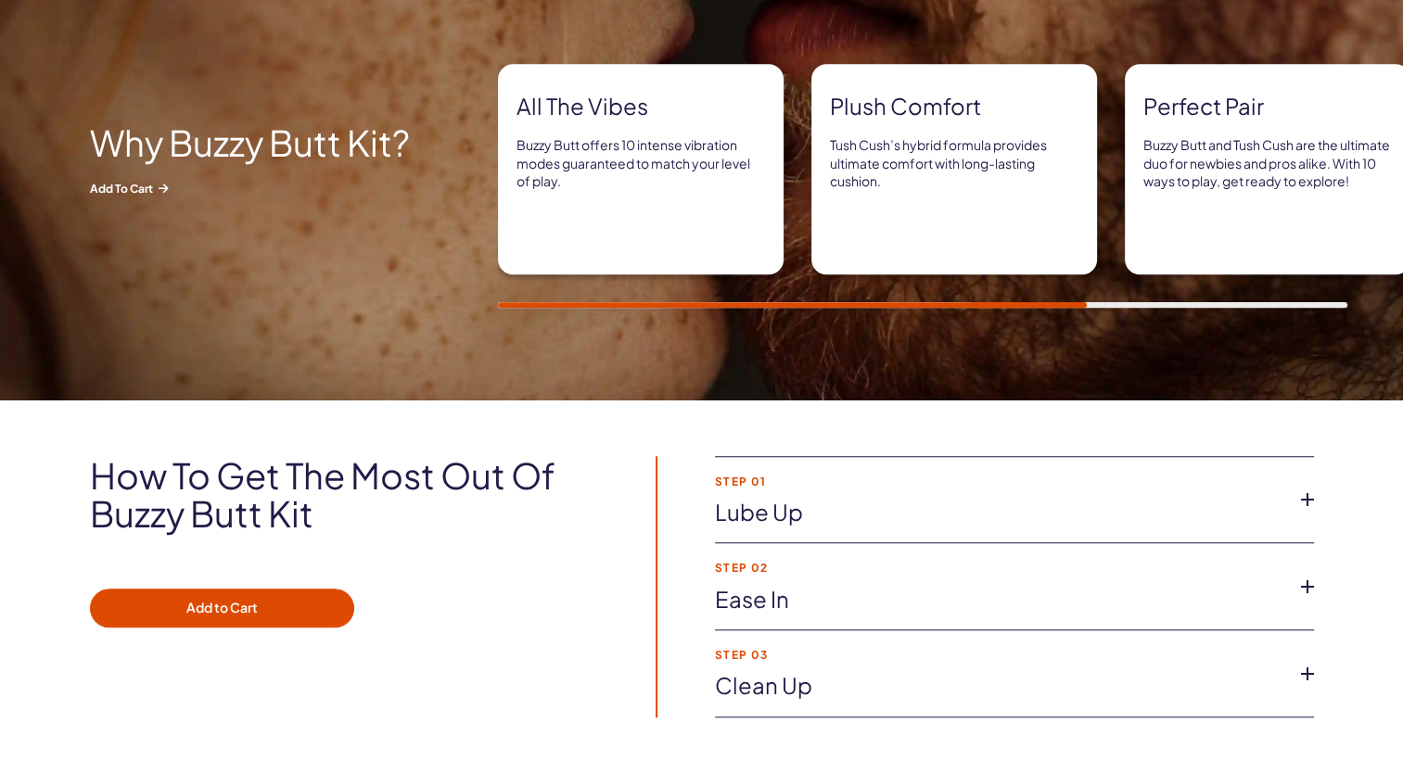
scroll to position [1391, 0]
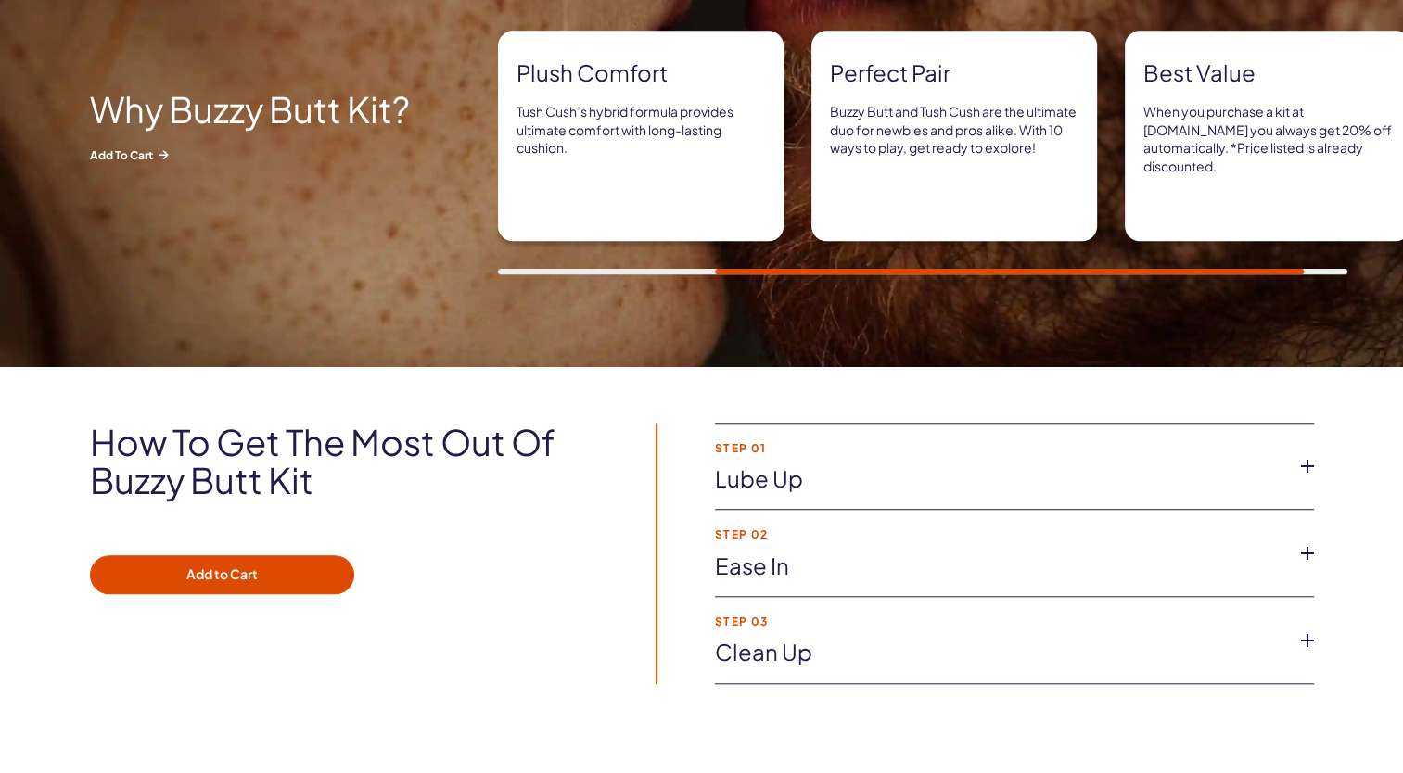
click at [1298, 465] on icon at bounding box center [1308, 467] width 28 height 28
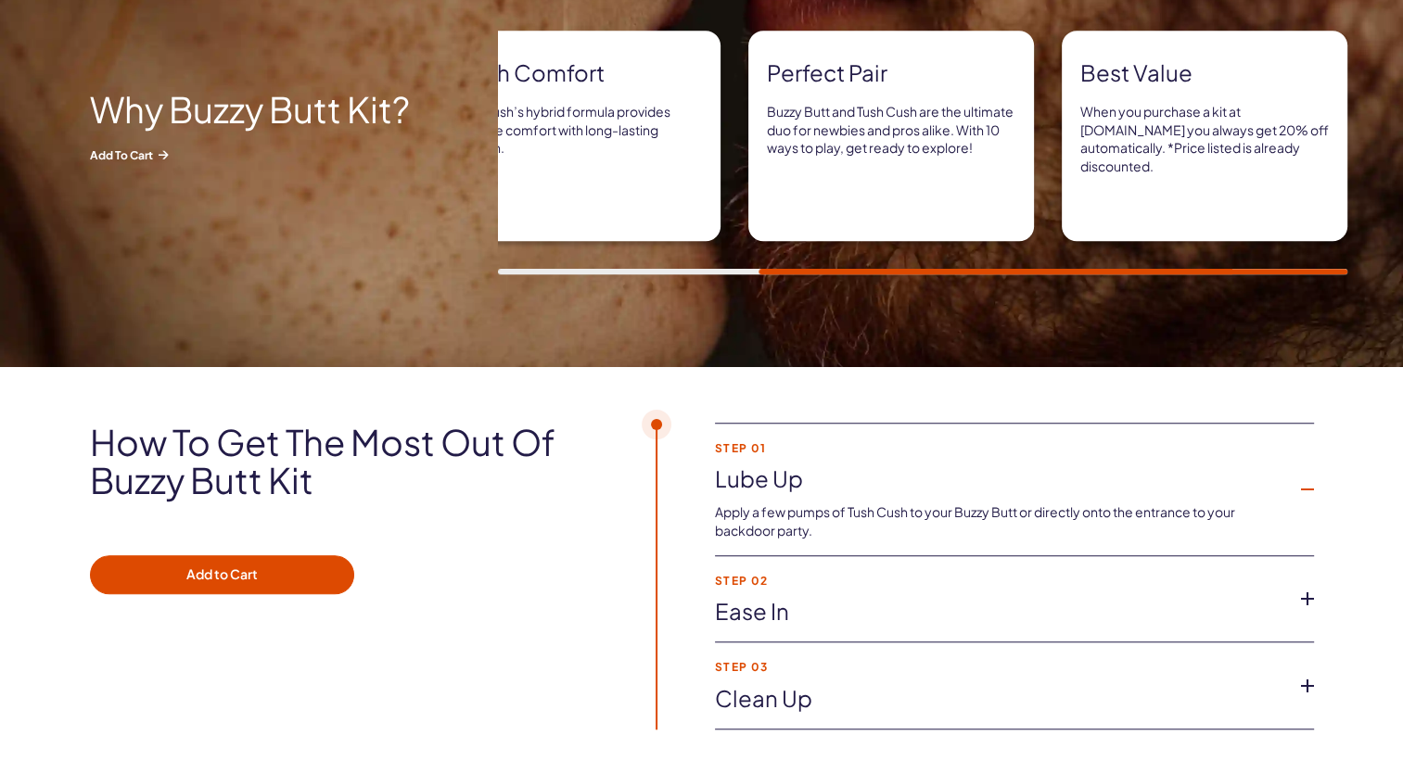
click at [1310, 601] on icon at bounding box center [1308, 599] width 28 height 28
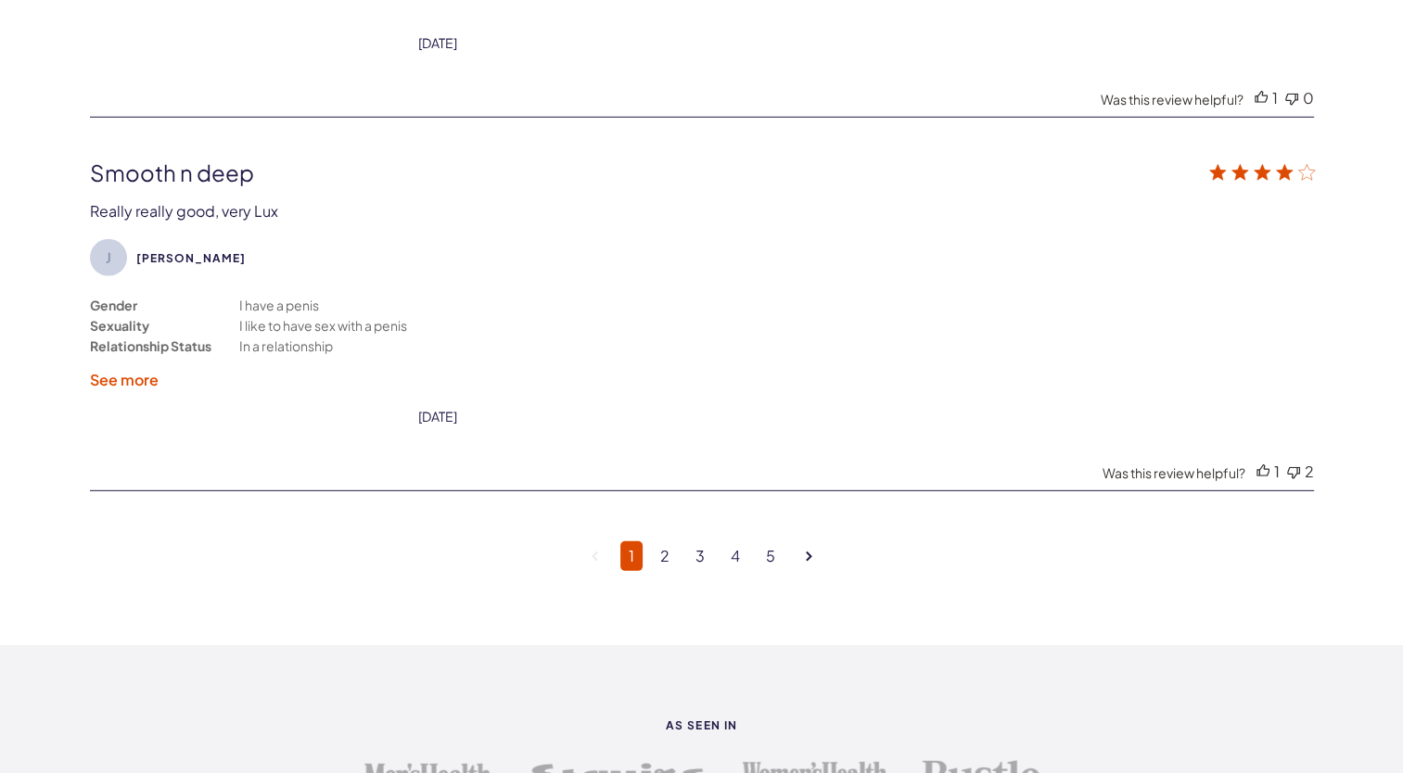
scroll to position [5471, 0]
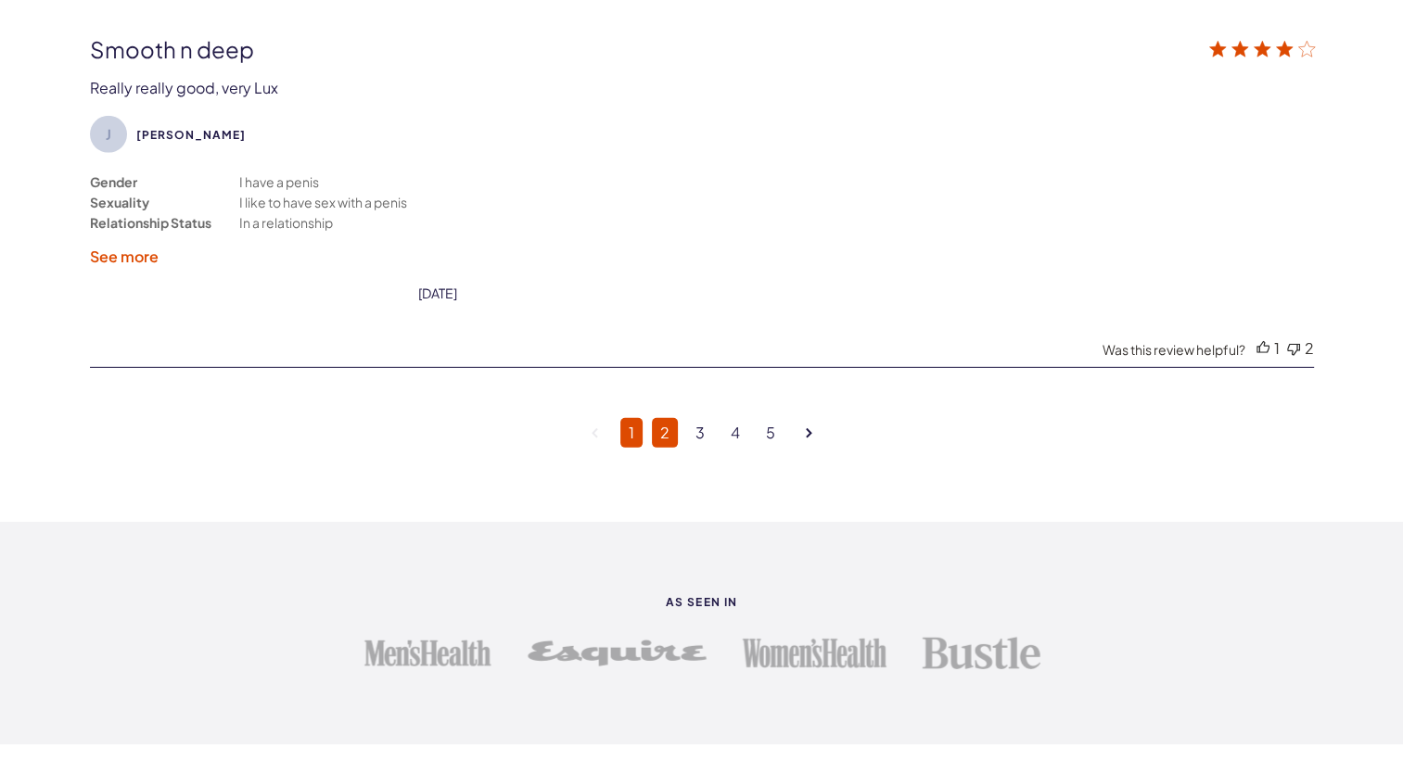
click at [665, 418] on link "2" at bounding box center [665, 433] width 26 height 30
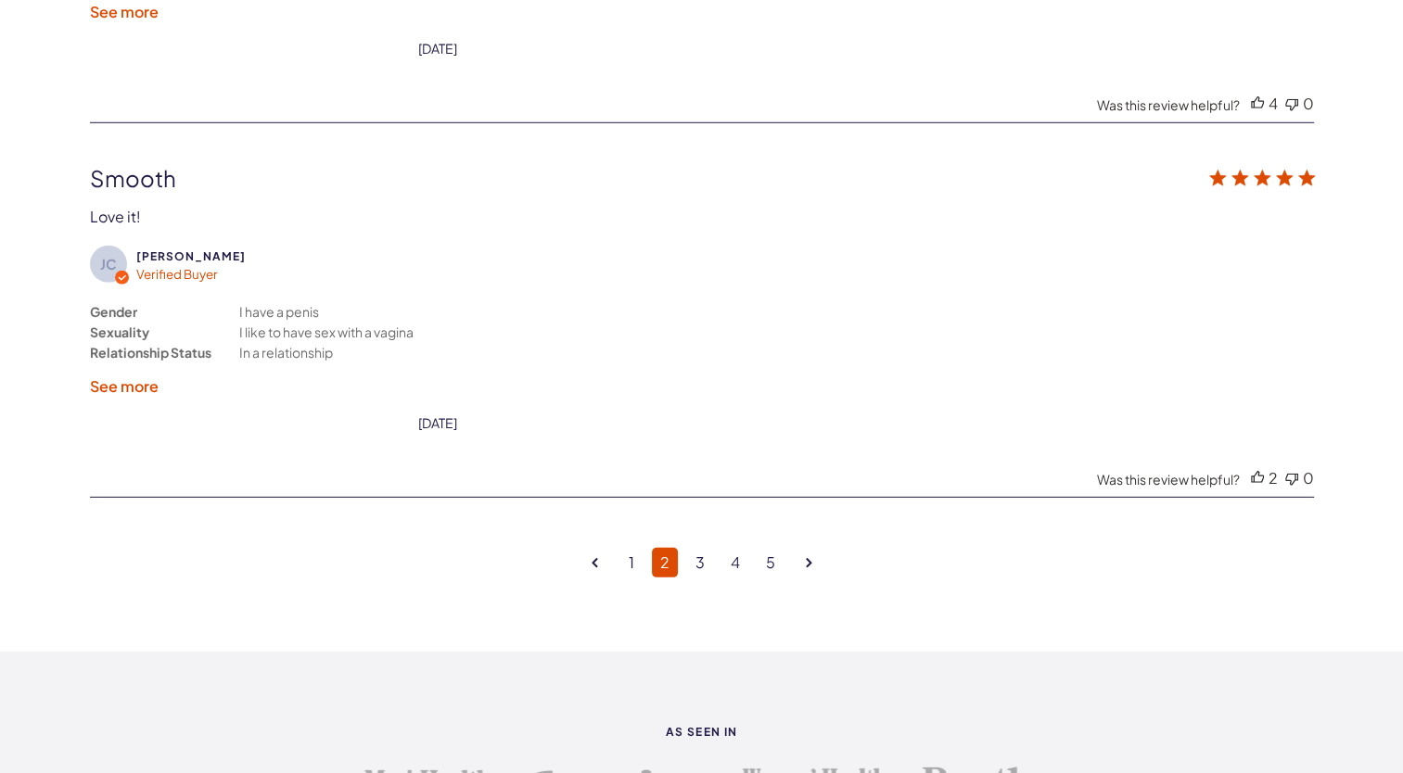
scroll to position [5449, 0]
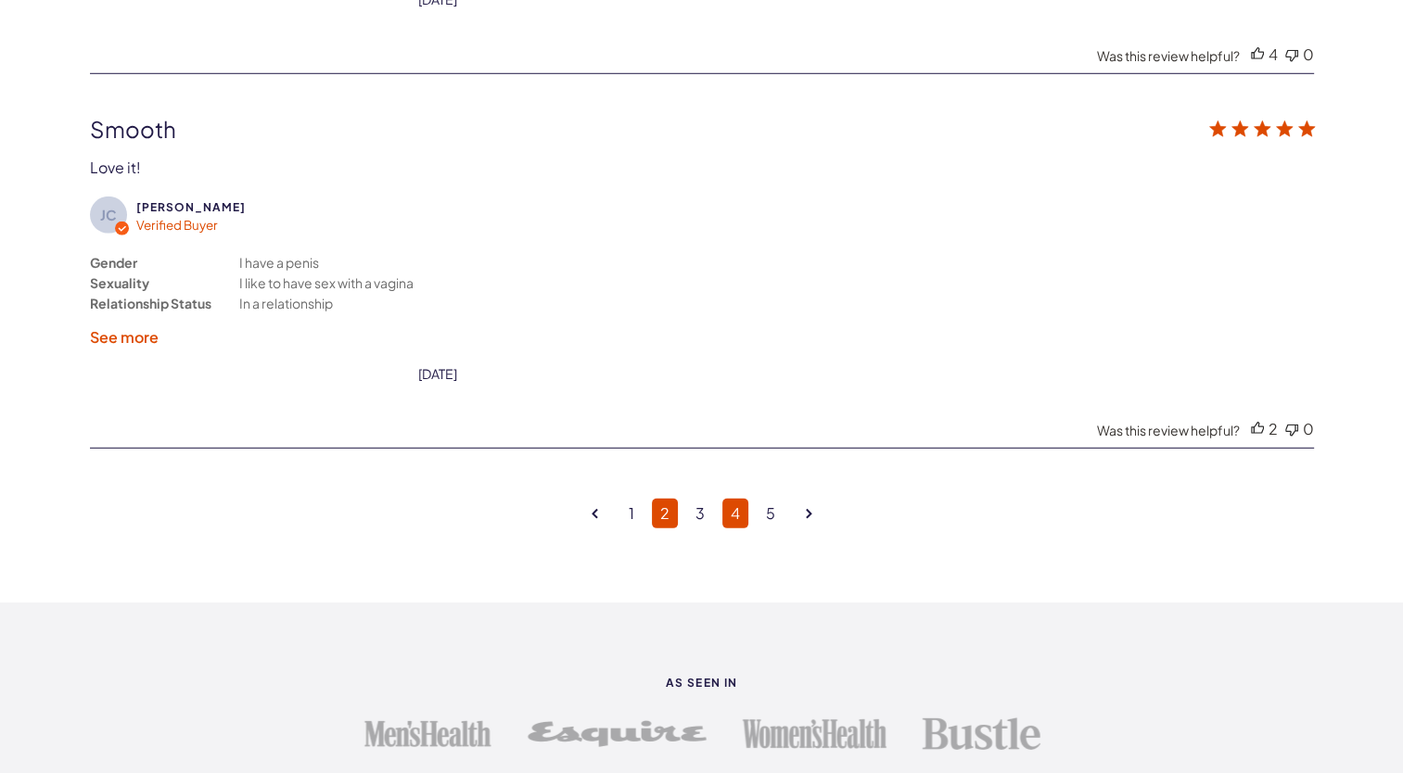
click at [738, 499] on link "4" at bounding box center [735, 514] width 26 height 30
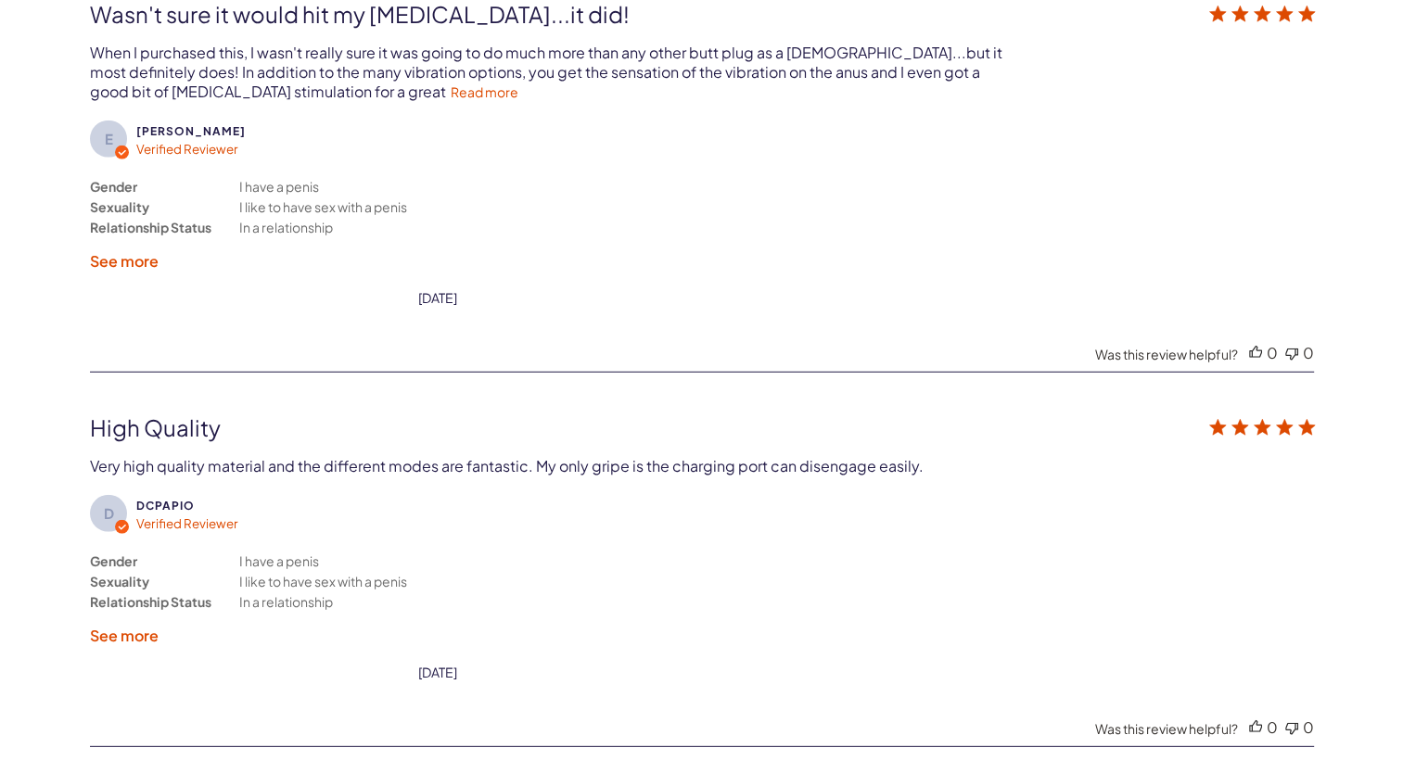
scroll to position [5356, 0]
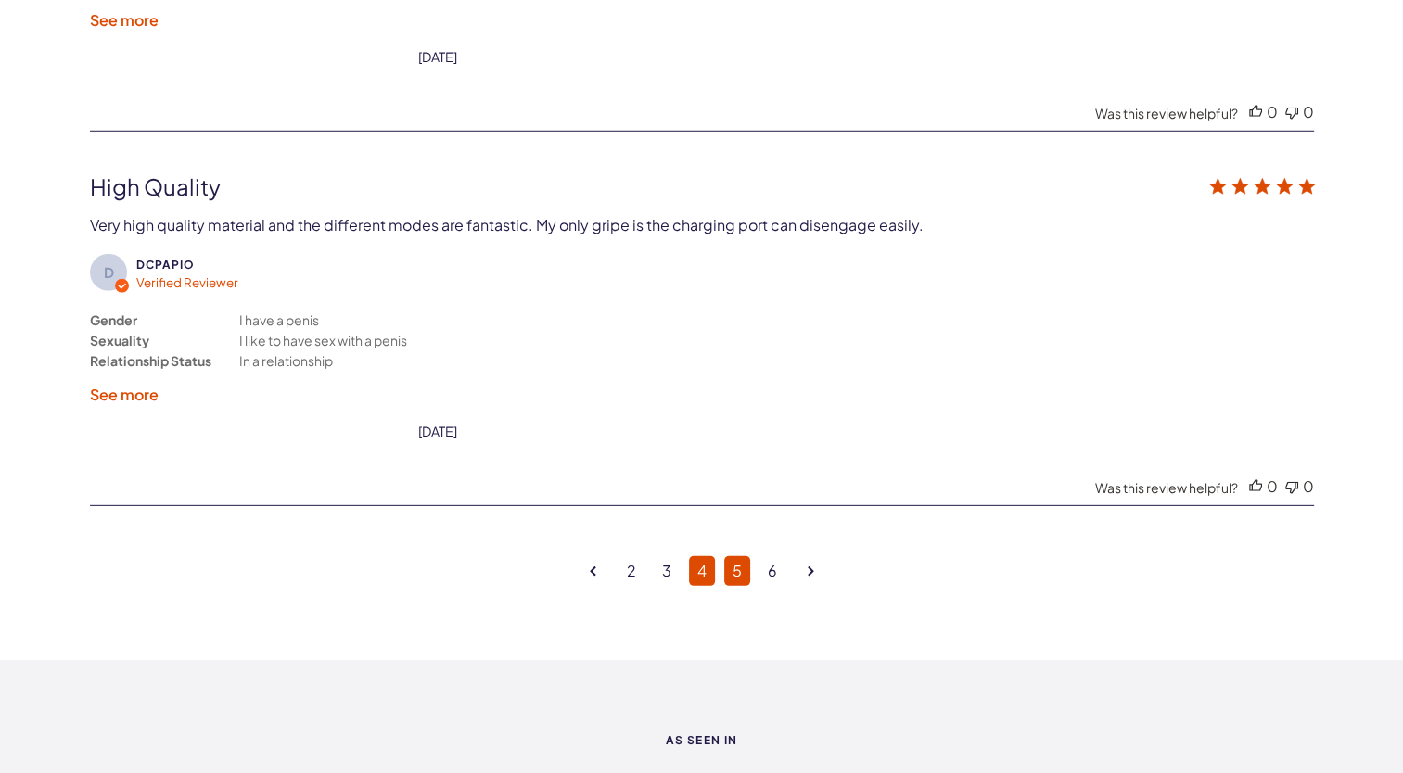
click at [732, 556] on link "5" at bounding box center [737, 571] width 26 height 30
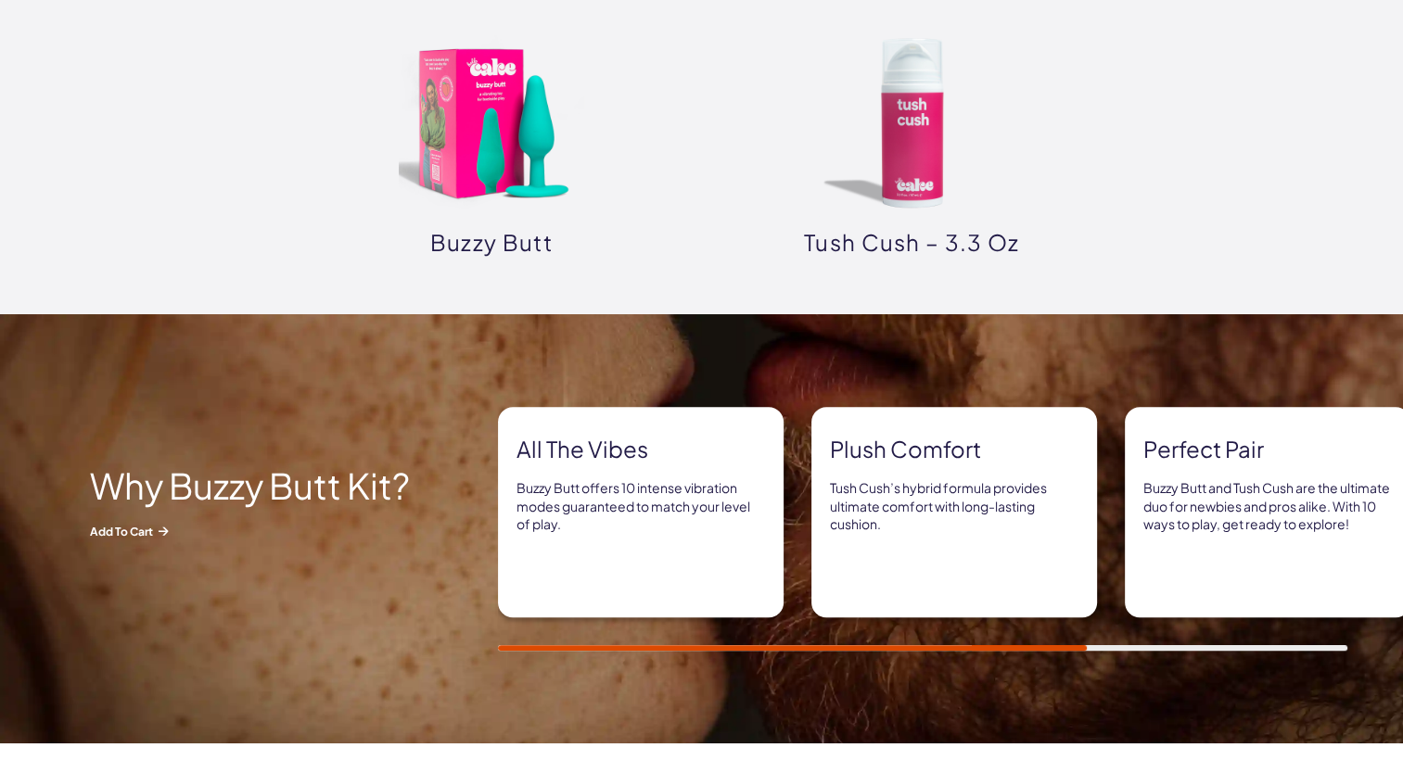
scroll to position [0, 0]
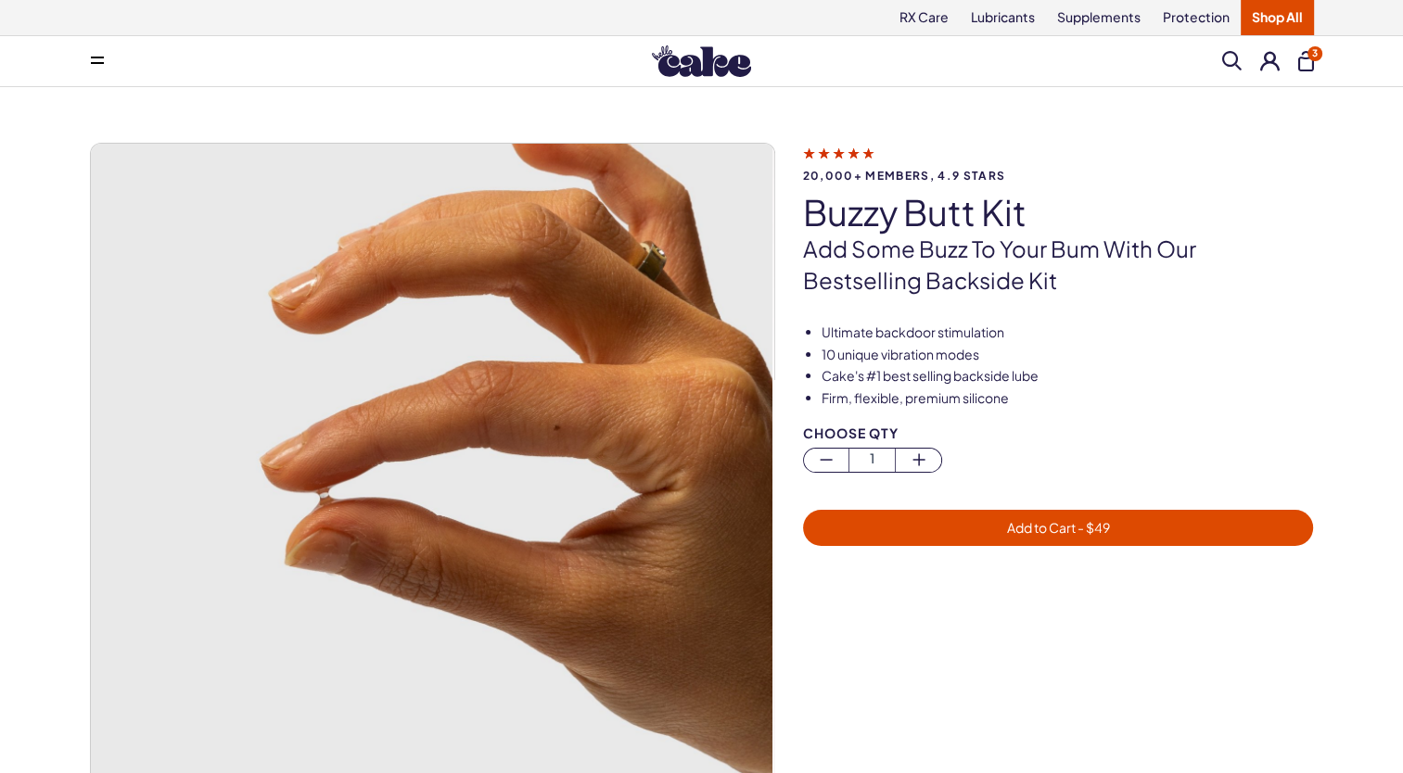
click at [104, 64] on button at bounding box center [97, 61] width 37 height 37
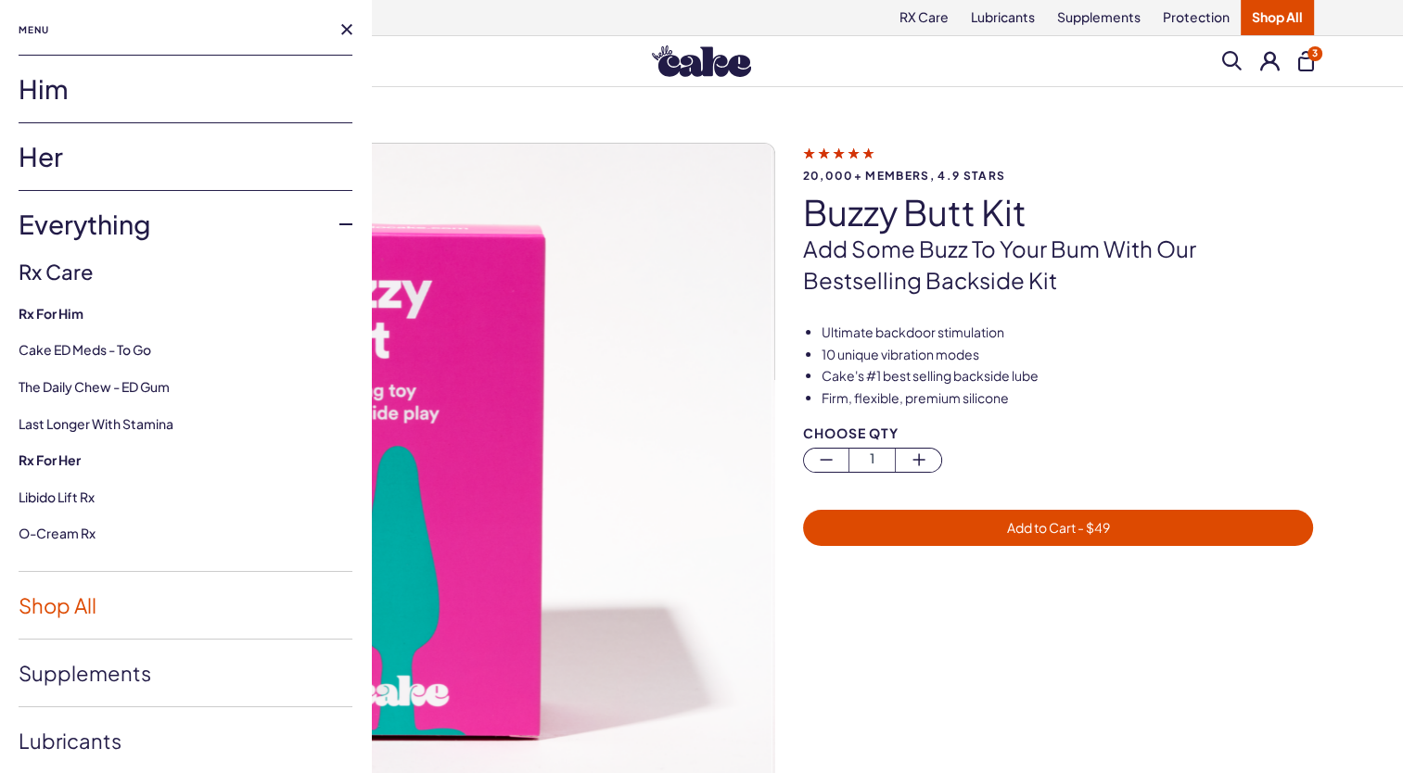
click at [75, 603] on link "Shop All" at bounding box center [186, 605] width 334 height 67
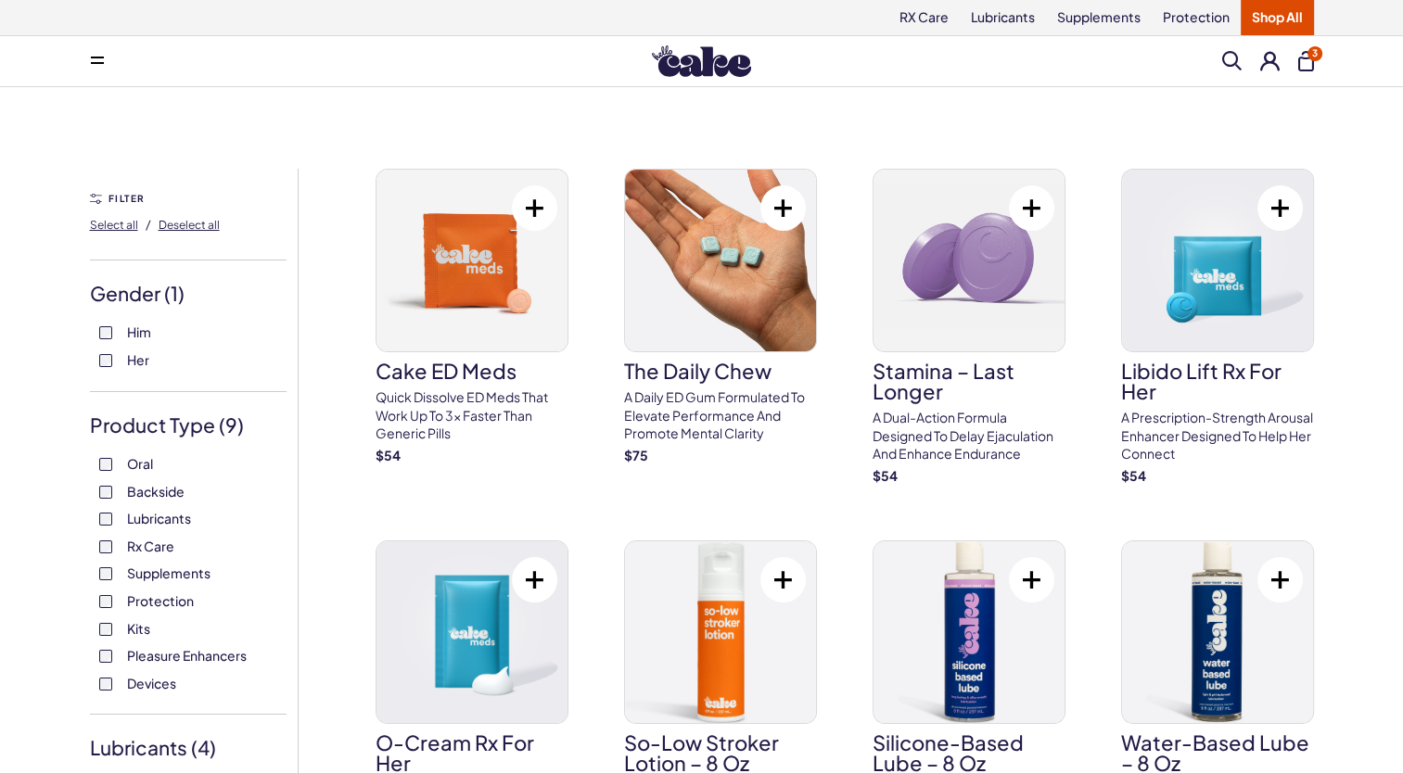
click at [1308, 57] on span "3" at bounding box center [1314, 53] width 15 height 15
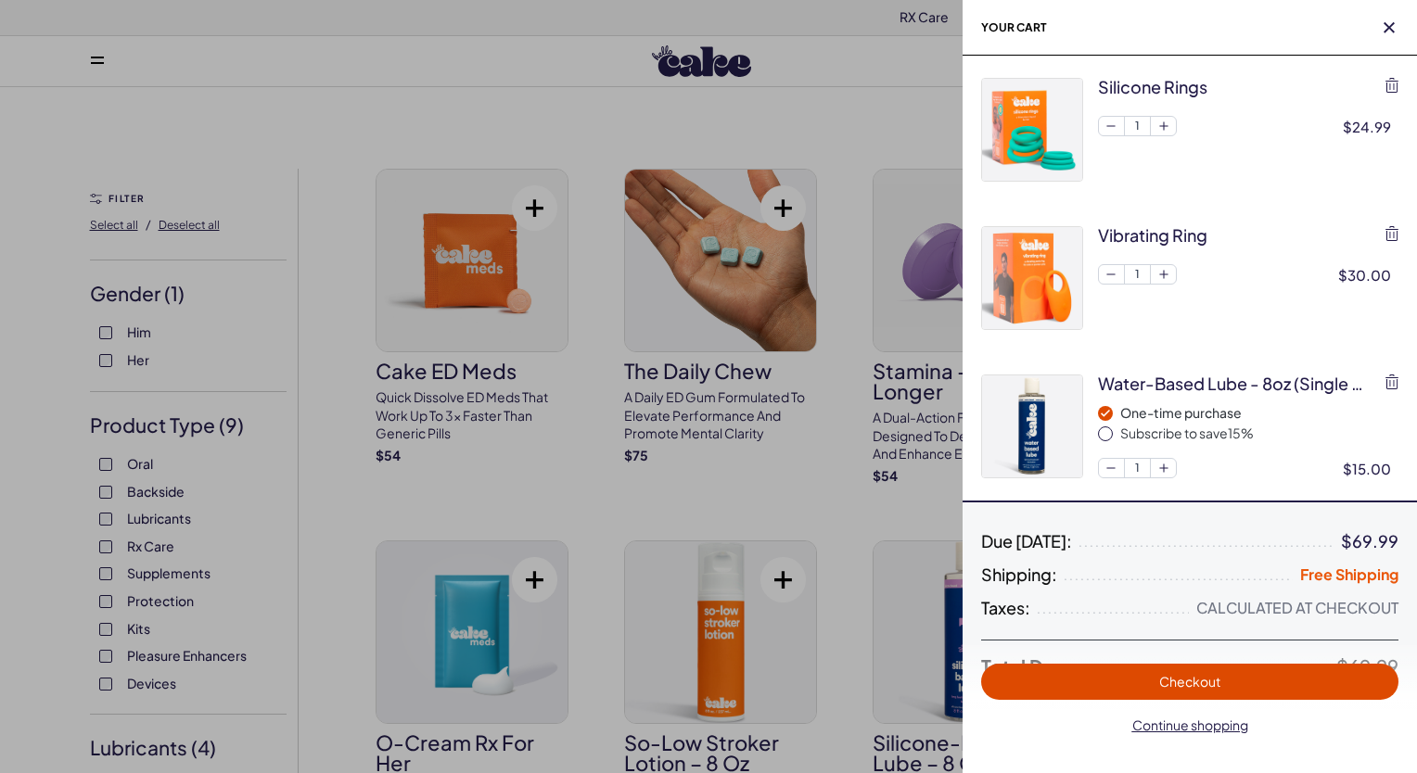
click at [1199, 681] on span "Checkout" at bounding box center [1189, 681] width 61 height 17
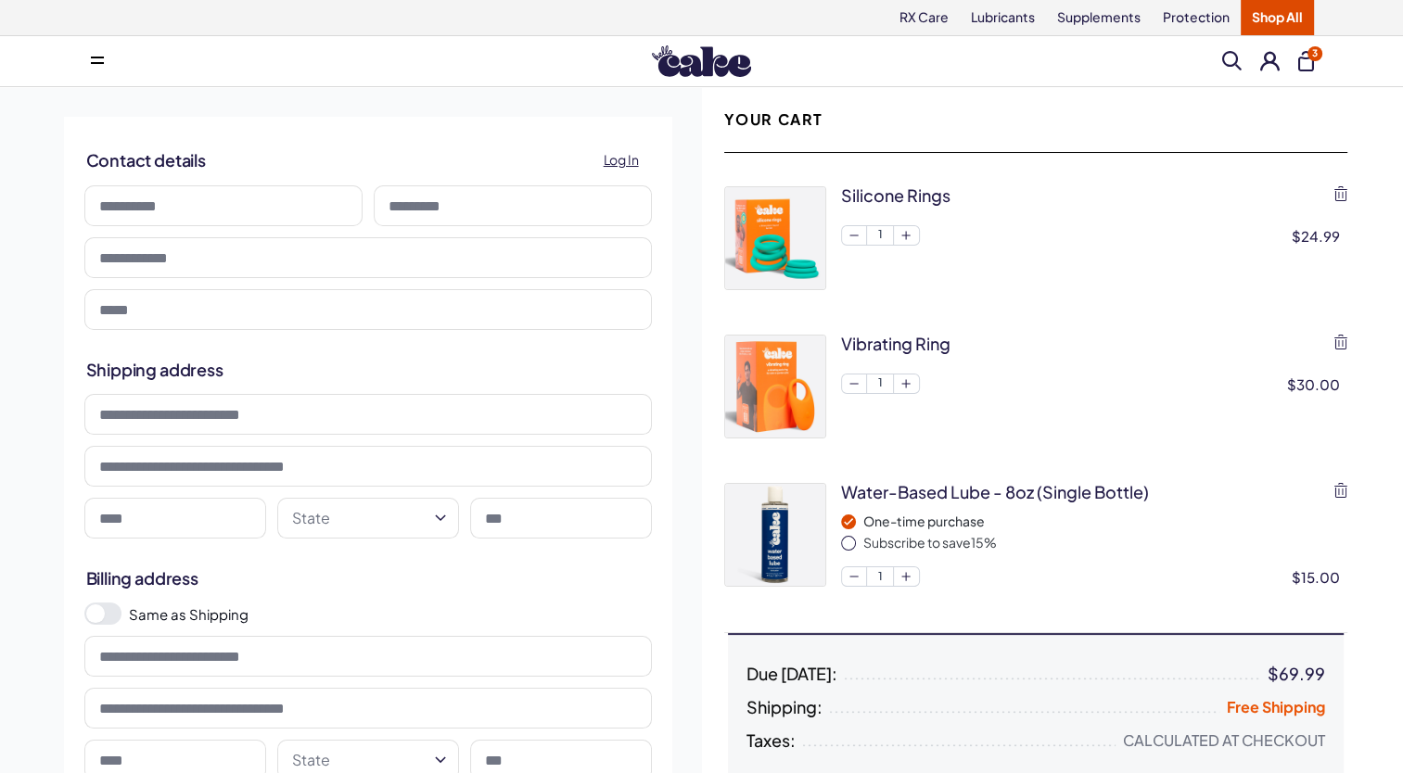
click at [179, 198] on input at bounding box center [223, 205] width 278 height 41
type input "*****"
type input "***"
type input "**********"
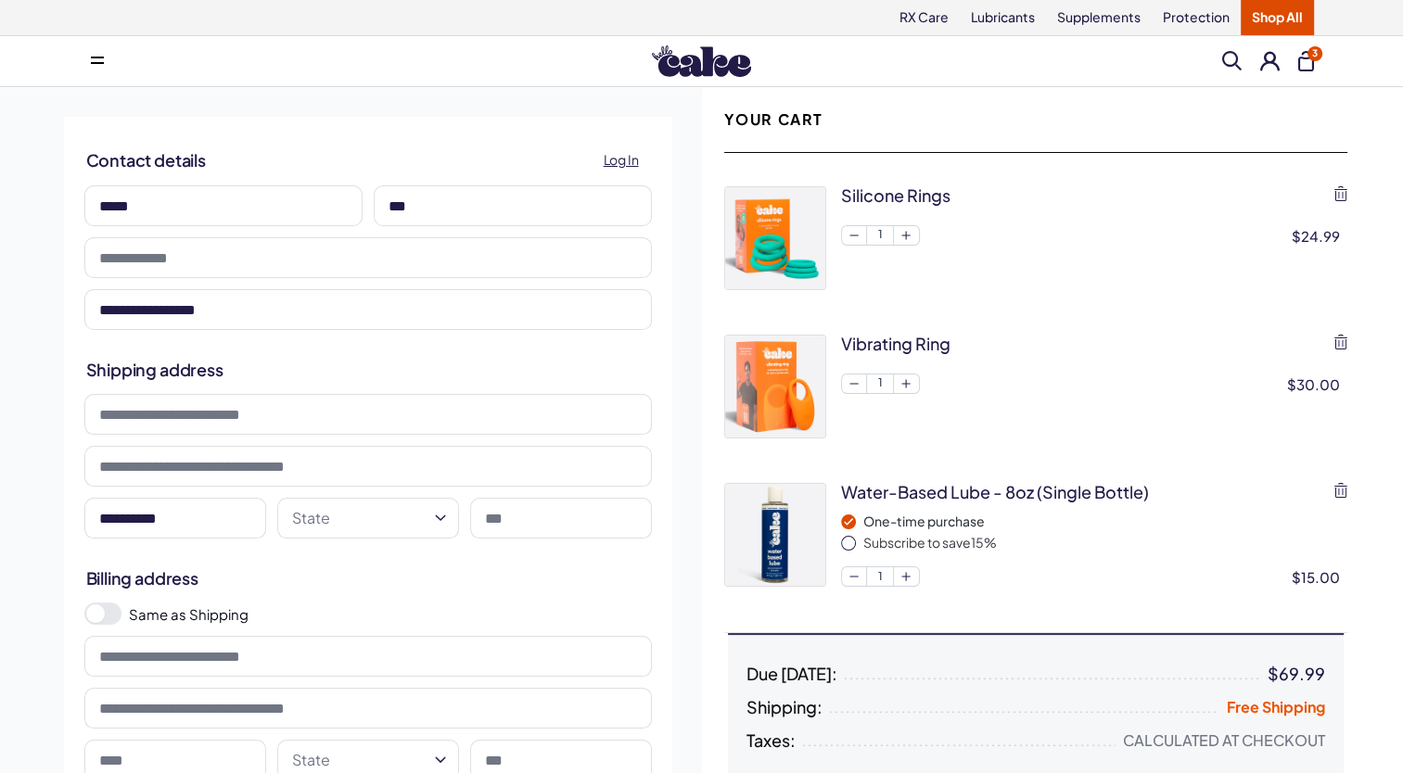
type input "**********"
click at [215, 426] on input at bounding box center [367, 414] width 567 height 41
type input "**********"
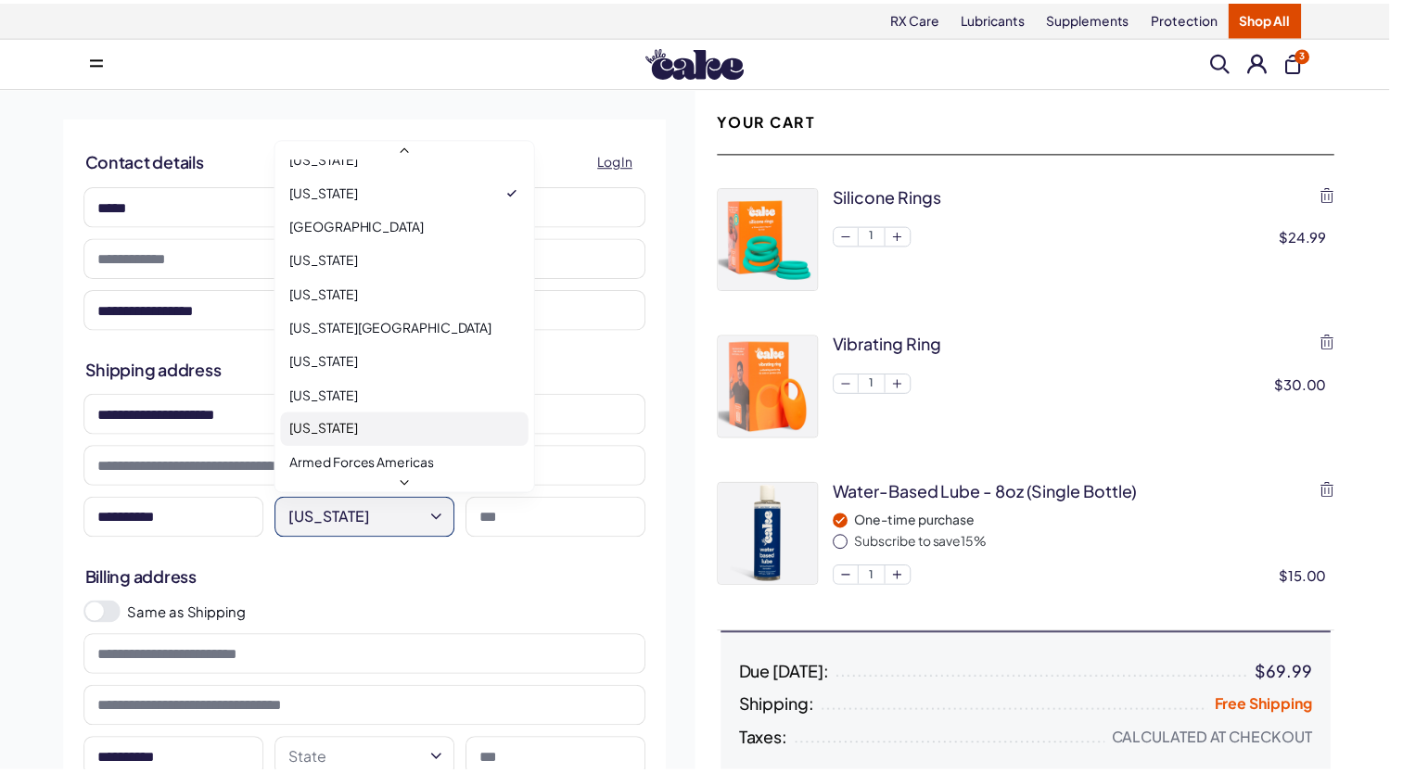
scroll to position [1703, 0]
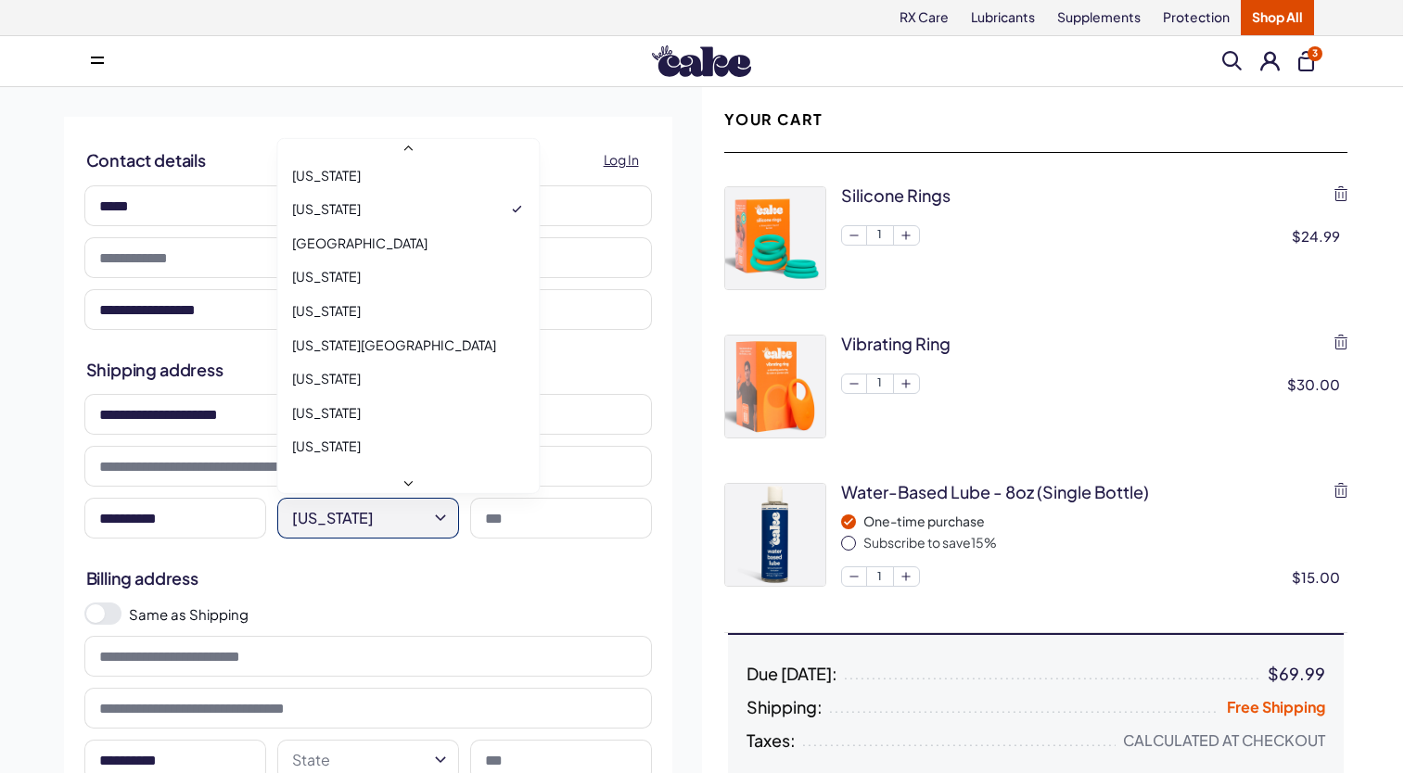
select select "**"
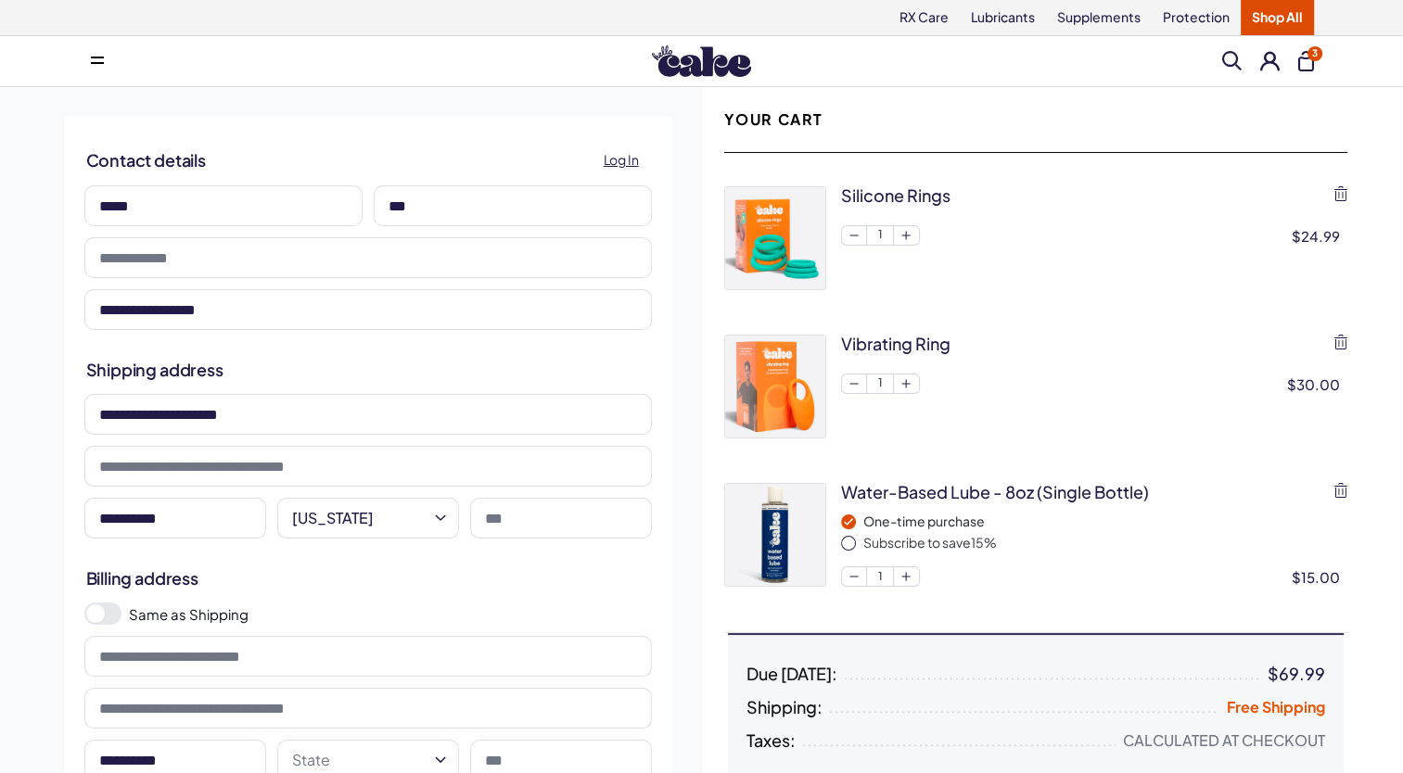
click at [544, 536] on input at bounding box center [561, 518] width 182 height 41
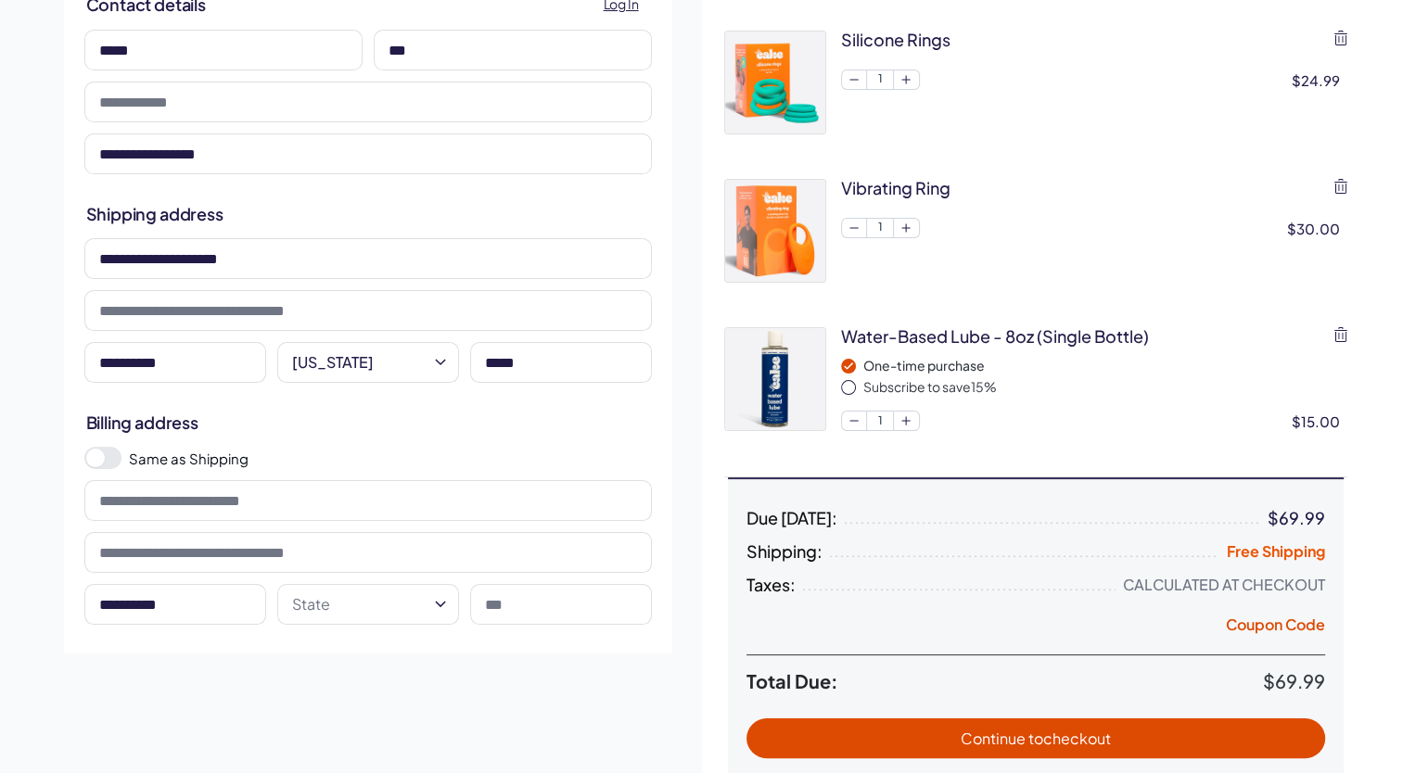
scroll to position [185, 0]
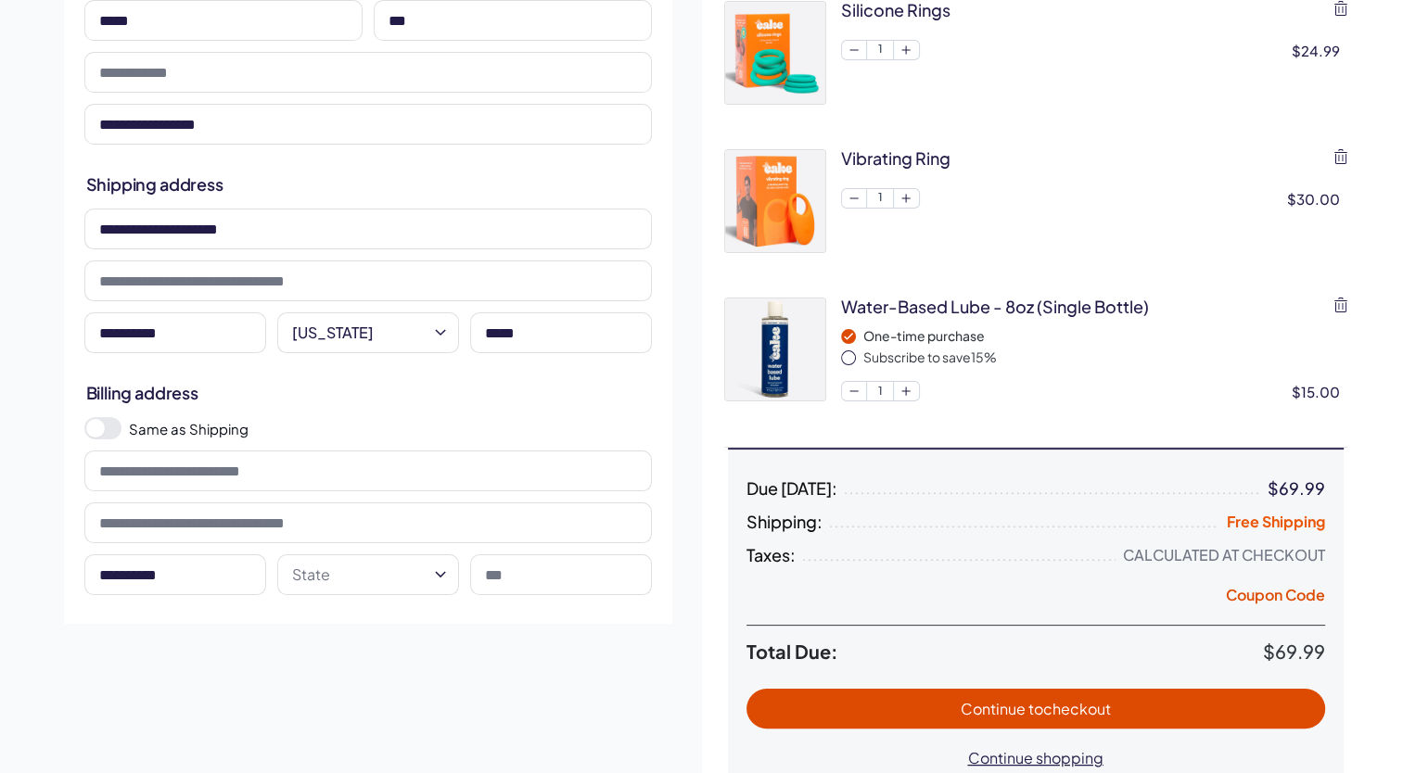
type input "*****"
click at [108, 428] on span at bounding box center [102, 428] width 37 height 22
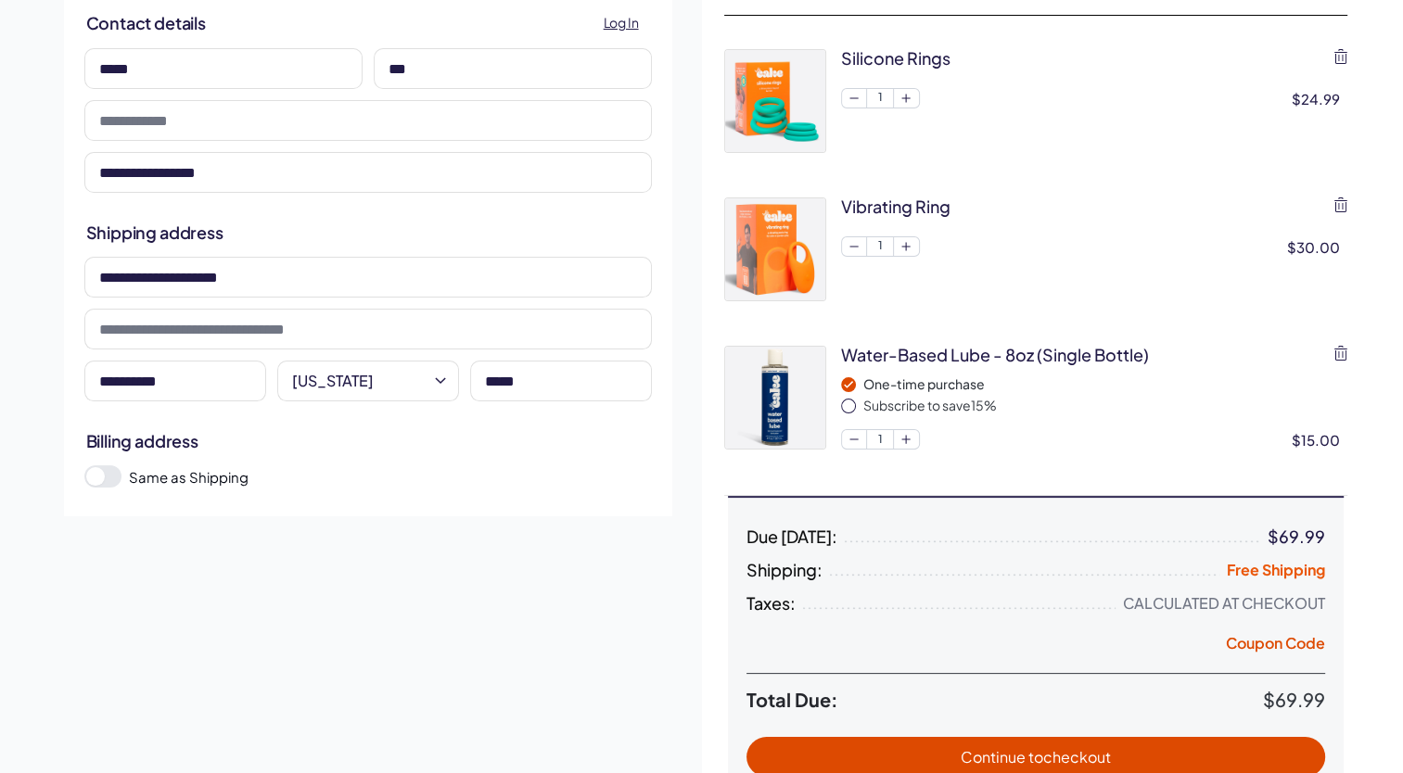
scroll to position [93, 0]
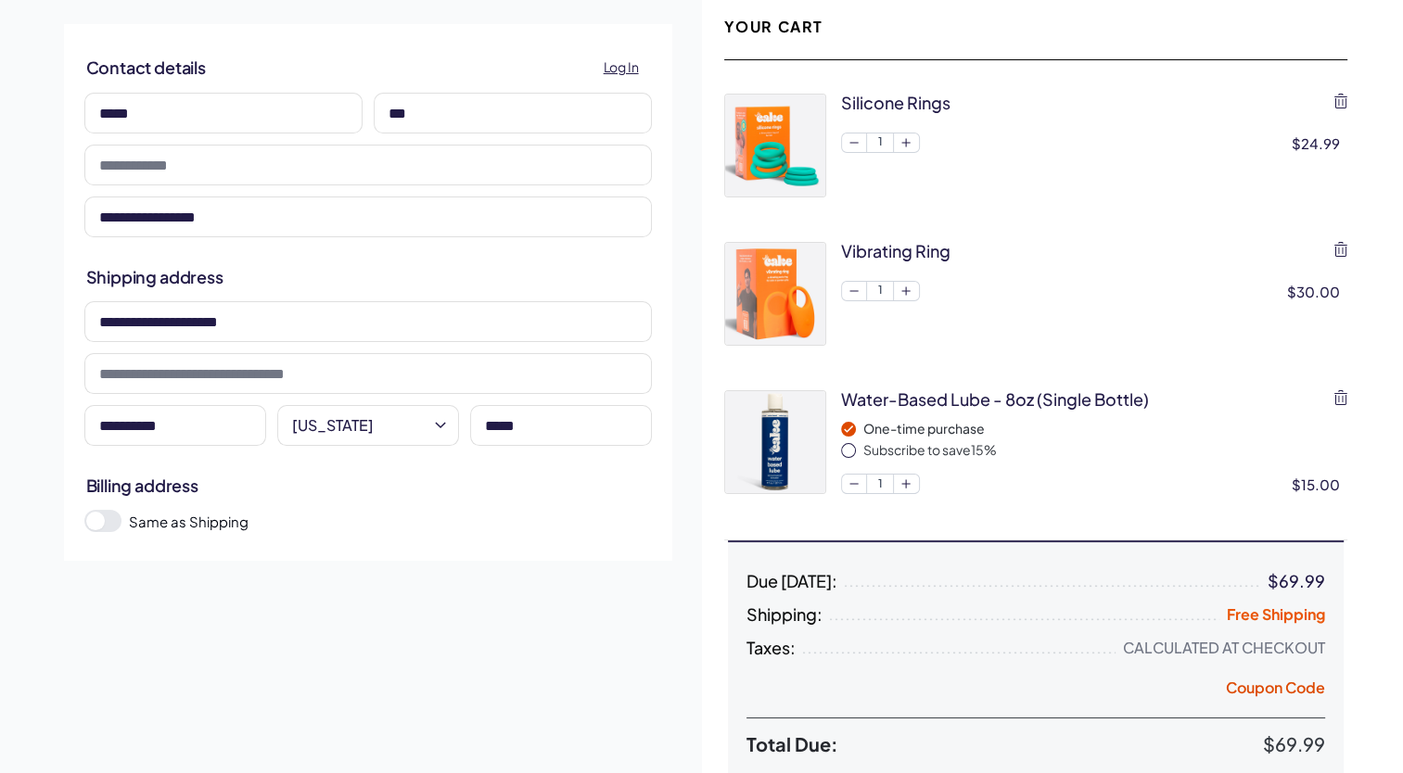
click at [214, 154] on input "tel" at bounding box center [367, 165] width 567 height 41
type input "**********"
click at [313, 606] on div "**********" at bounding box center [368, 463] width 668 height 939
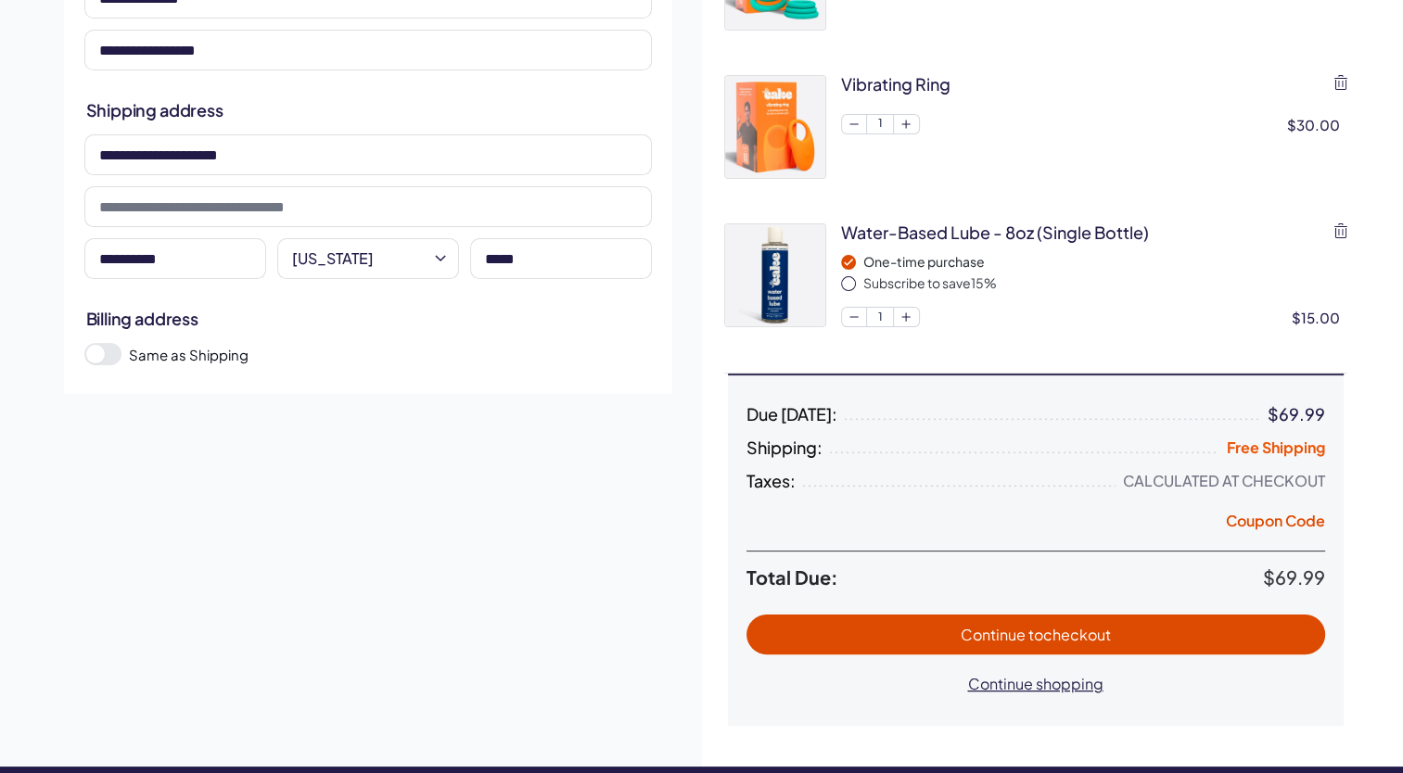
scroll to position [464, 0]
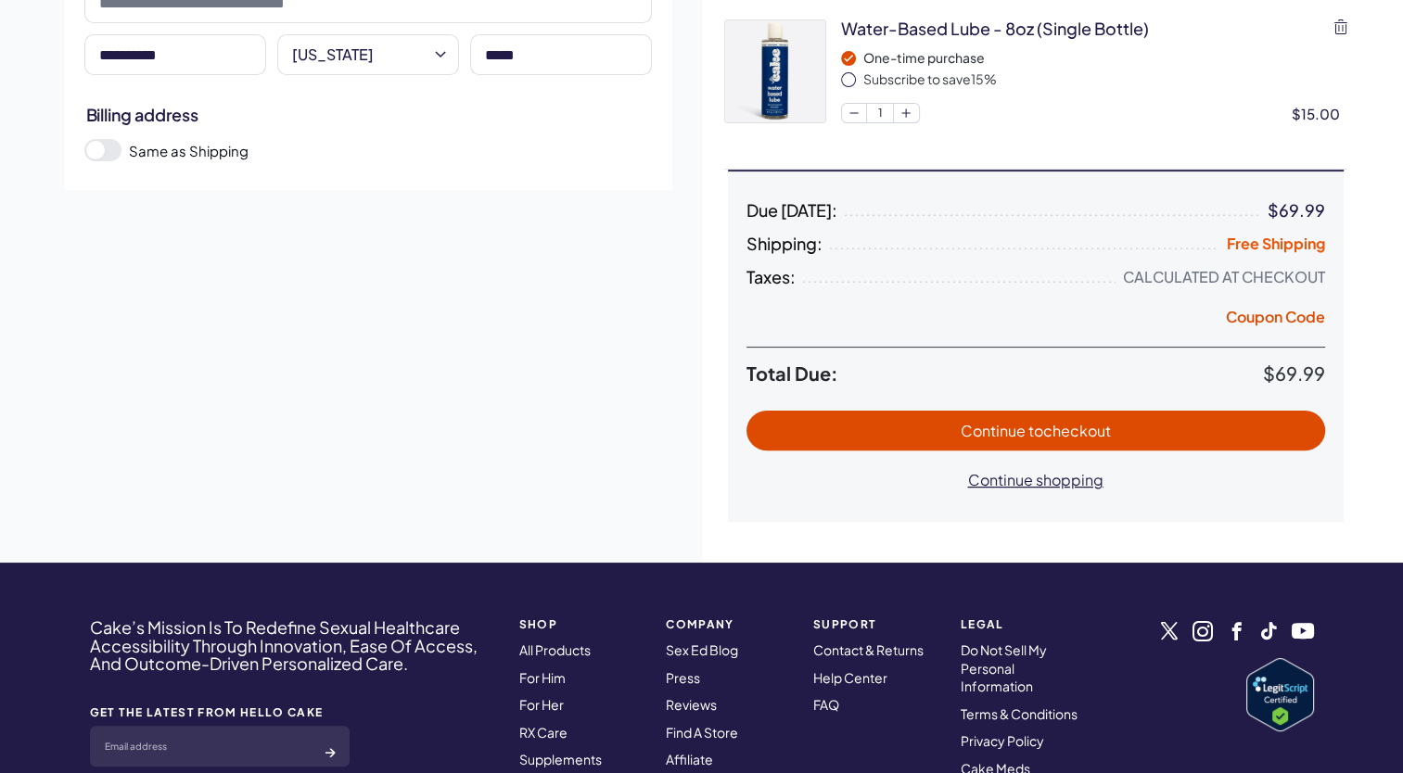
click at [894, 425] on span "Continue to checkout" at bounding box center [1036, 430] width 542 height 21
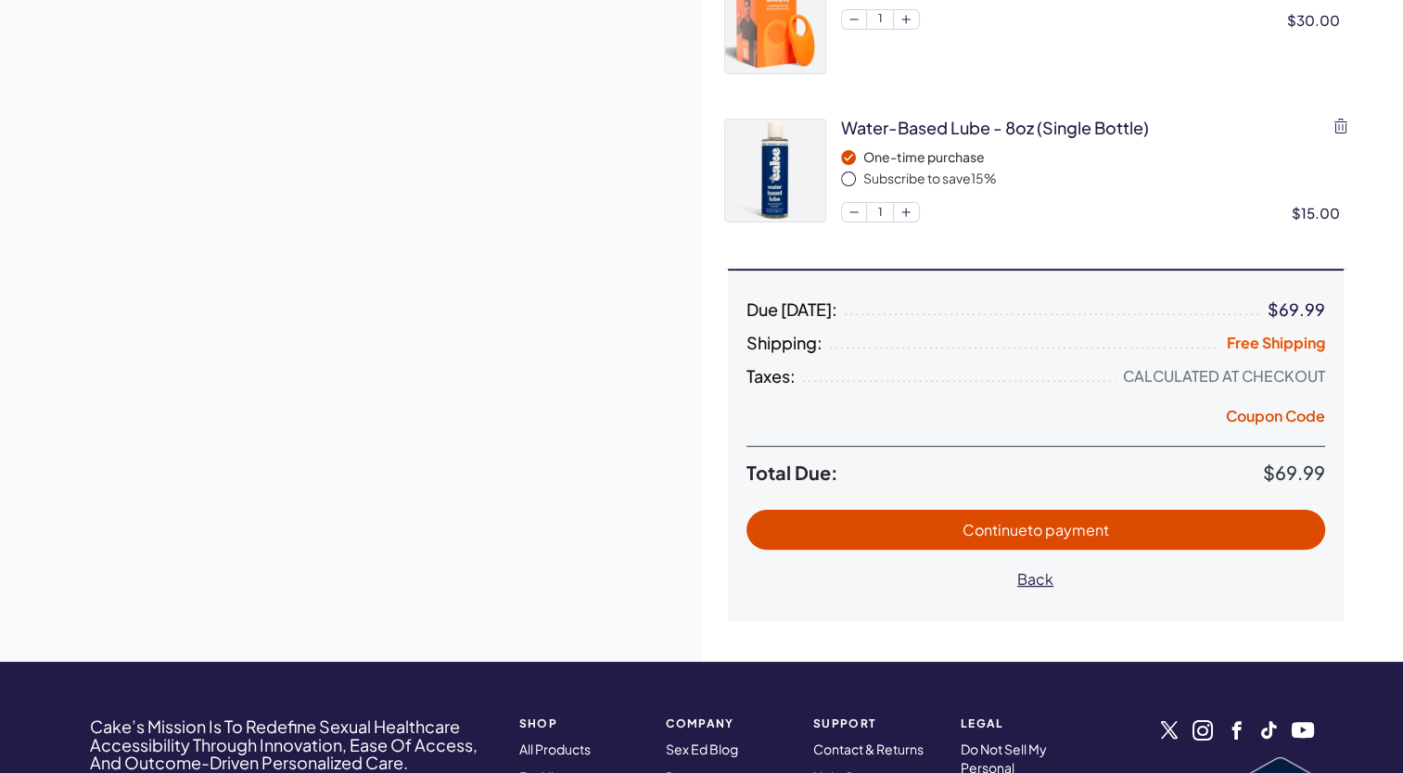
scroll to position [371, 0]
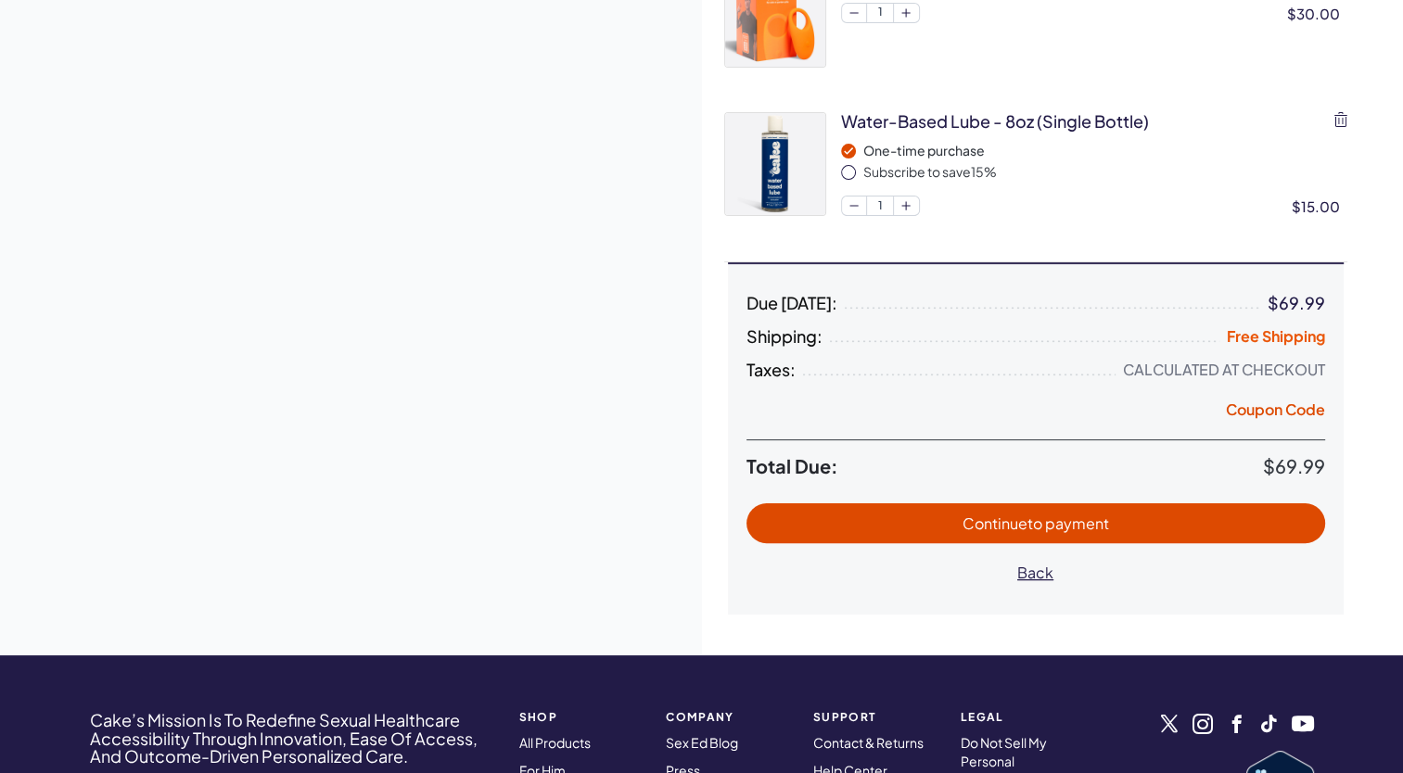
click at [1021, 516] on span "Continue to payment" at bounding box center [1036, 523] width 147 height 19
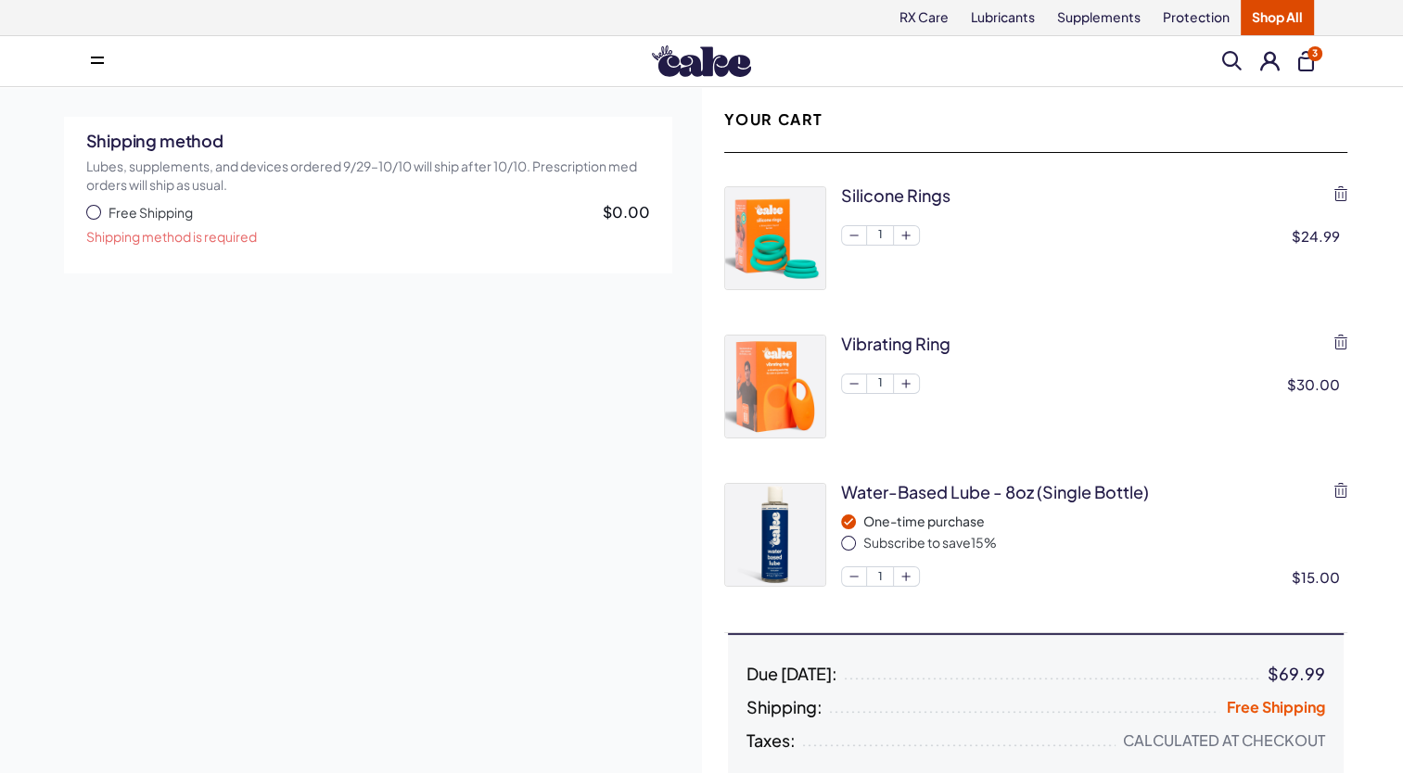
click at [98, 209] on span "button" at bounding box center [93, 212] width 15 height 15
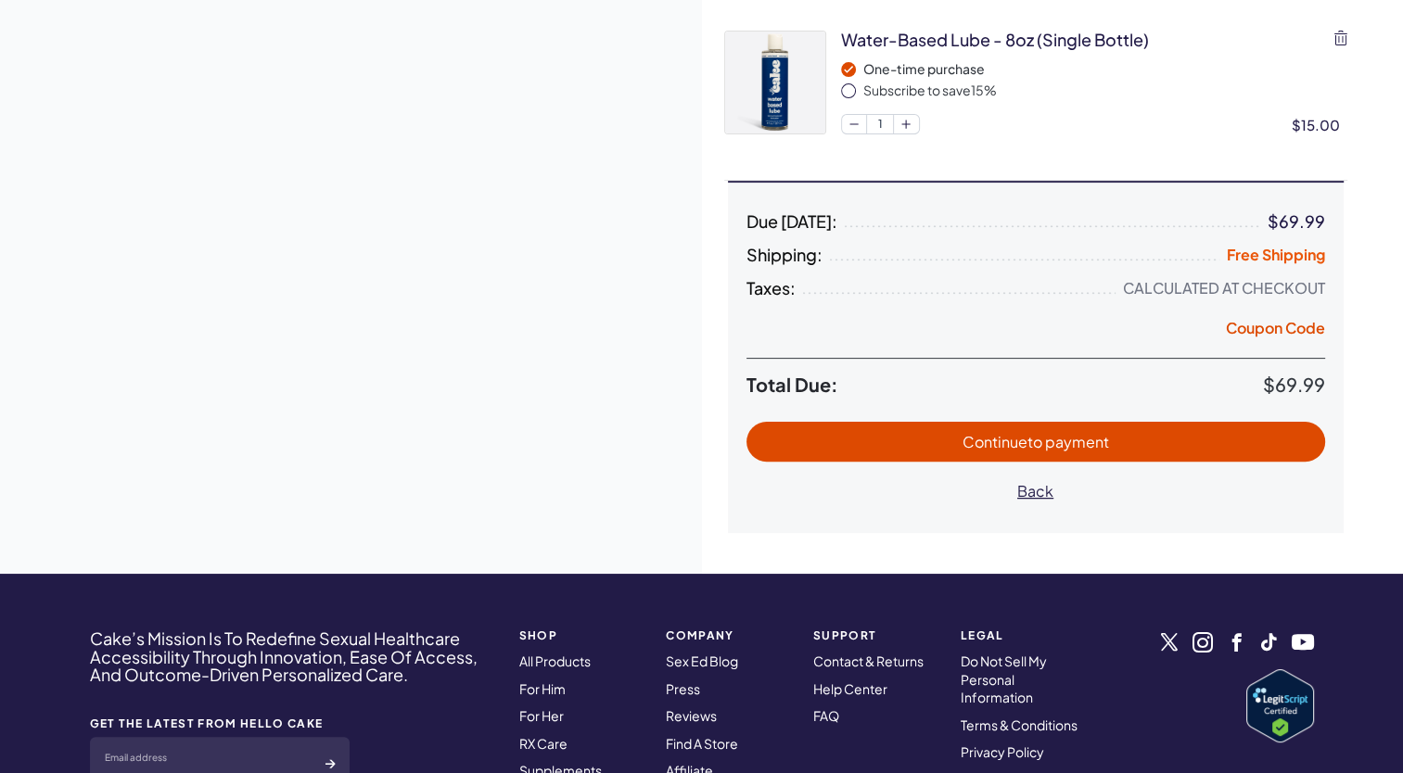
scroll to position [464, 0]
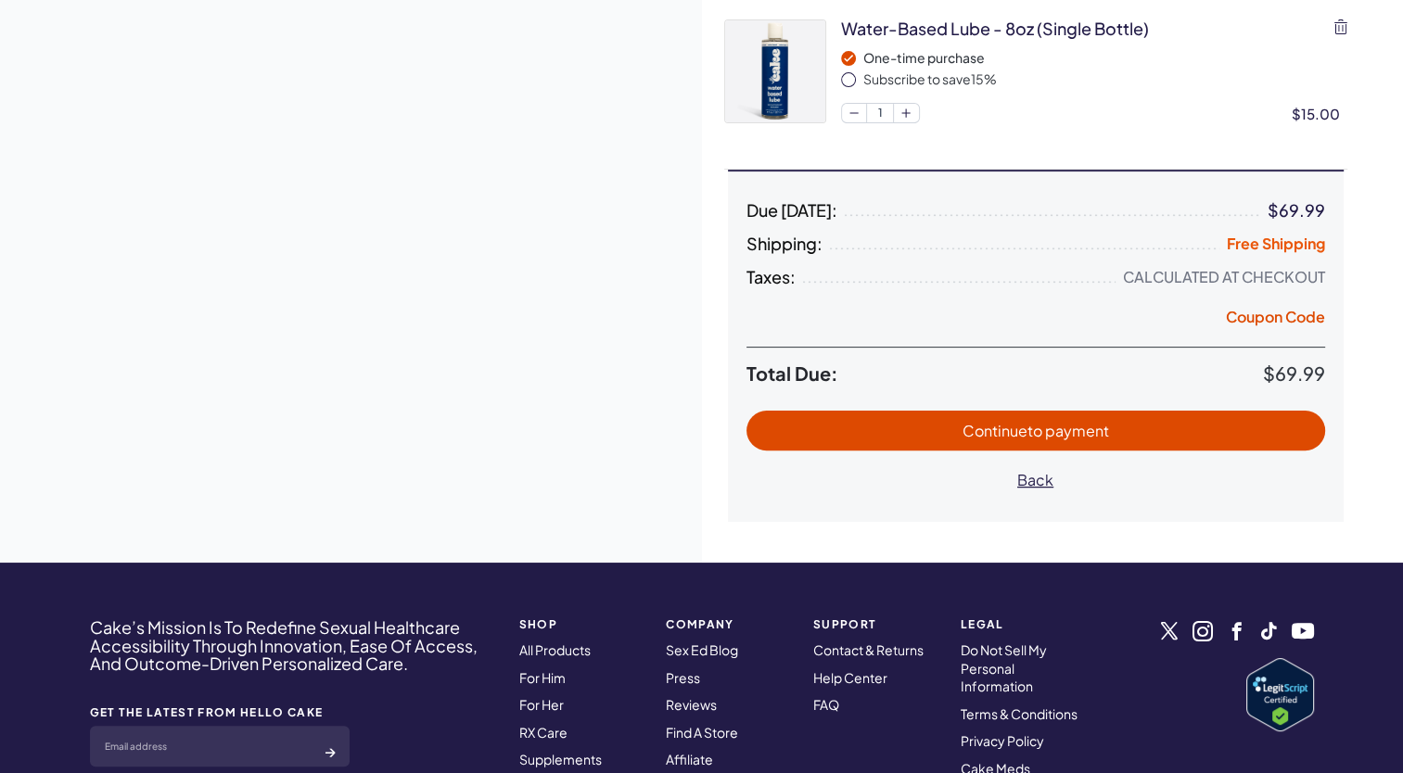
click at [969, 433] on span "Continue to payment" at bounding box center [1036, 430] width 147 height 19
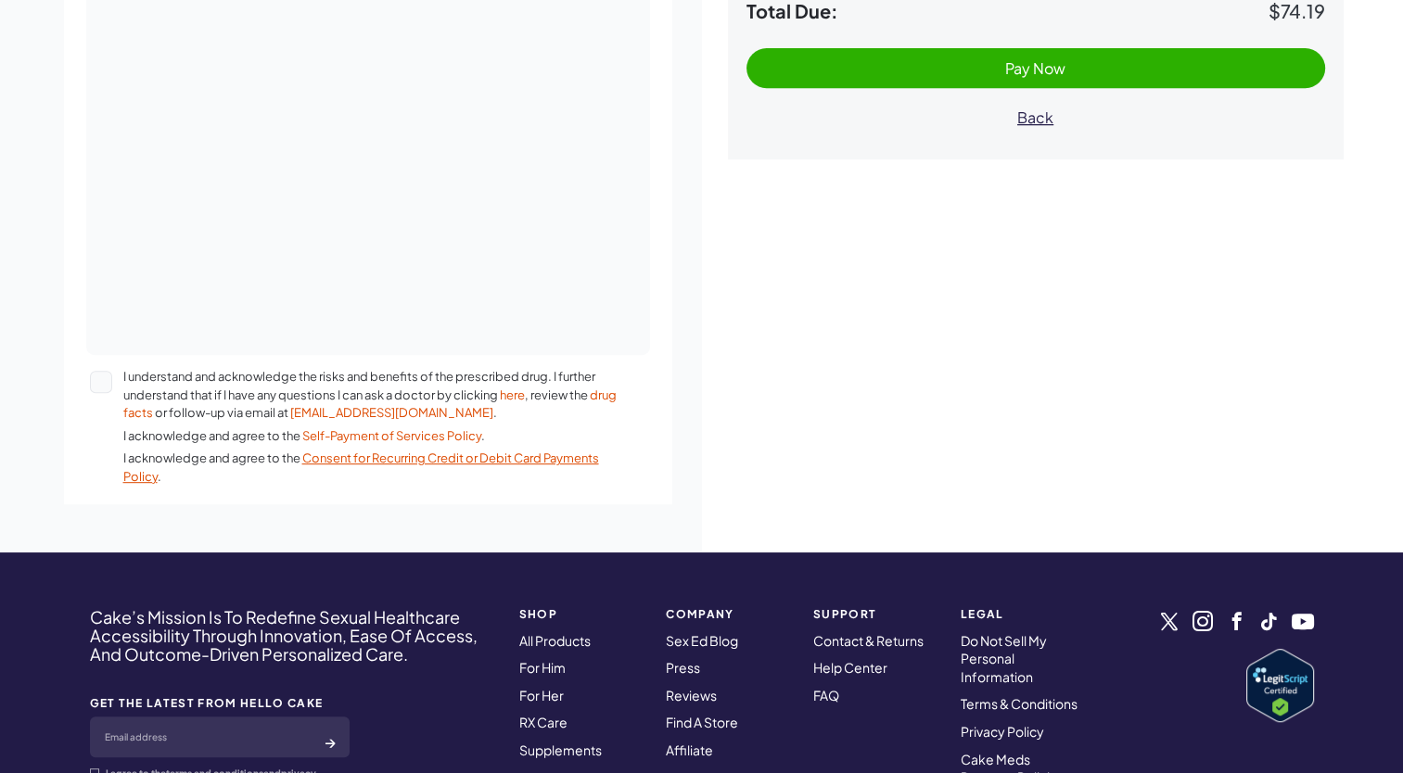
scroll to position [804, 0]
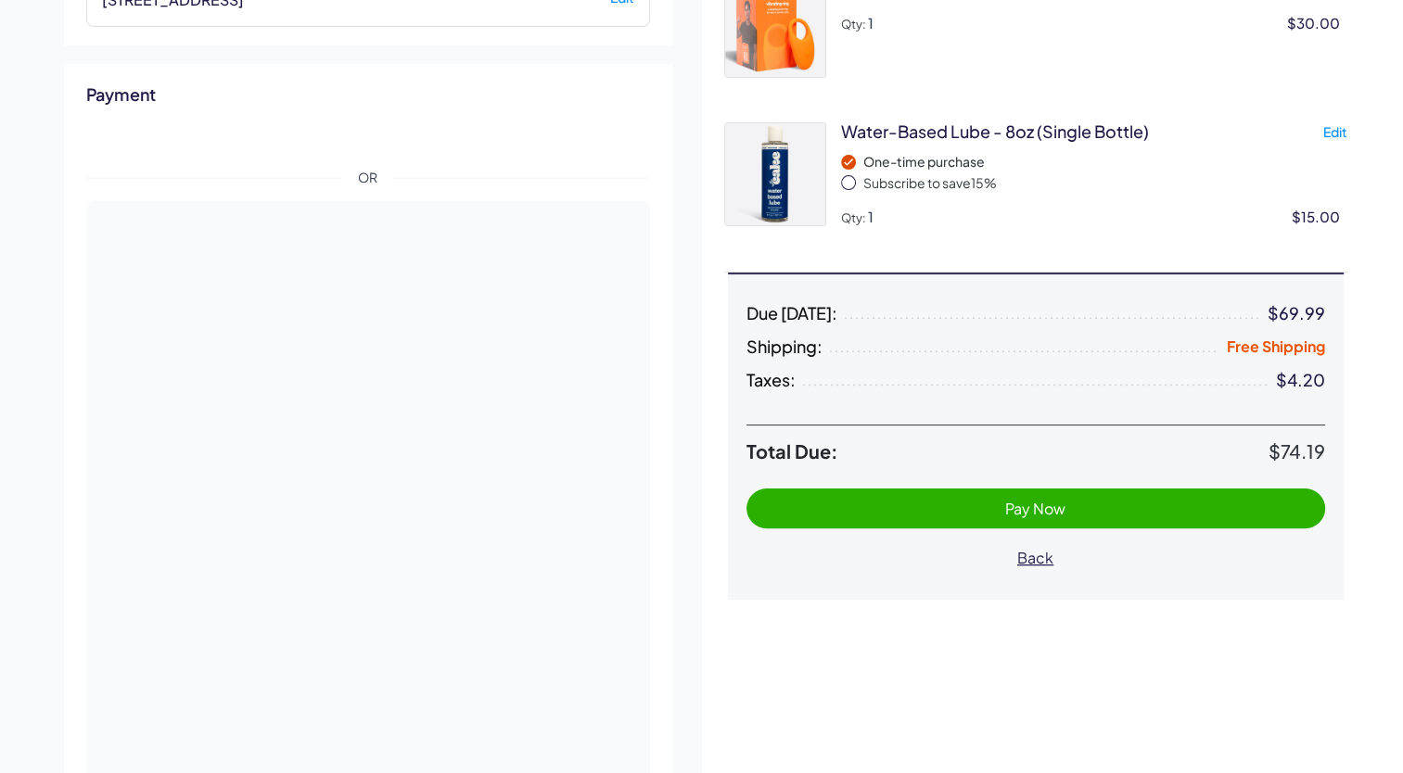
scroll to position [340, 0]
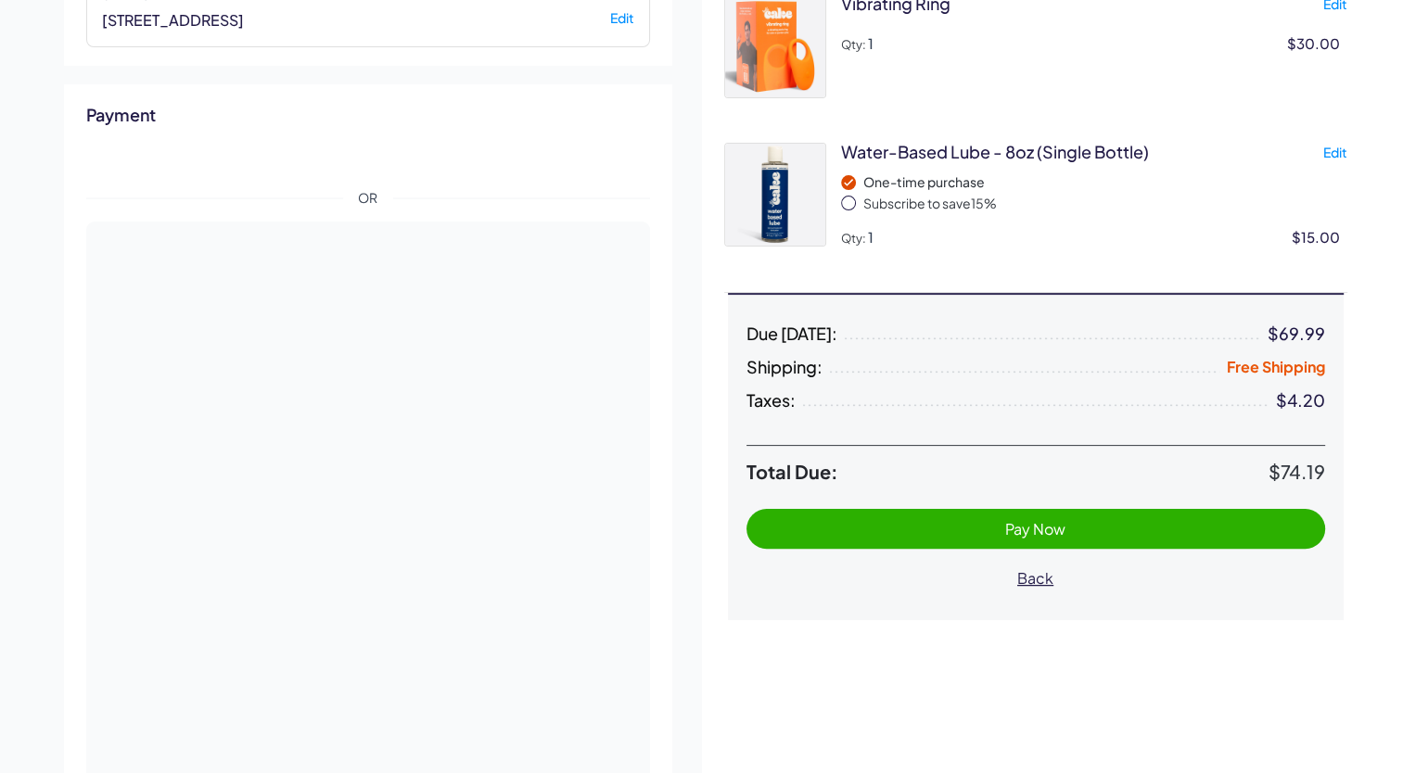
click at [912, 524] on span "Pay Now" at bounding box center [1036, 528] width 542 height 21
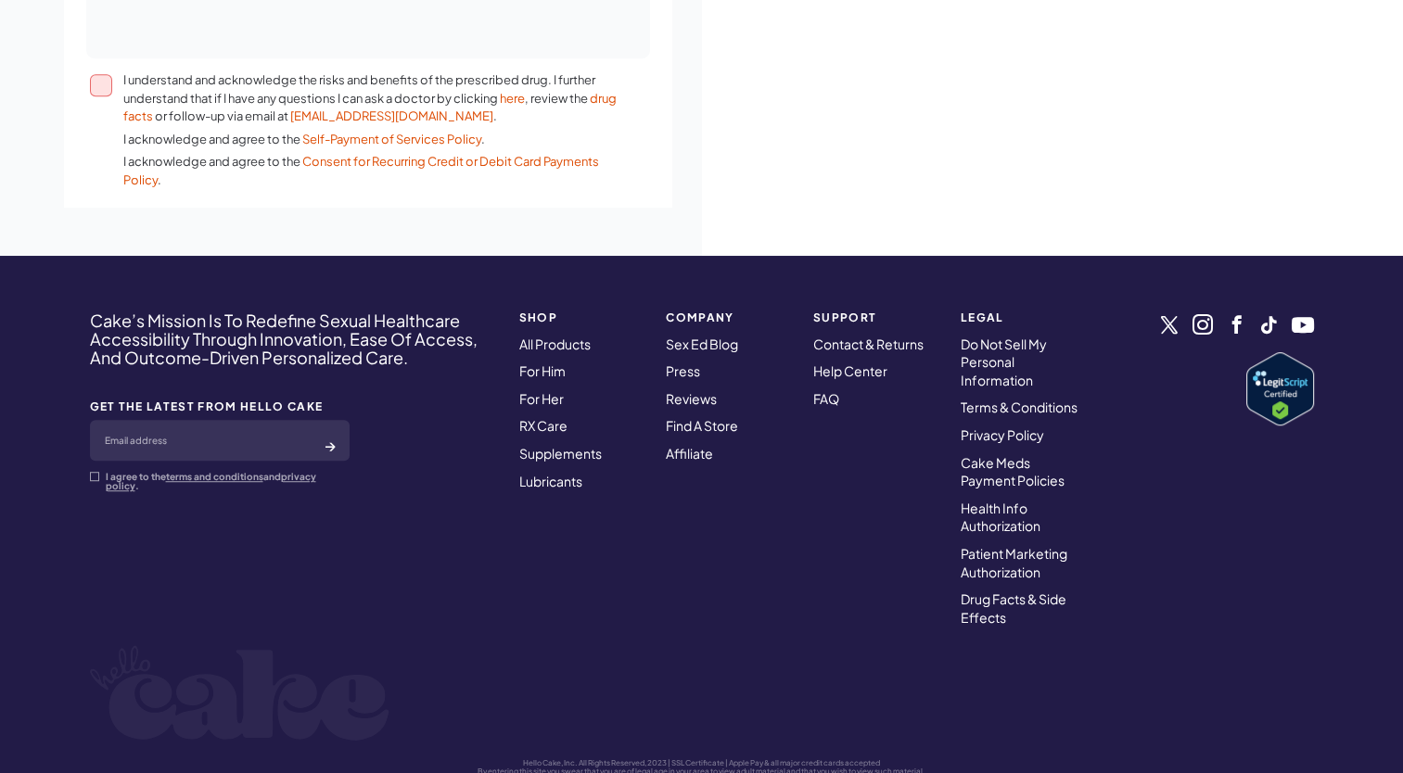
scroll to position [918, 0]
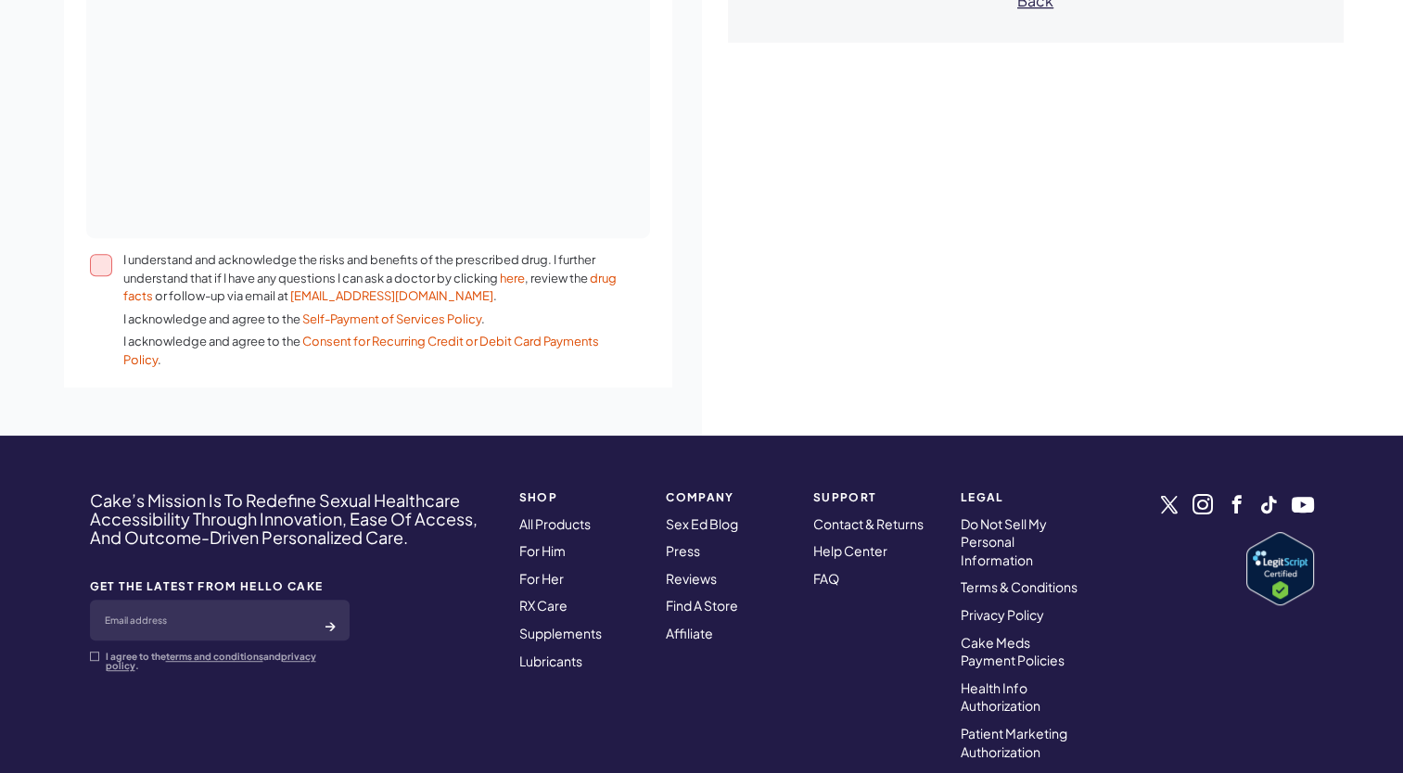
click at [97, 261] on button "I understand and acknowledge the risks and benefits of the prescribed drug. I f…" at bounding box center [101, 265] width 22 height 22
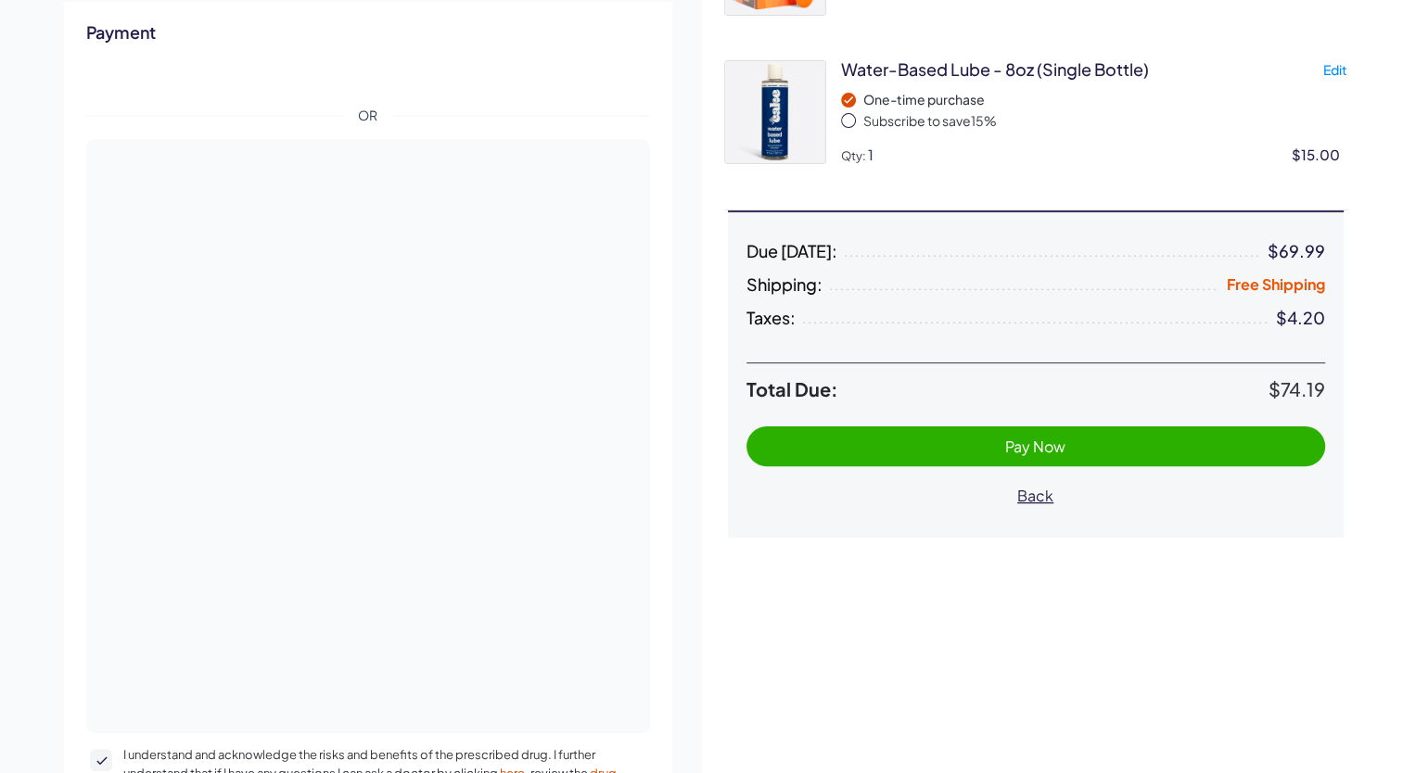
scroll to position [454, 0]
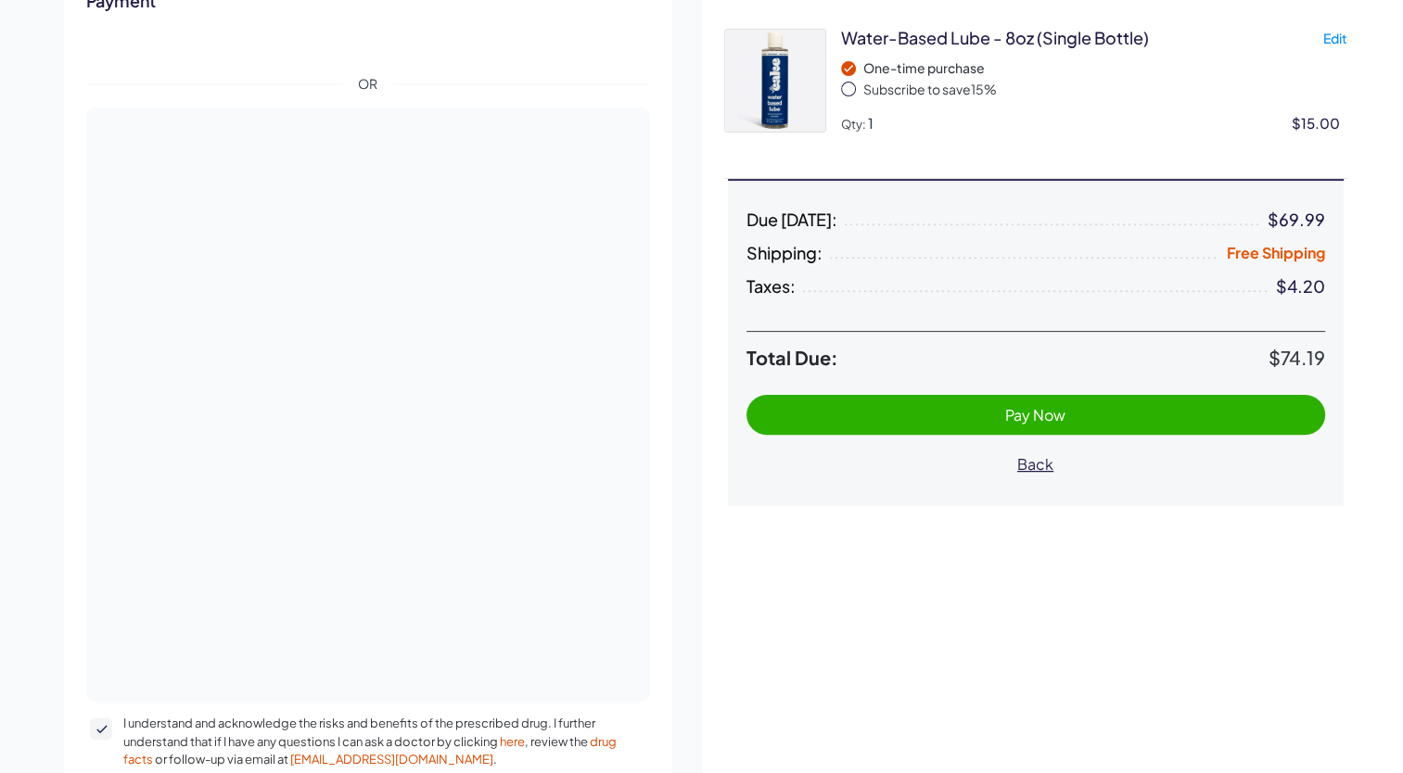
click at [945, 414] on span "Pay Now" at bounding box center [1036, 414] width 542 height 21
